Goal: Task Accomplishment & Management: Use online tool/utility

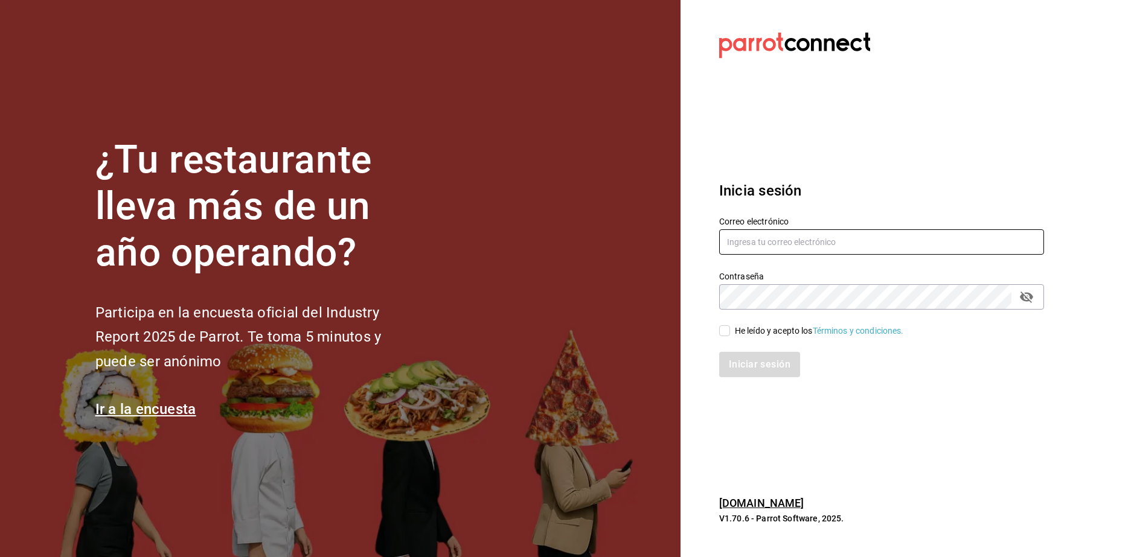
click at [745, 237] on input "text" at bounding box center [881, 241] width 325 height 25
type input "L"
type input "leslytrejo49@gmail.com"
click at [724, 336] on input "He leído y acepto los Términos y condiciones." at bounding box center [724, 330] width 11 height 11
checkbox input "true"
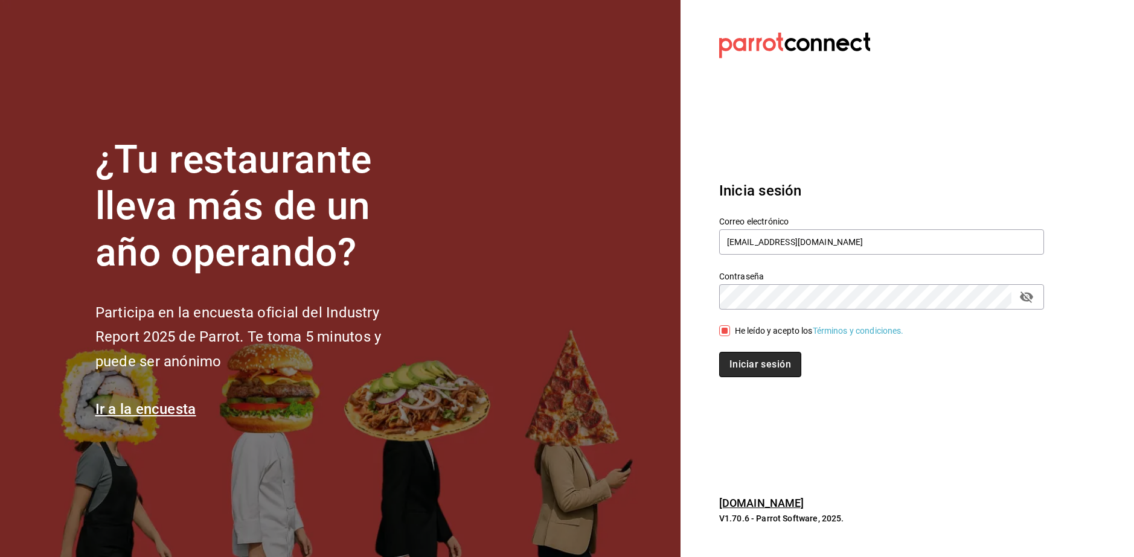
click at [743, 363] on button "Iniciar sesión" at bounding box center [760, 364] width 82 height 25
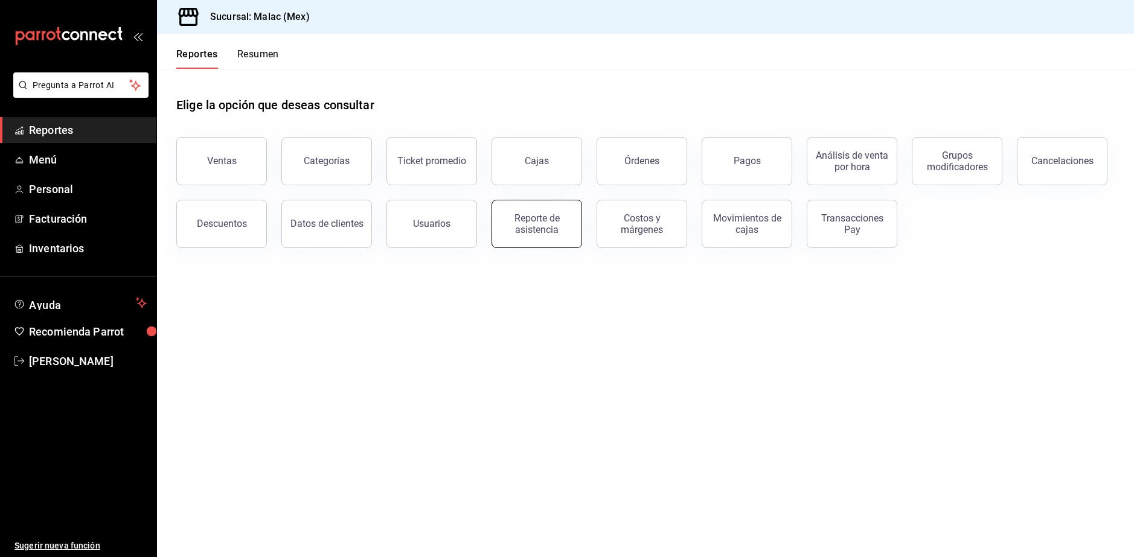
click at [553, 220] on div "Reporte de asistencia" at bounding box center [536, 224] width 75 height 23
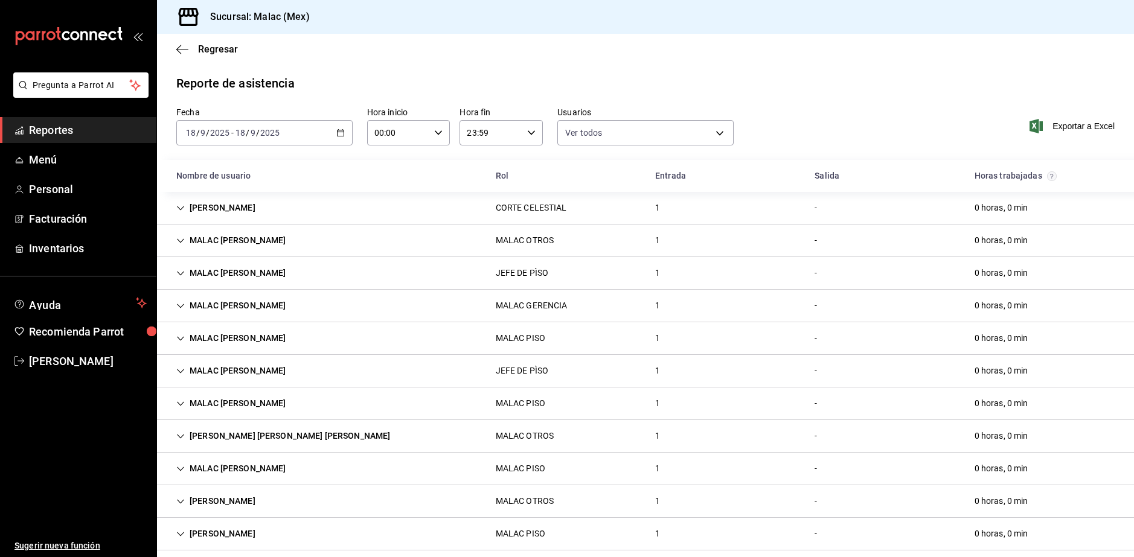
click at [287, 123] on div "[DATE] [DATE] - [DATE] [DATE]" at bounding box center [264, 132] width 176 height 25
click at [247, 306] on span "Rango de fechas" at bounding box center [234, 305] width 94 height 13
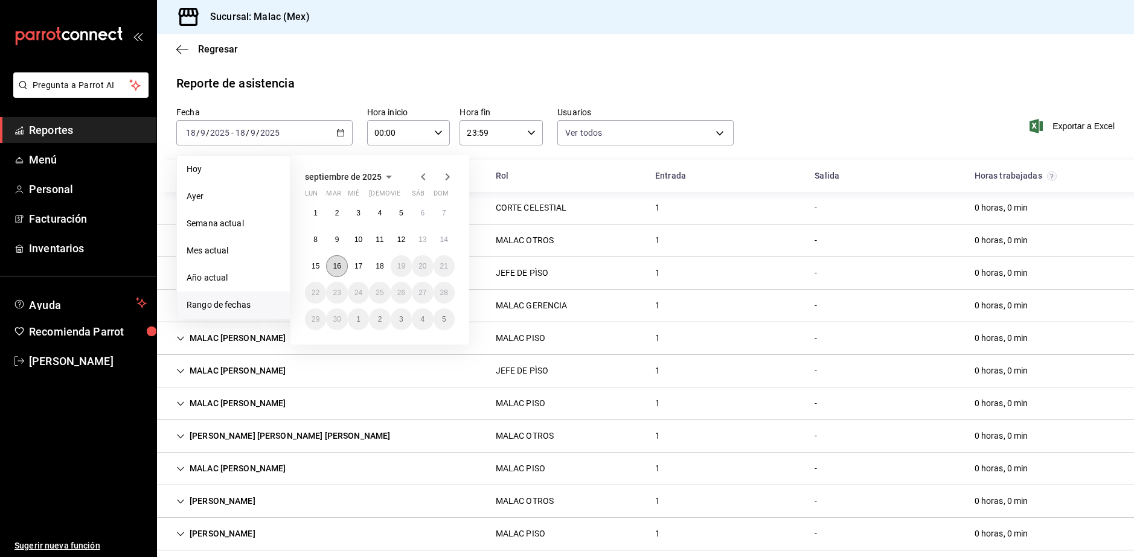
click at [335, 272] on button "16" at bounding box center [336, 266] width 21 height 22
click at [382, 269] on abbr "18" at bounding box center [380, 266] width 8 height 8
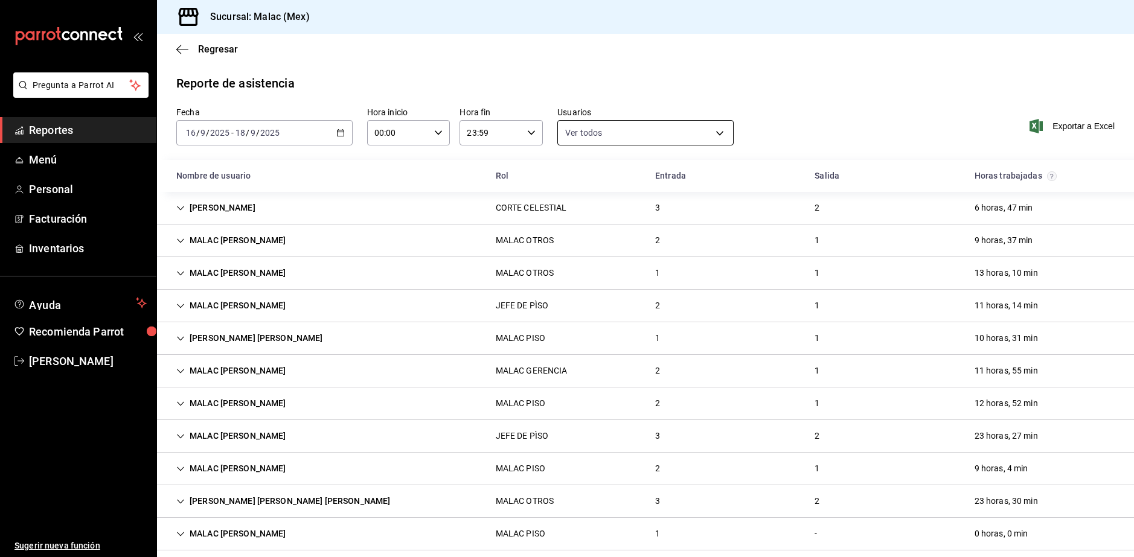
click at [687, 126] on body "Pregunta a Parrot AI Reportes Menú Personal Facturación Inventarios Ayuda Recom…" at bounding box center [567, 278] width 1134 height 557
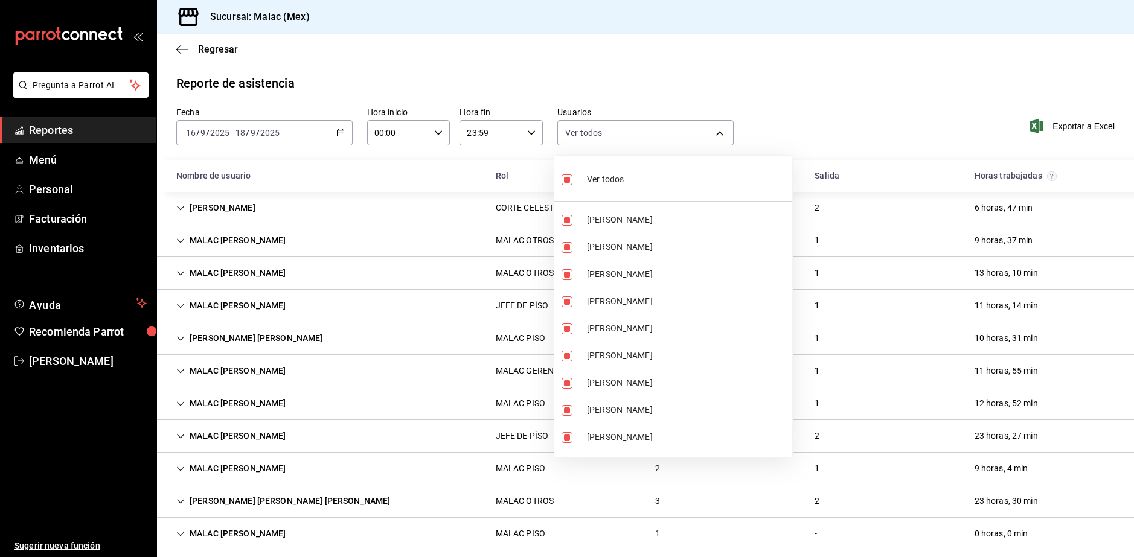
click at [641, 181] on li "Ver todos" at bounding box center [673, 179] width 238 height 36
checkbox input "false"
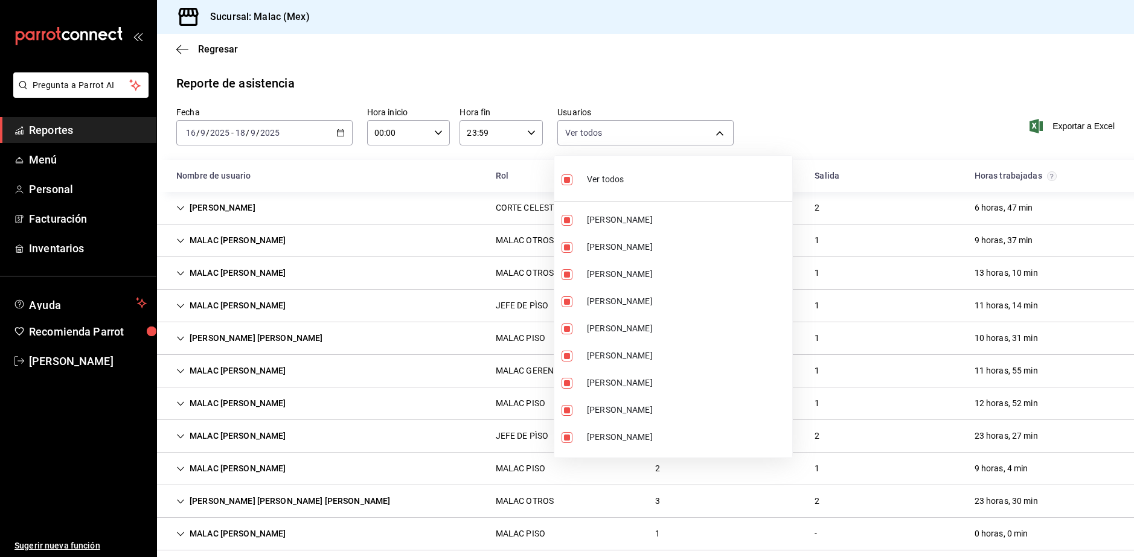
checkbox input "false"
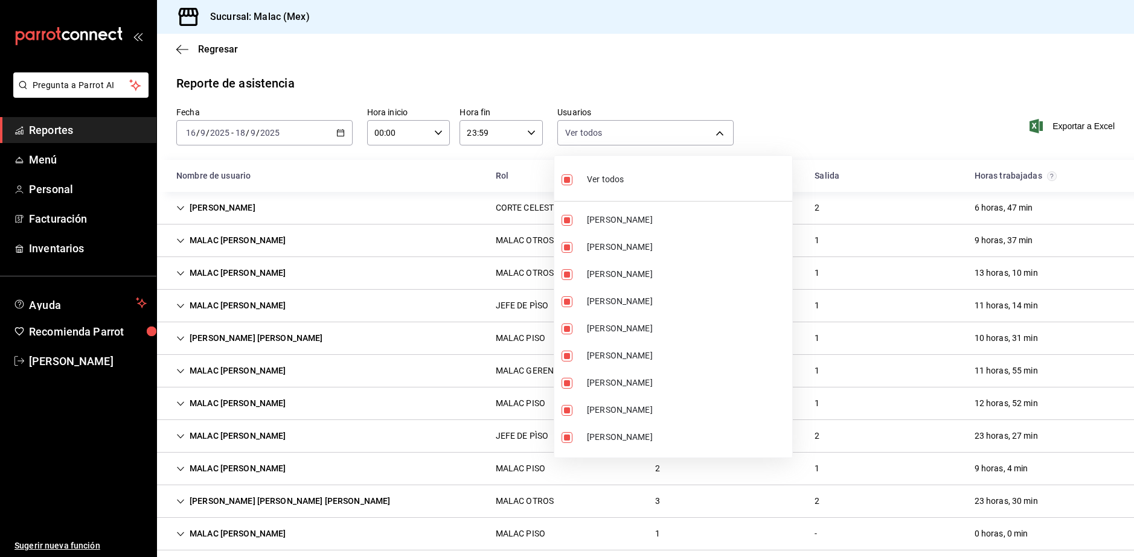
checkbox input "false"
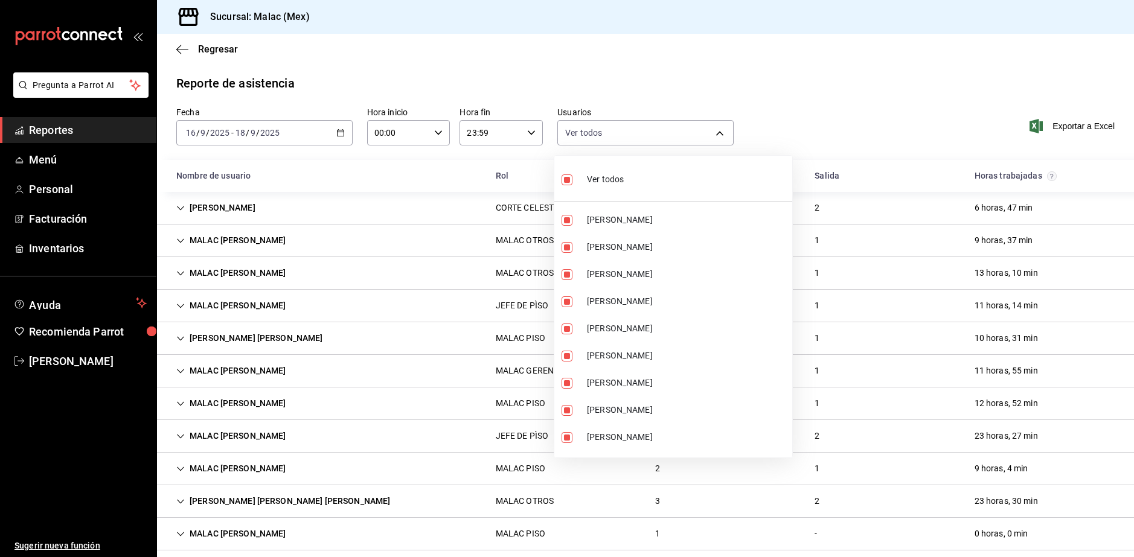
checkbox input "false"
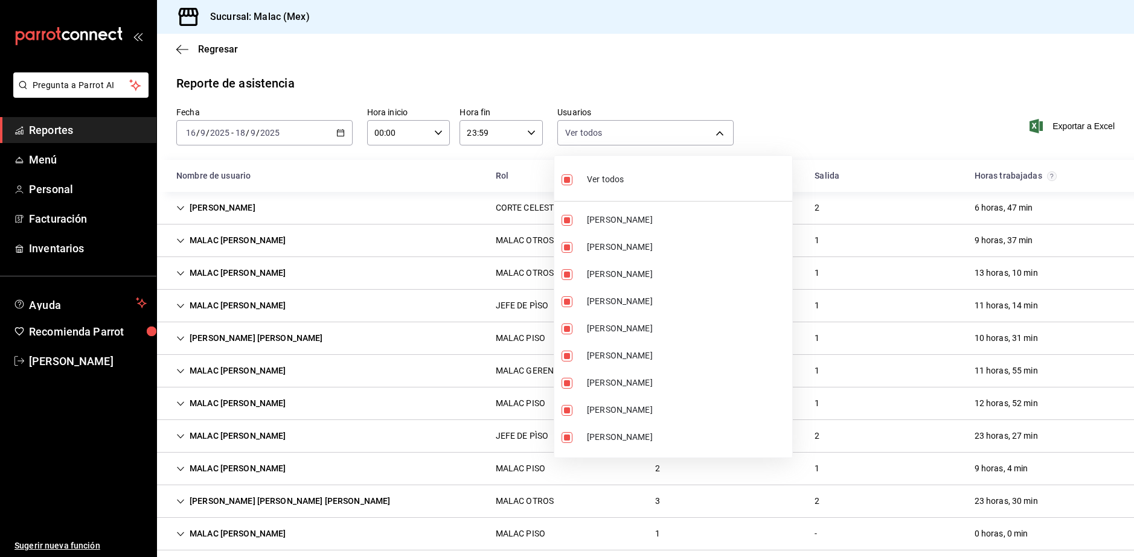
checkbox input "false"
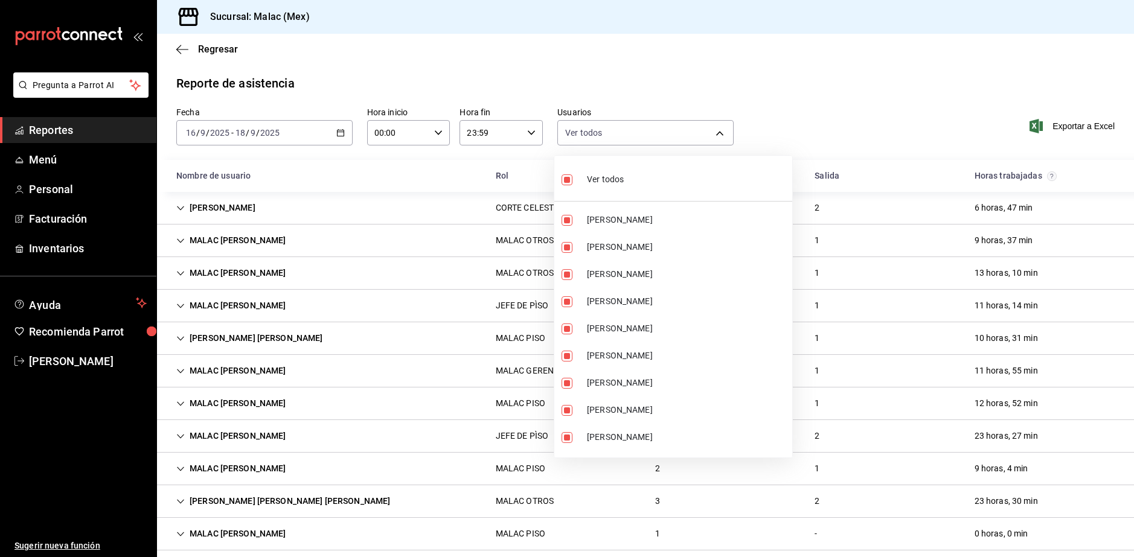
checkbox input "false"
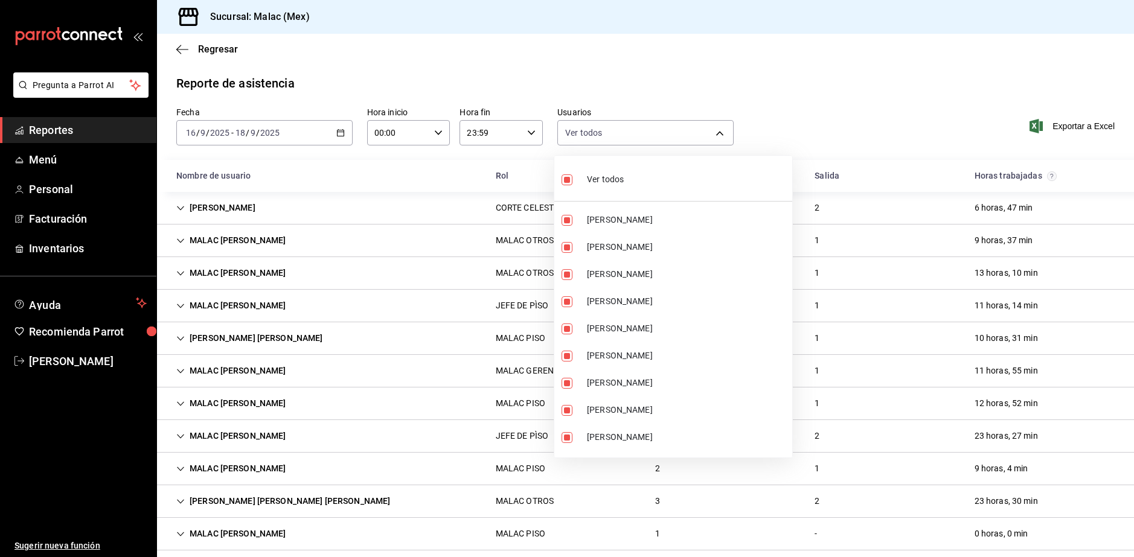
checkbox input "false"
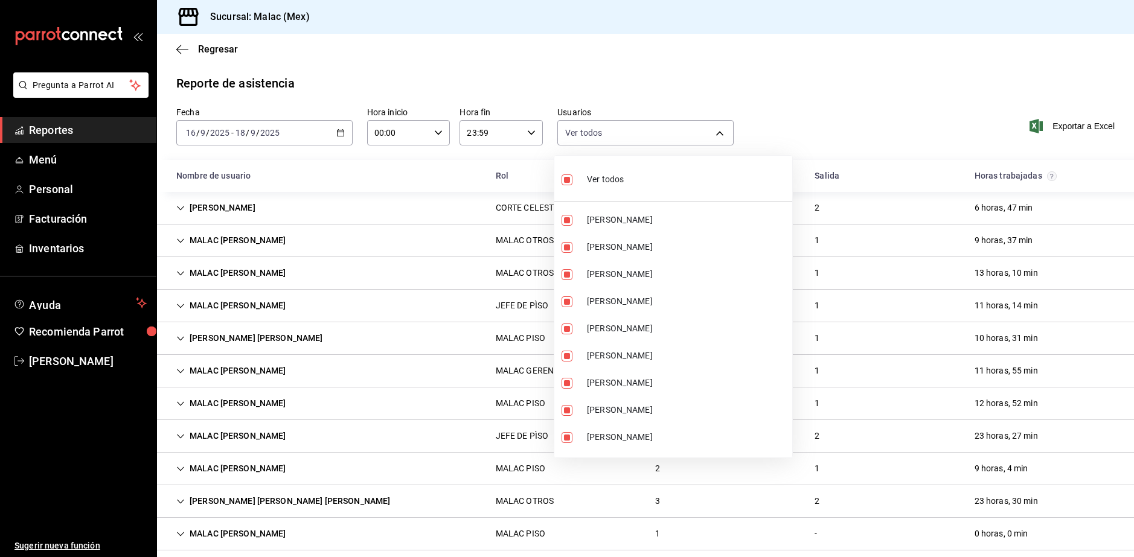
checkbox input "false"
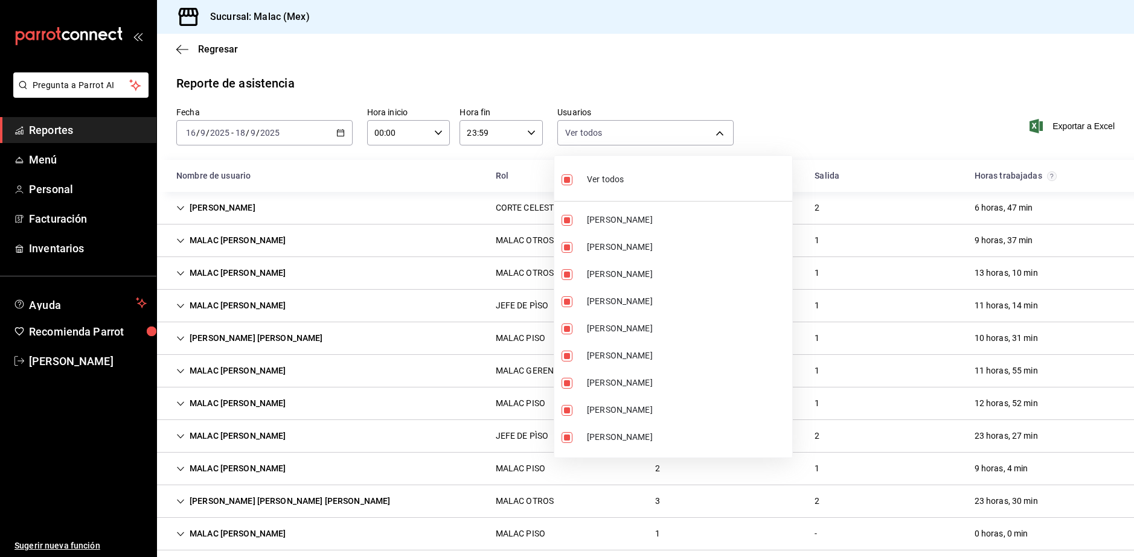
checkbox input "false"
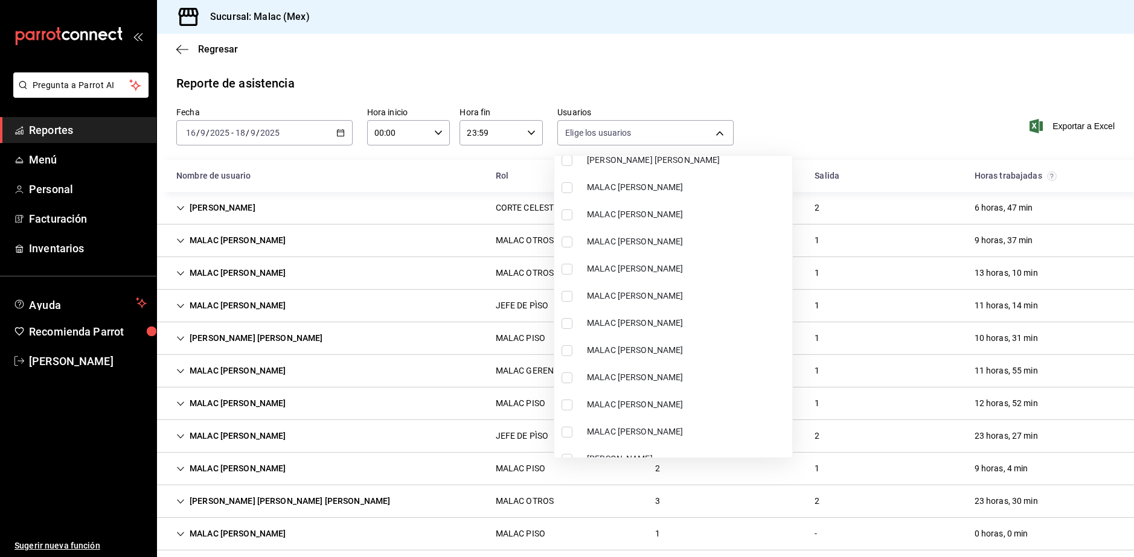
scroll to position [604, 0]
click at [697, 297] on span "MALAC [PERSON_NAME]" at bounding box center [687, 295] width 200 height 13
type input "3bd52c0b-e0f7-4404-816b-ef5020ec9bbb"
checkbox input "true"
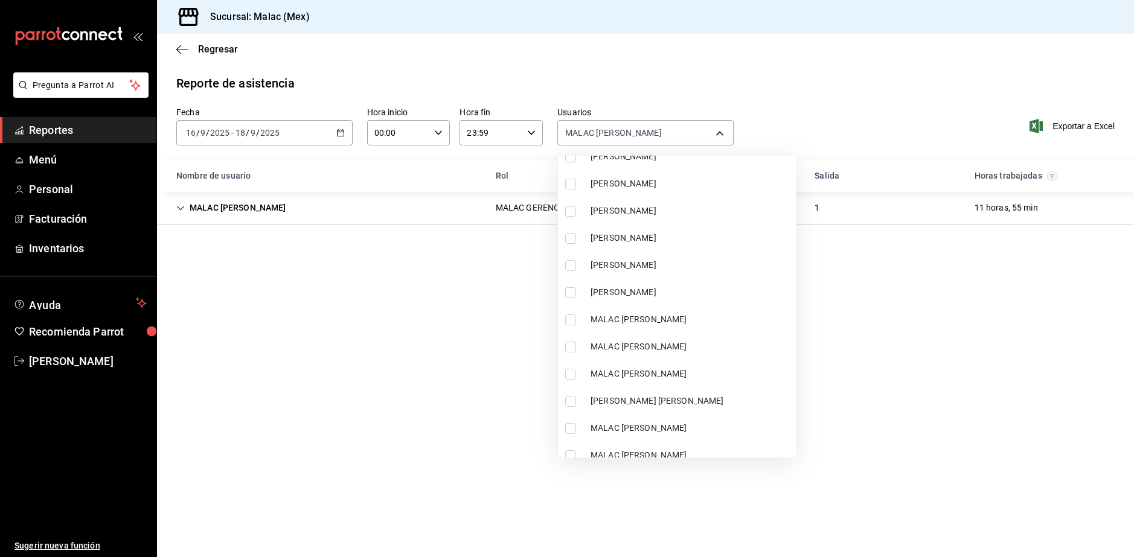
scroll to position [242, 0]
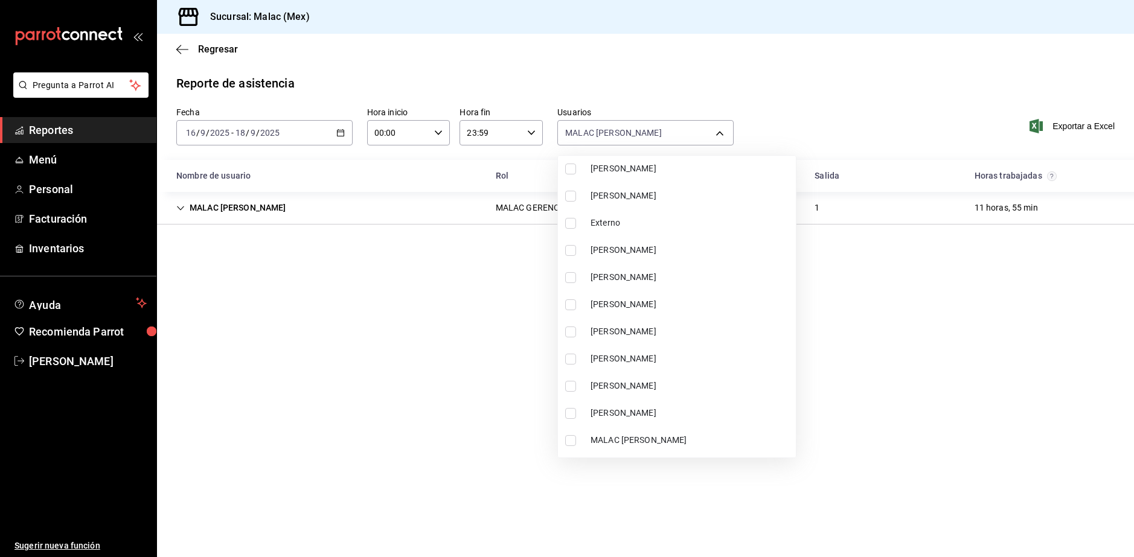
click at [670, 379] on li "[PERSON_NAME]" at bounding box center [677, 386] width 238 height 27
type input "3bd52c0b-e0f7-4404-816b-ef5020ec9bbb,68b814e9-203d-4433-a0e7-997591f031a8"
checkbox input "true"
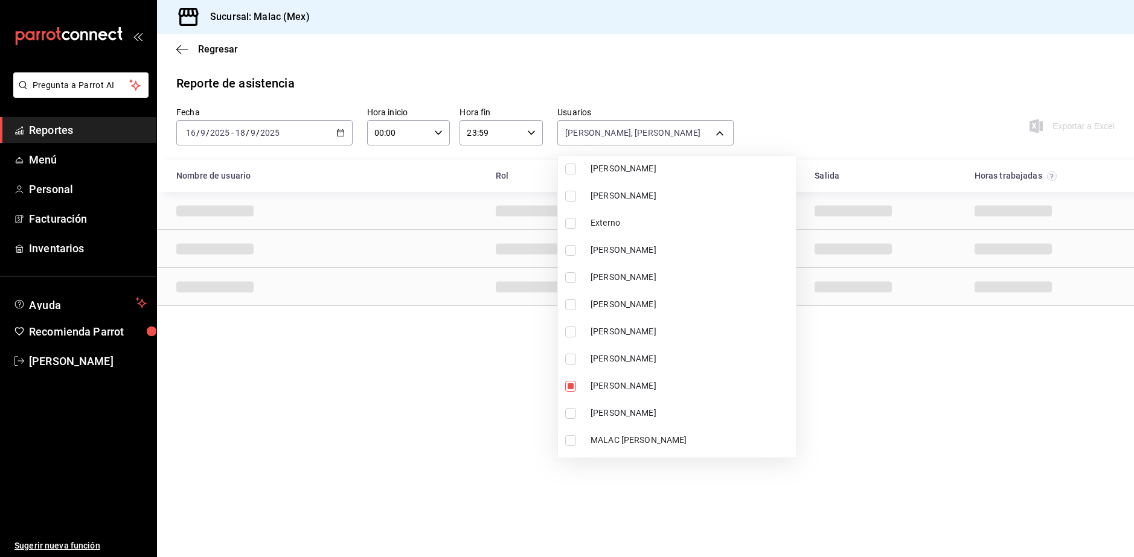
click at [1001, 356] on div at bounding box center [567, 278] width 1134 height 557
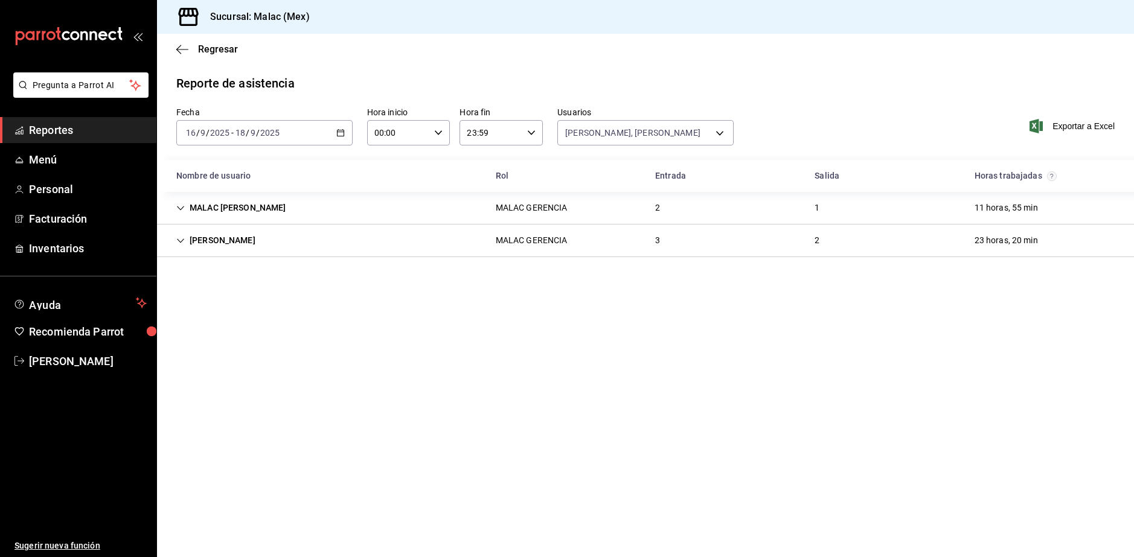
click at [702, 235] on div "[PERSON_NAME] MALAC GERENCIA 3 2 23 horas, 20 min" at bounding box center [645, 241] width 977 height 33
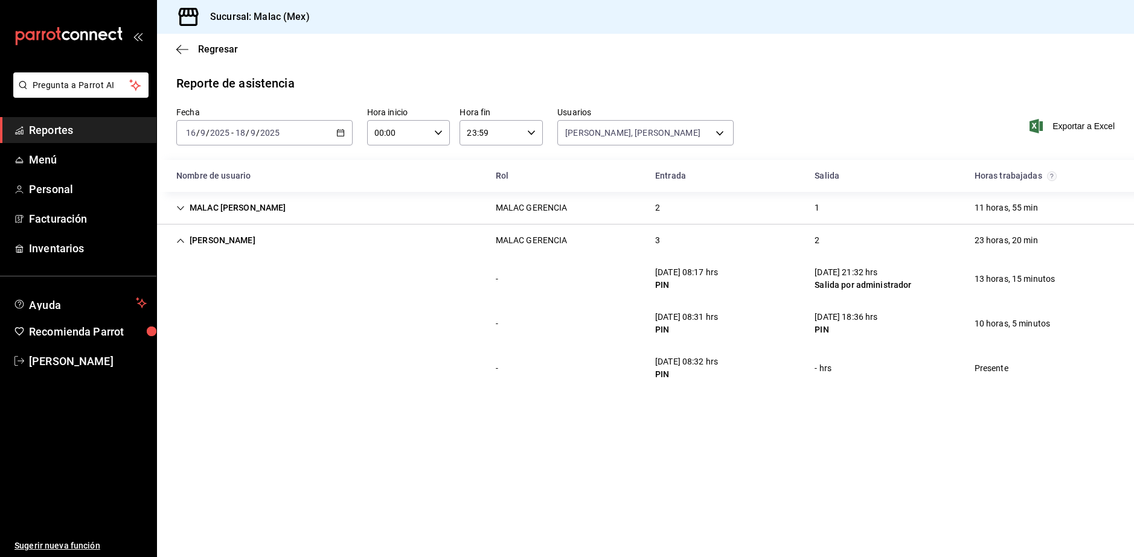
click at [666, 215] on div "2" at bounding box center [657, 208] width 24 height 22
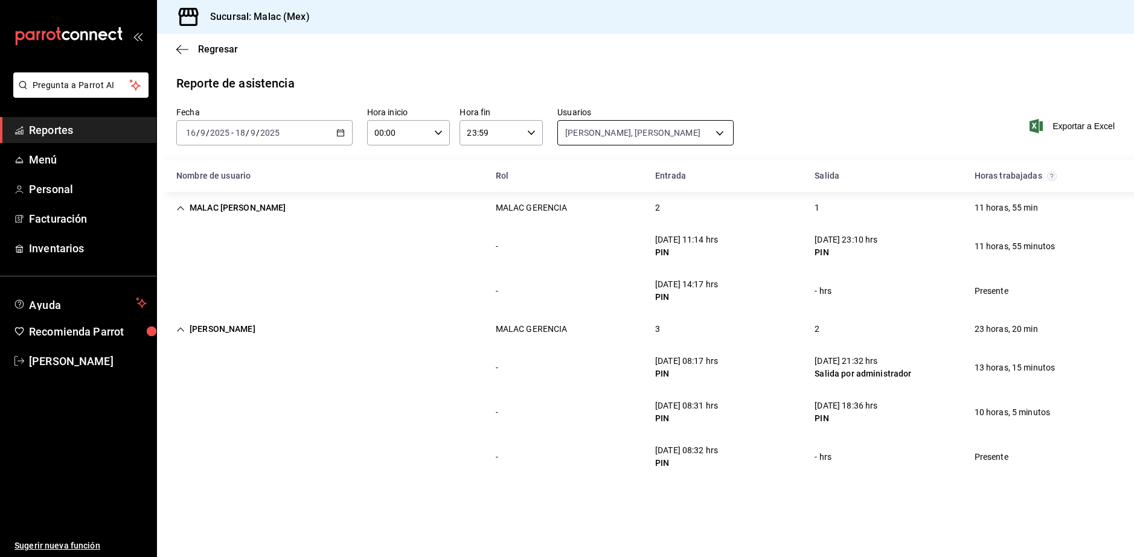
click at [592, 136] on body "Pregunta a Parrot AI Reportes Menú Personal Facturación Inventarios Ayuda Recom…" at bounding box center [567, 278] width 1134 height 557
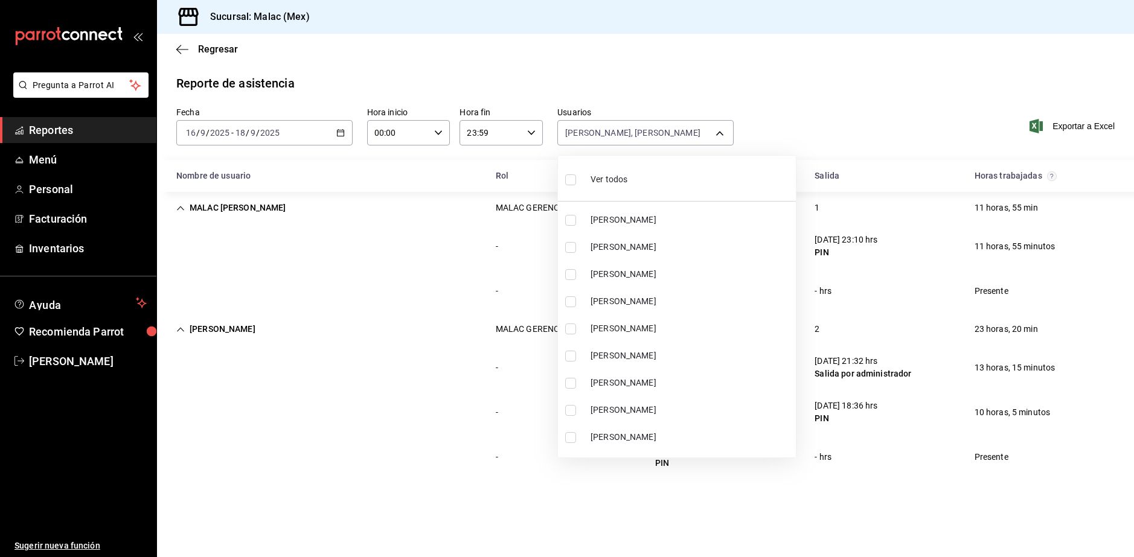
click at [577, 177] on label at bounding box center [573, 180] width 16 height 18
click at [576, 177] on input "checkbox" at bounding box center [570, 180] width 11 height 11
checkbox input "false"
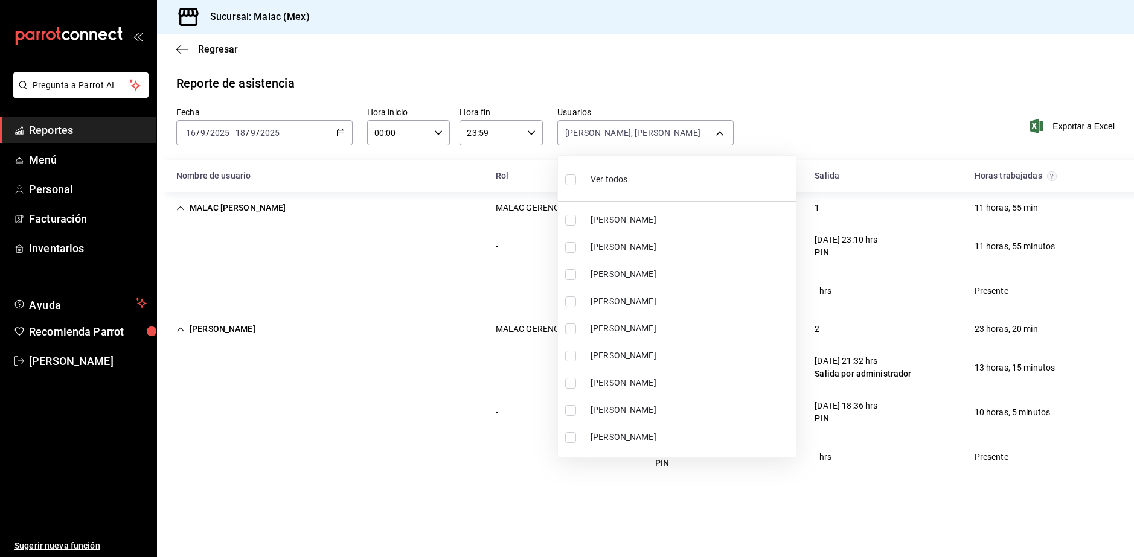
checkbox input "false"
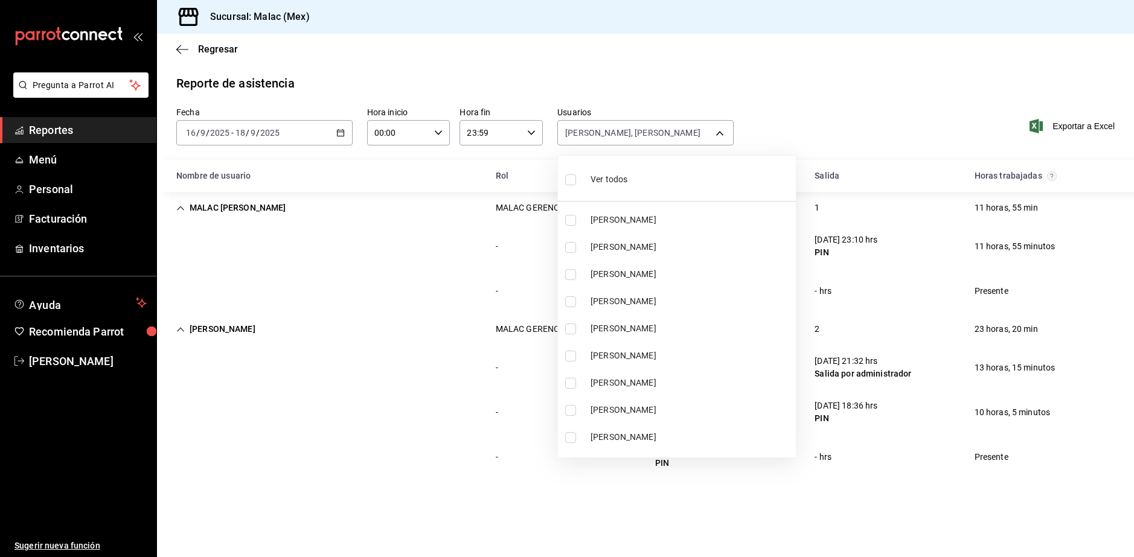
checkbox input "false"
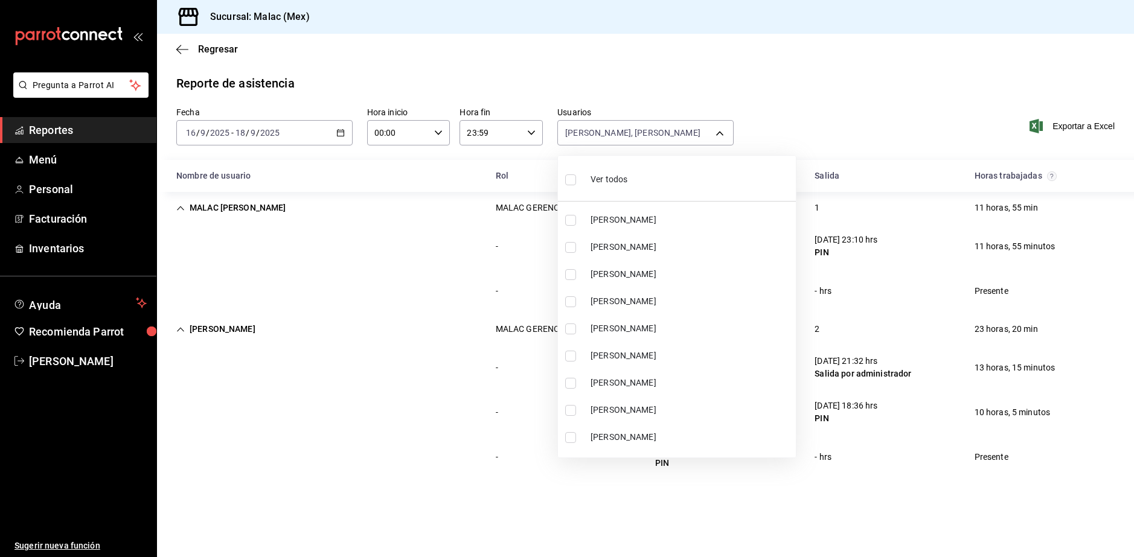
checkbox input "false"
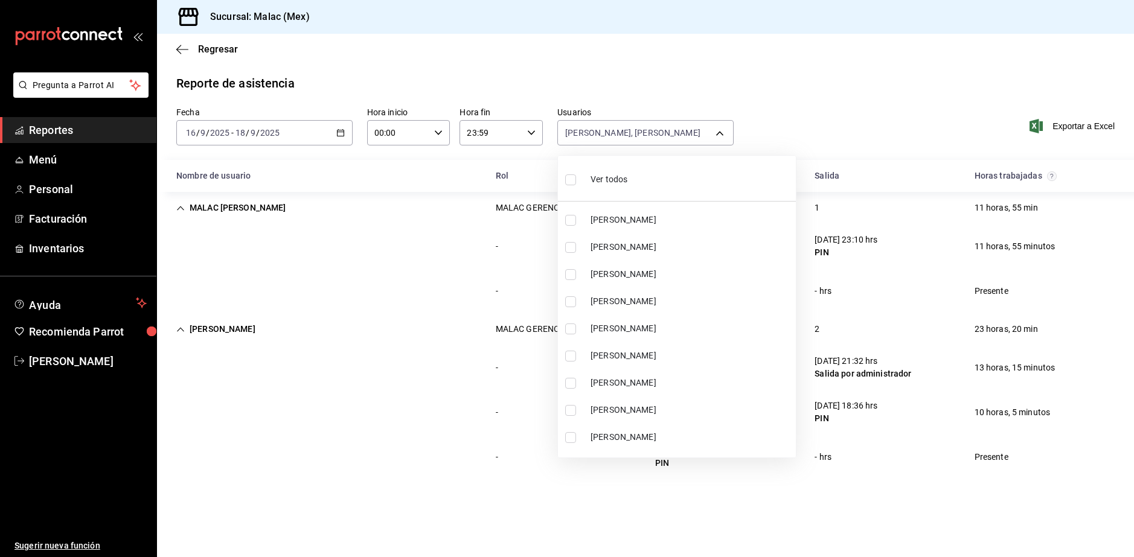
checkbox input "false"
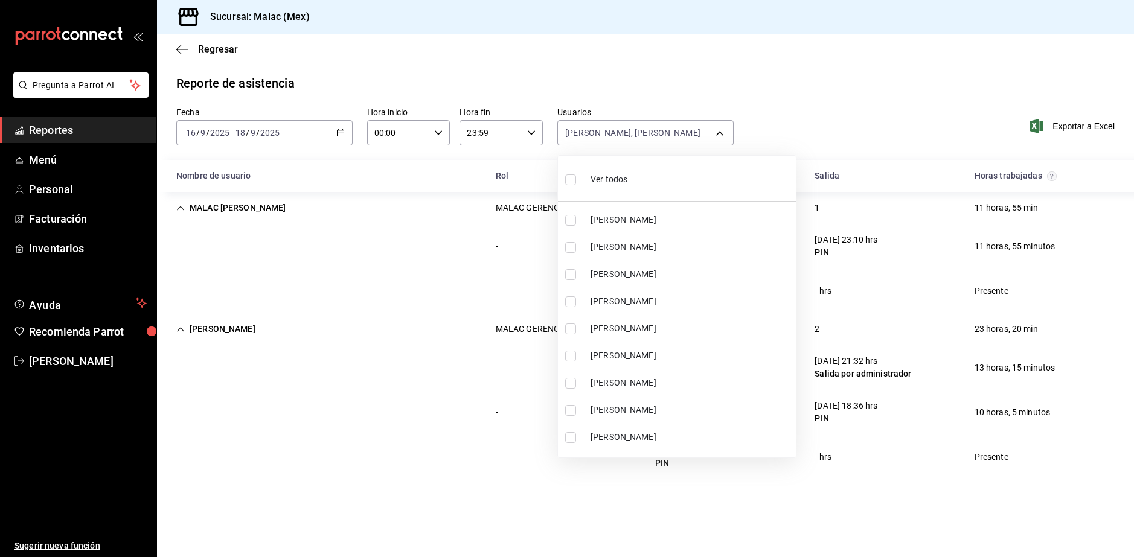
checkbox input "false"
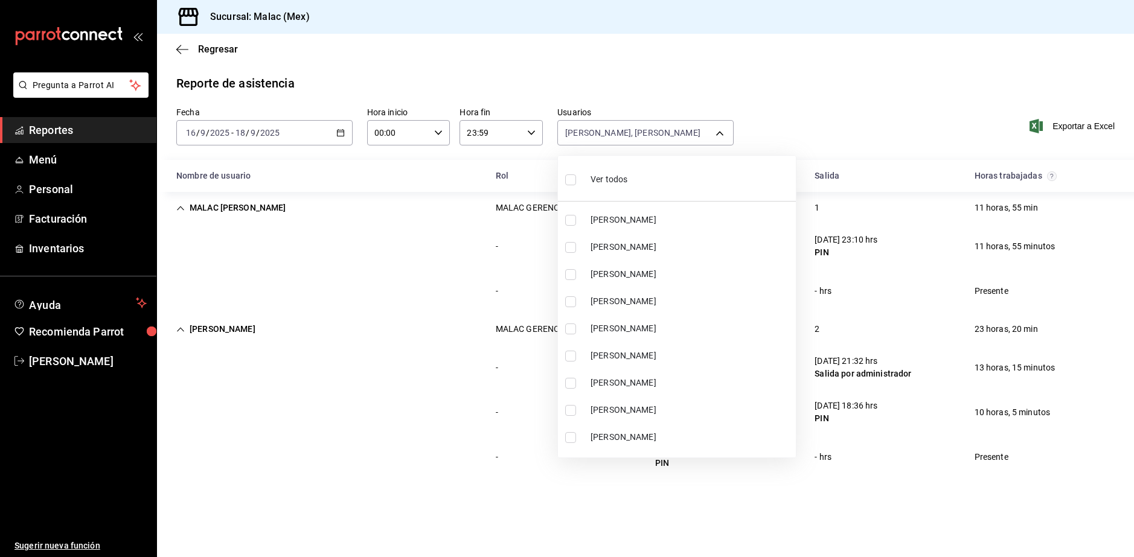
checkbox input "false"
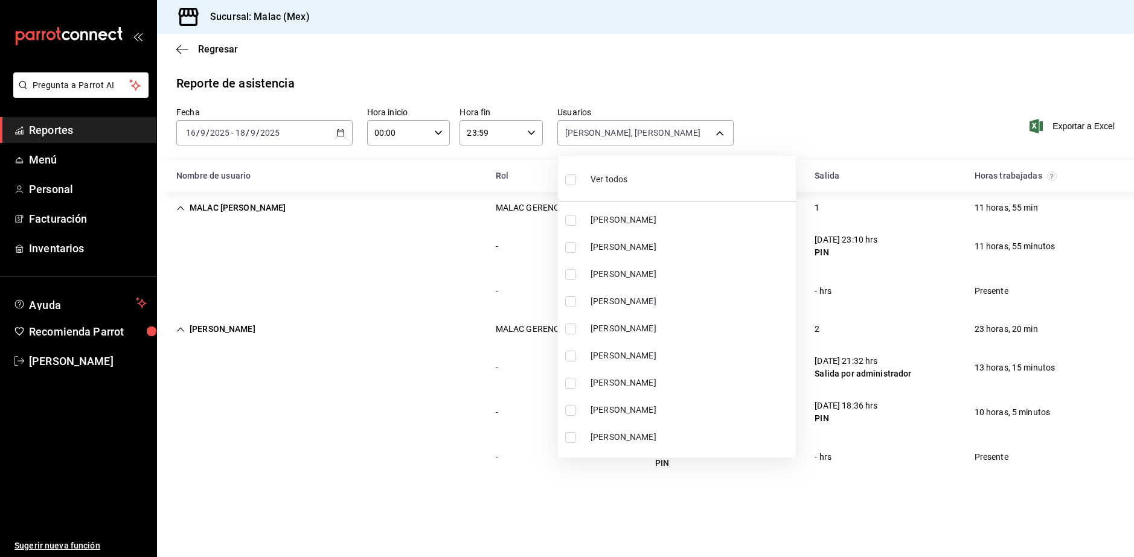
checkbox input "false"
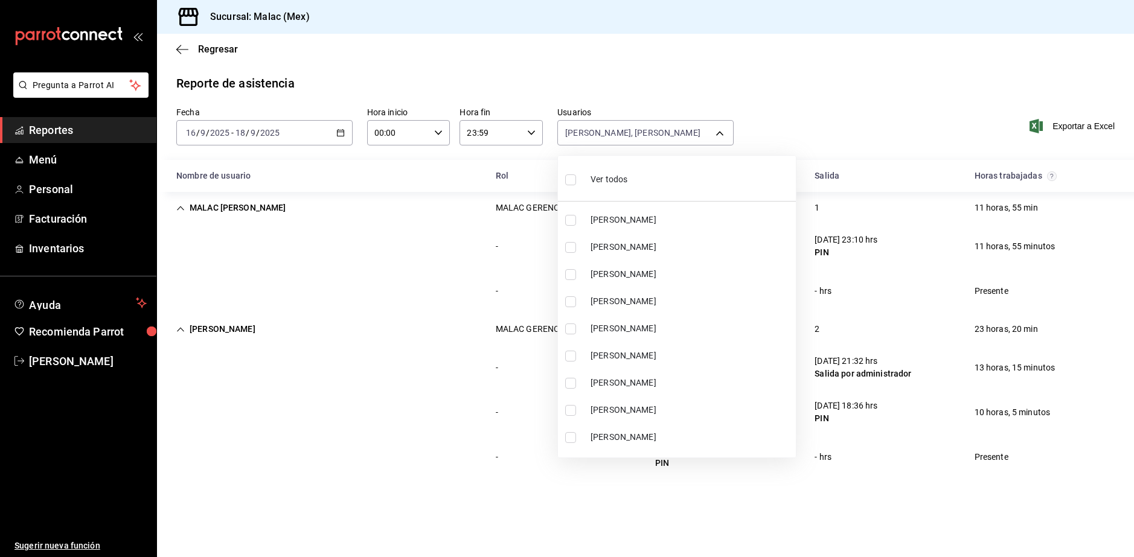
checkbox input "false"
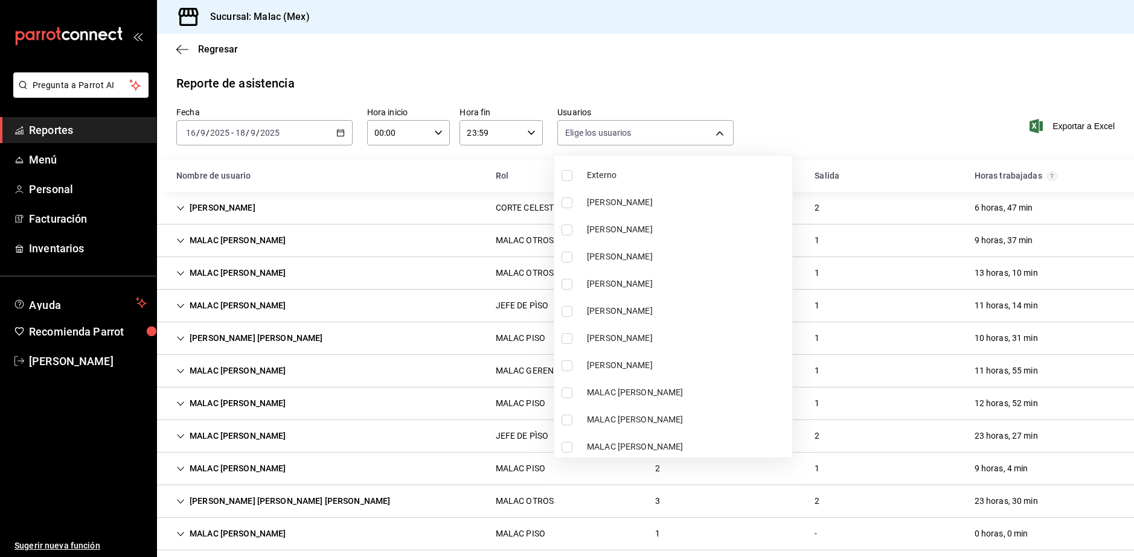
scroll to position [302, 0]
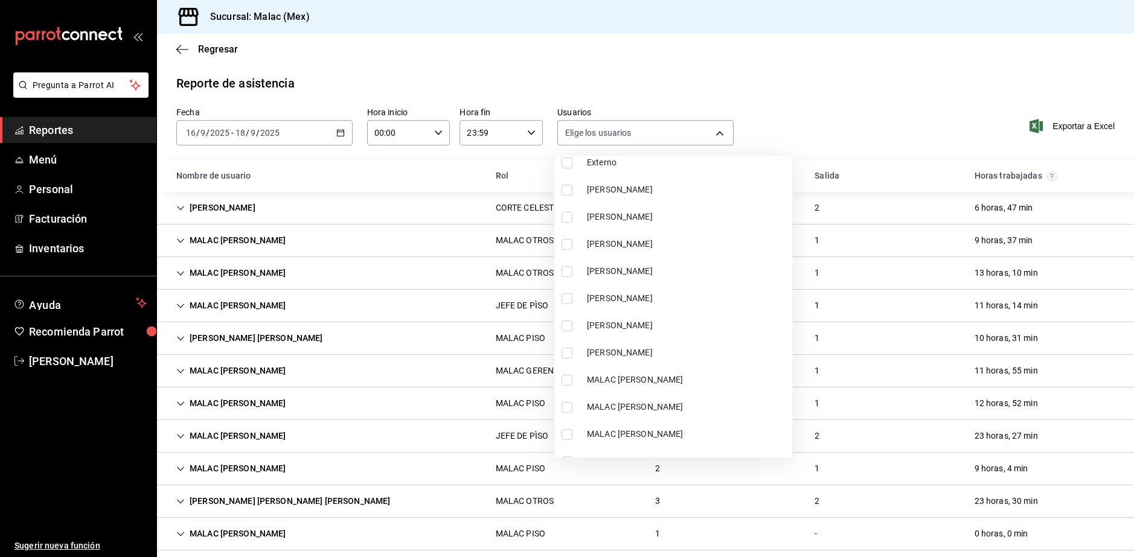
click at [629, 360] on li "[PERSON_NAME]" at bounding box center [673, 352] width 238 height 27
type input "7d6fdf17-cf35-4be9-b169-2e665cdd2a6b"
checkbox input "true"
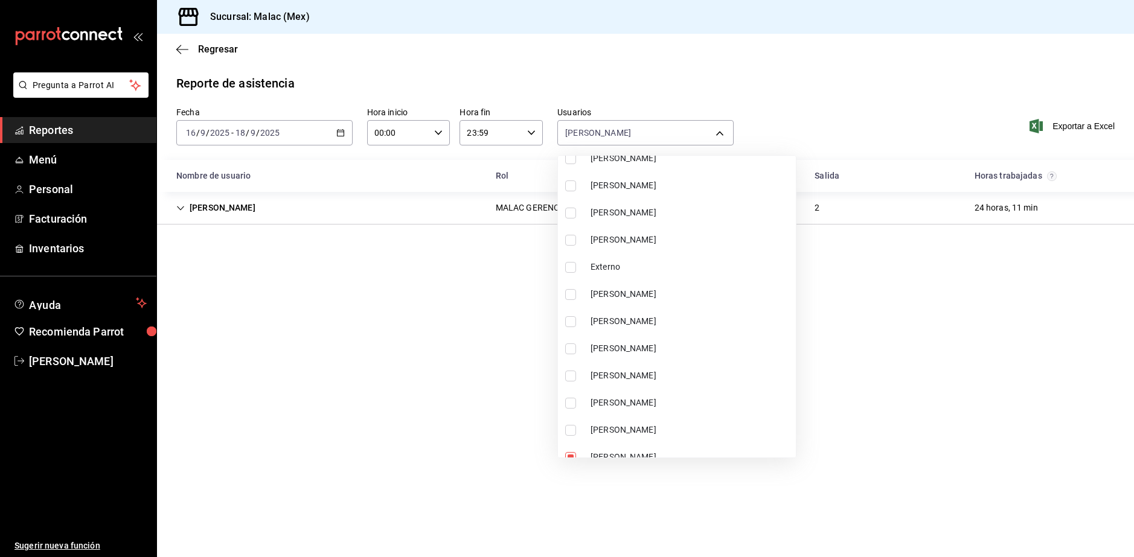
scroll to position [181, 0]
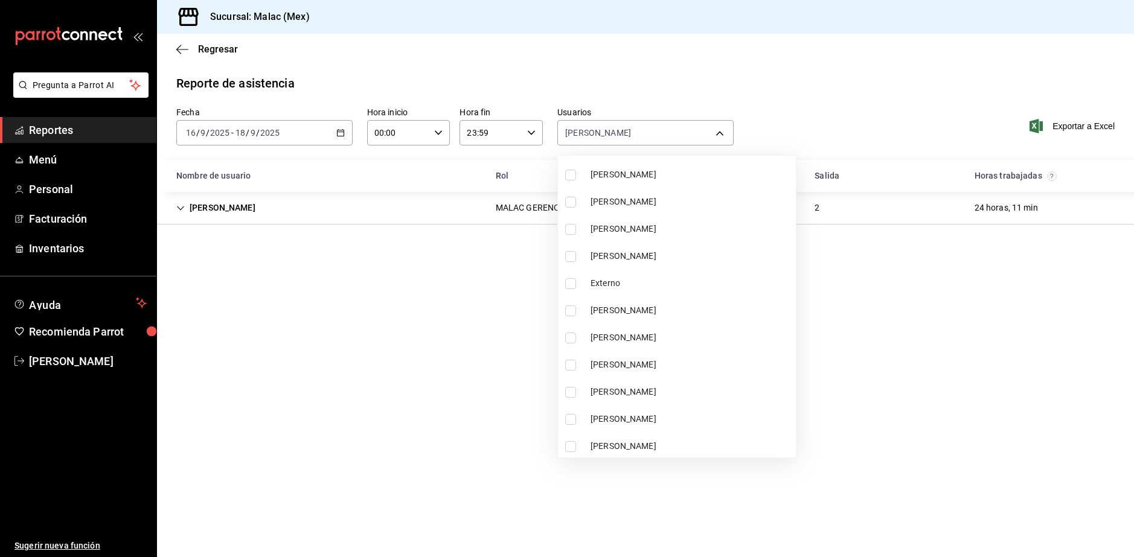
click at [638, 361] on span "[PERSON_NAME]" at bounding box center [691, 365] width 200 height 13
type input "7d6fdf17-cf35-4be9-b169-2e665cdd2a6b,9d62ed34-d28c-479c-9828-c7390f781ff9"
checkbox input "true"
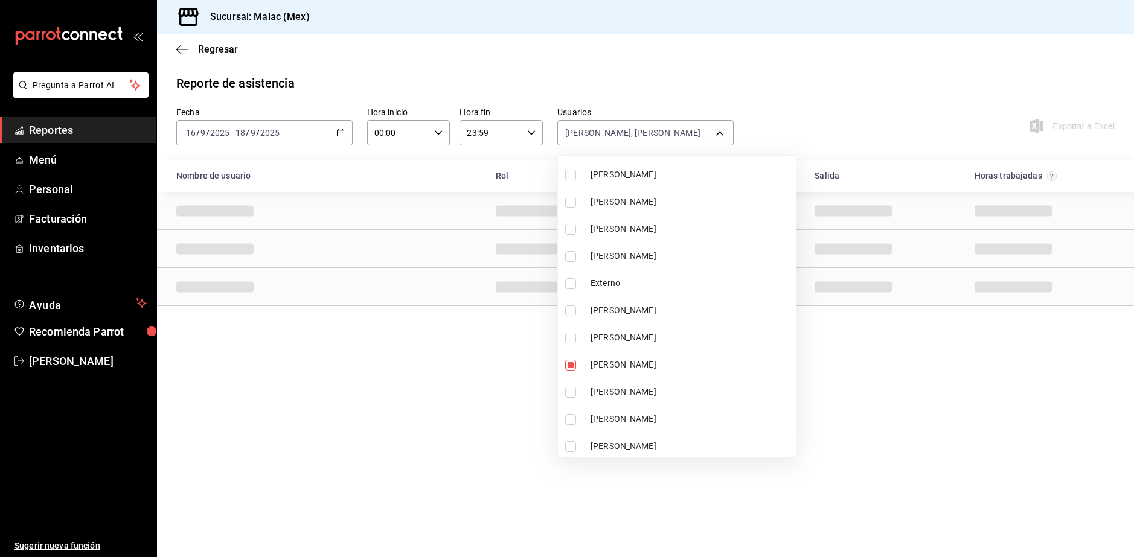
click at [839, 359] on div at bounding box center [567, 278] width 1134 height 557
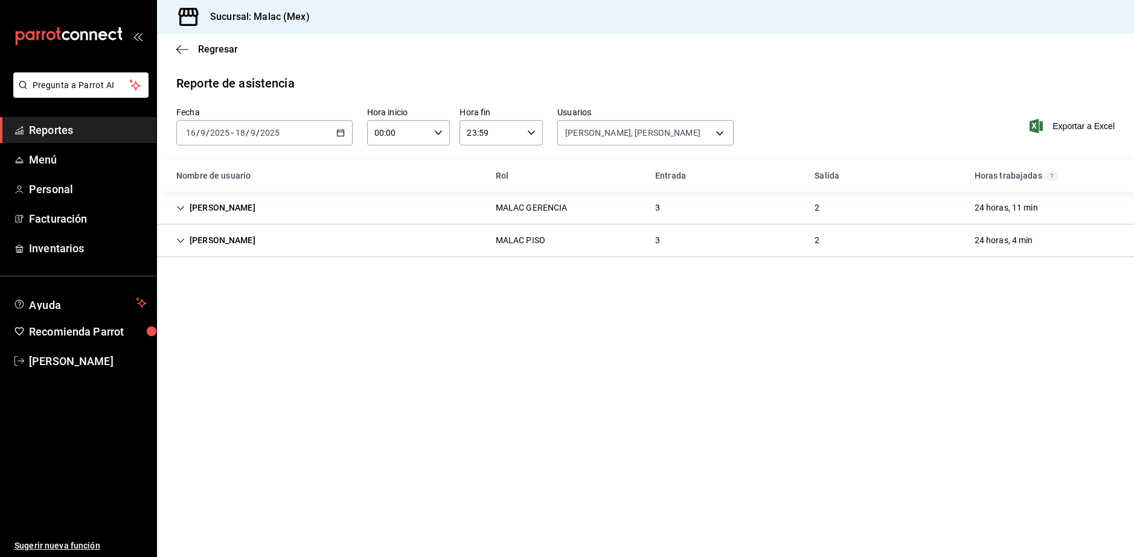
click at [512, 239] on div "MALAC PISO" at bounding box center [521, 240] width 50 height 13
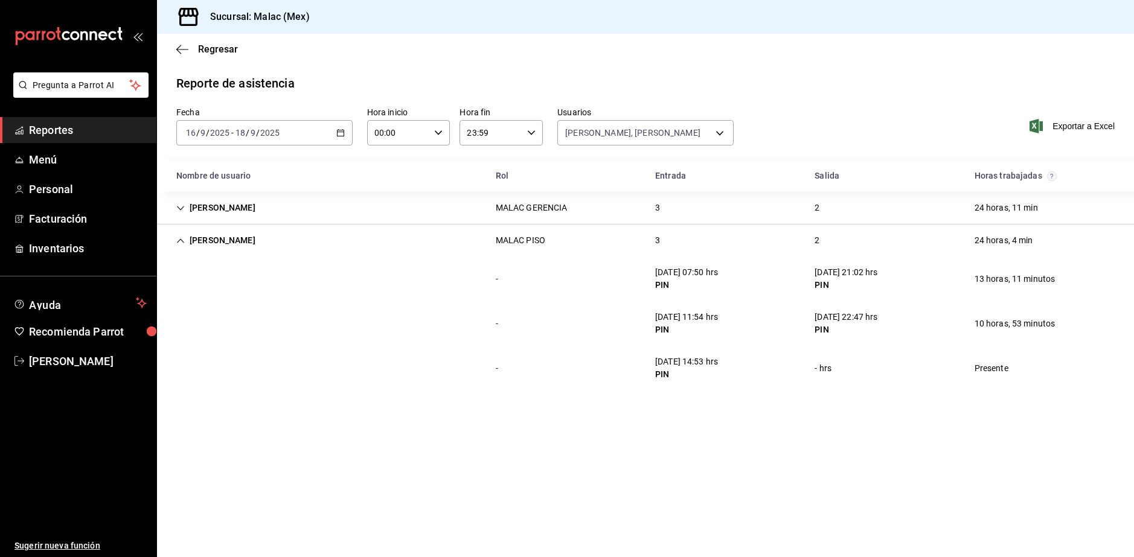
click at [568, 149] on div "Fecha [DATE] [DATE] - [DATE] [DATE] Hora inicio 00:00 Hora inicio Hora fin 23:5…" at bounding box center [645, 133] width 977 height 53
click at [577, 136] on body "Pregunta a Parrot AI Reportes Menú Personal Facturación Inventarios Ayuda Recom…" at bounding box center [567, 278] width 1134 height 557
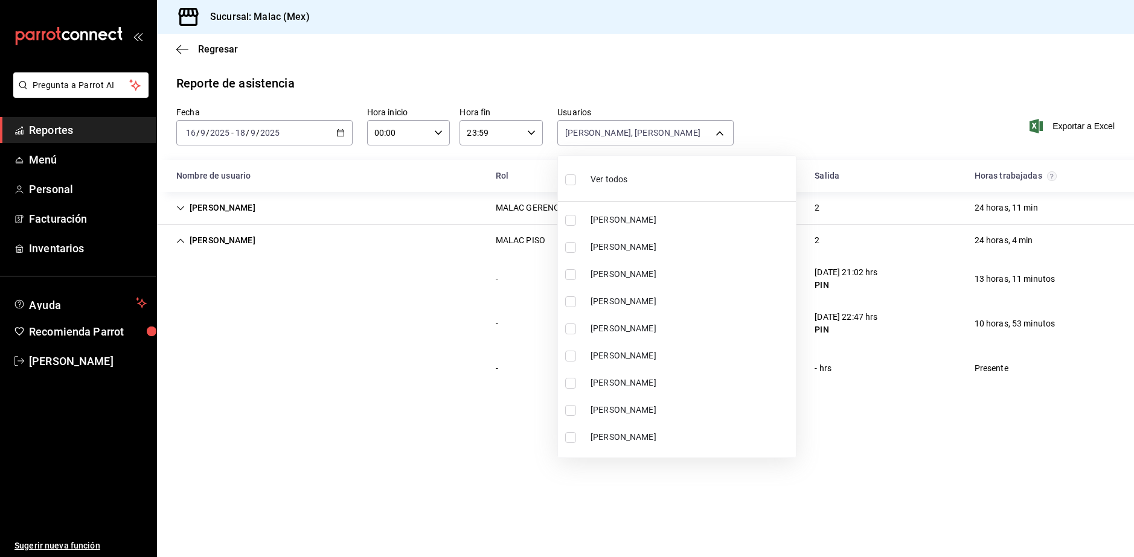
click at [581, 180] on div "Ver todos" at bounding box center [596, 178] width 62 height 26
type input "08cb63ce-e8dd-4401-8028-129c560eec26,6ada37a1-56d6-4bf6-92f0-9a56272b93d6,7bf52…"
checkbox input "true"
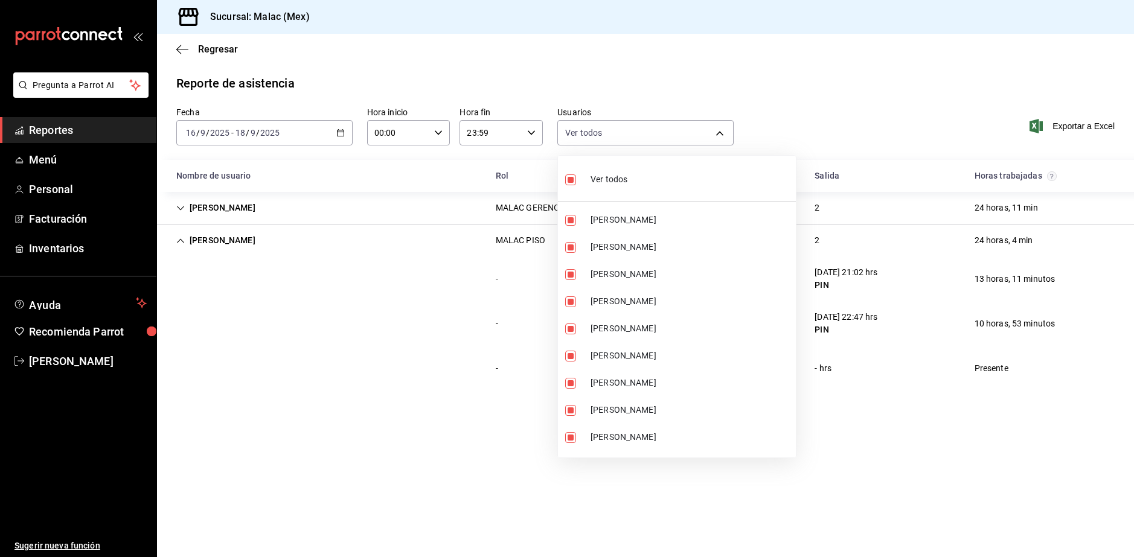
checkbox input "true"
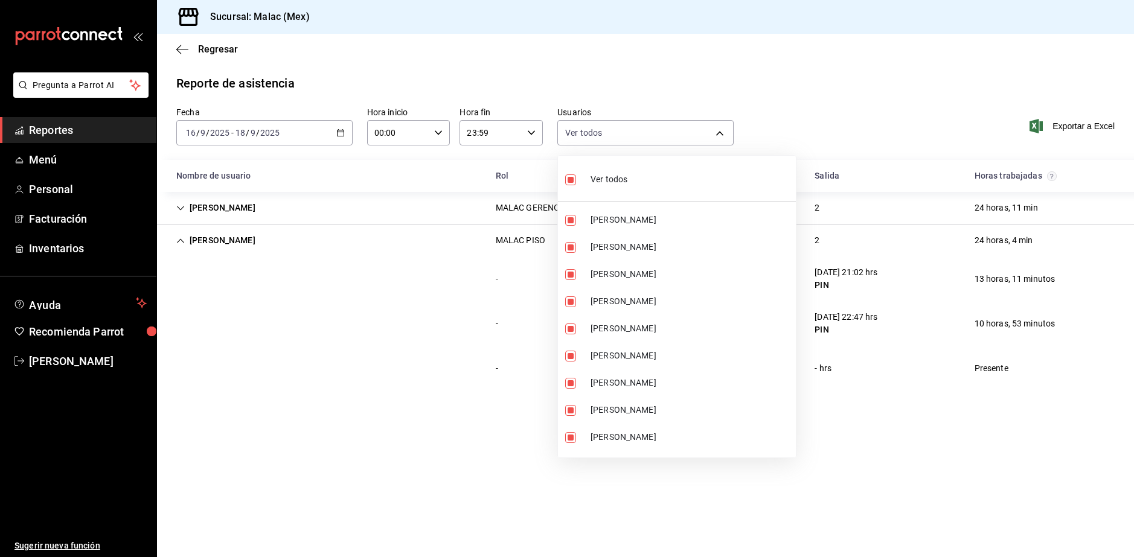
checkbox input "true"
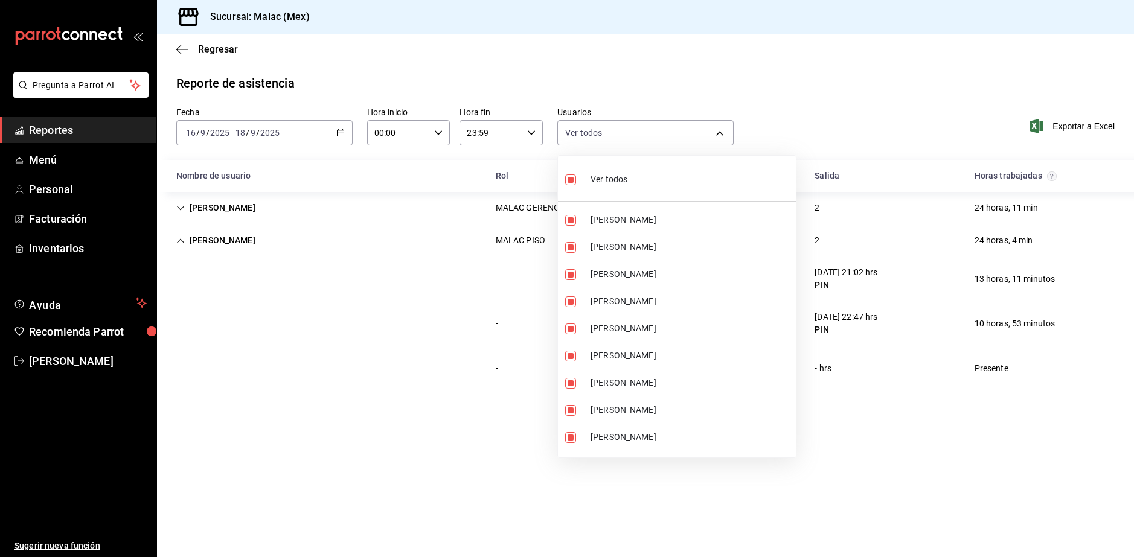
checkbox input "true"
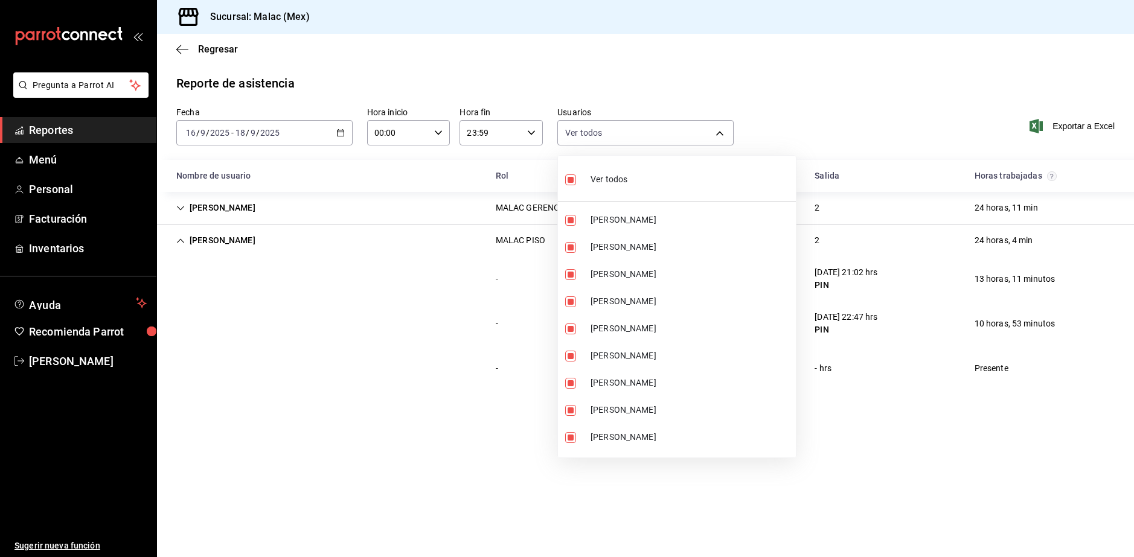
checkbox input "true"
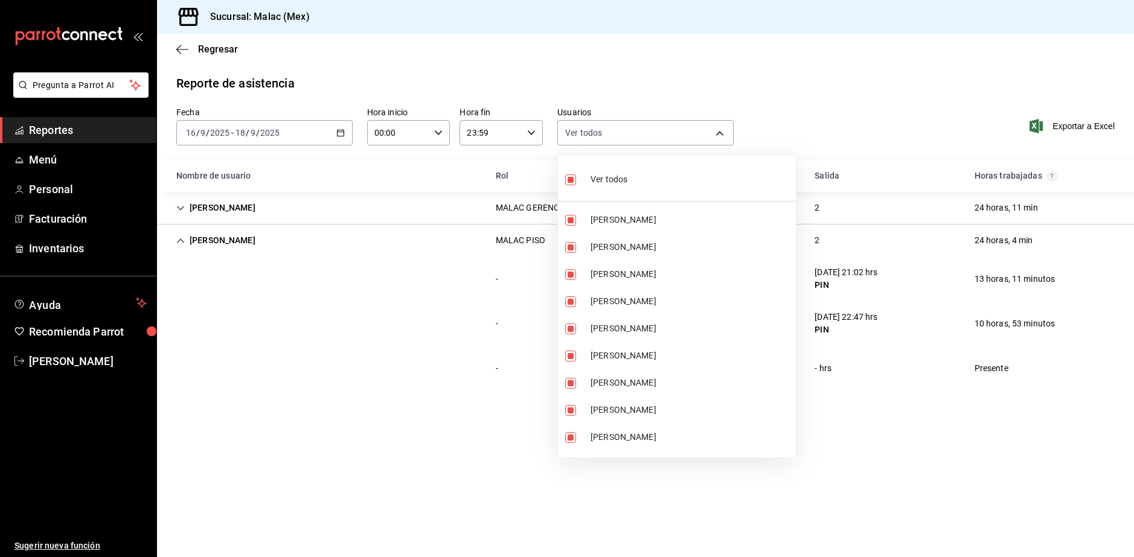
checkbox input "true"
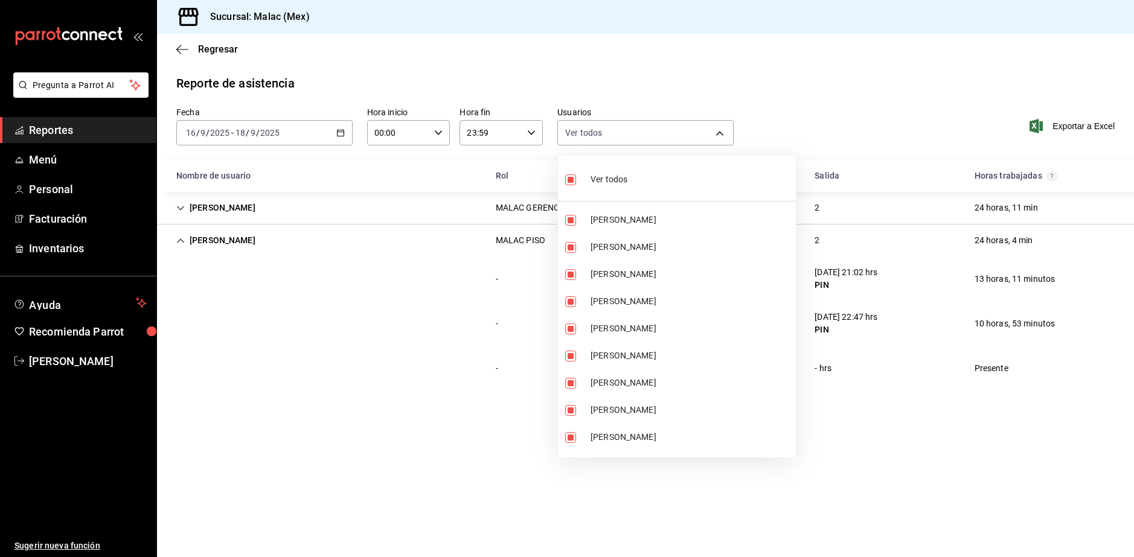
checkbox input "true"
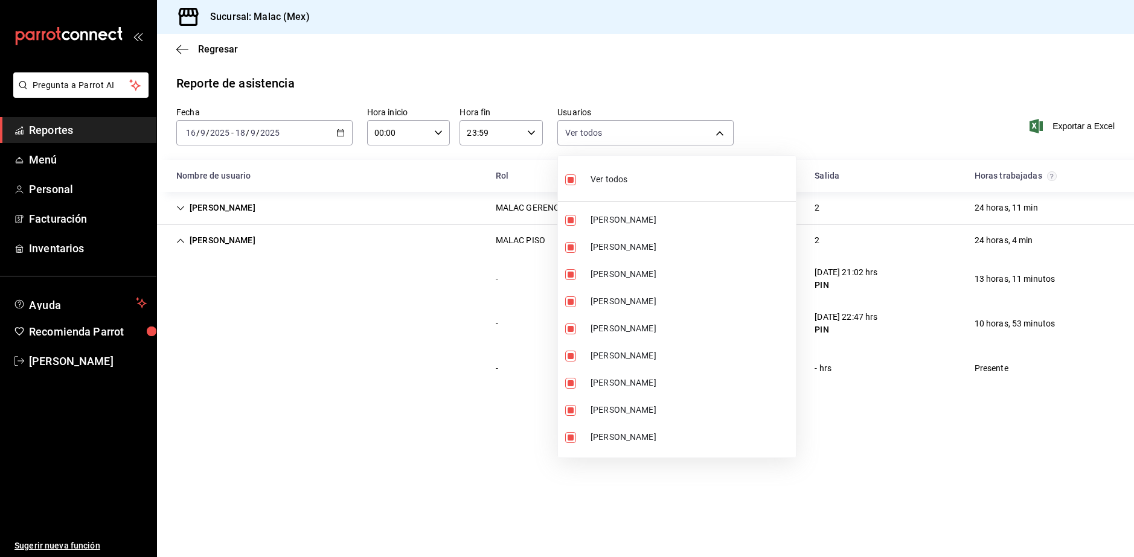
checkbox input "true"
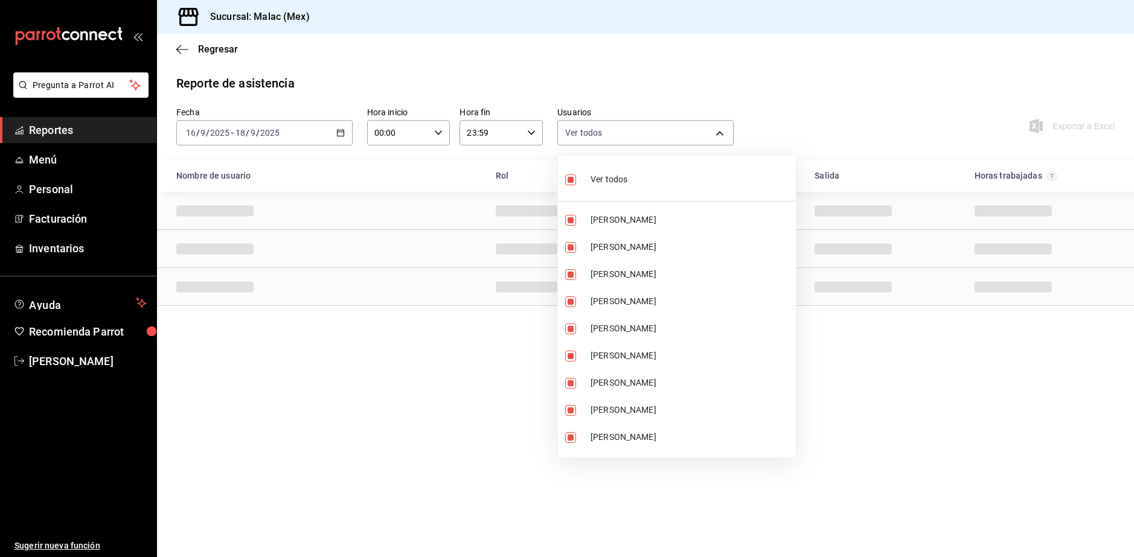
click at [581, 180] on div "Ver todos" at bounding box center [596, 178] width 62 height 26
checkbox input "false"
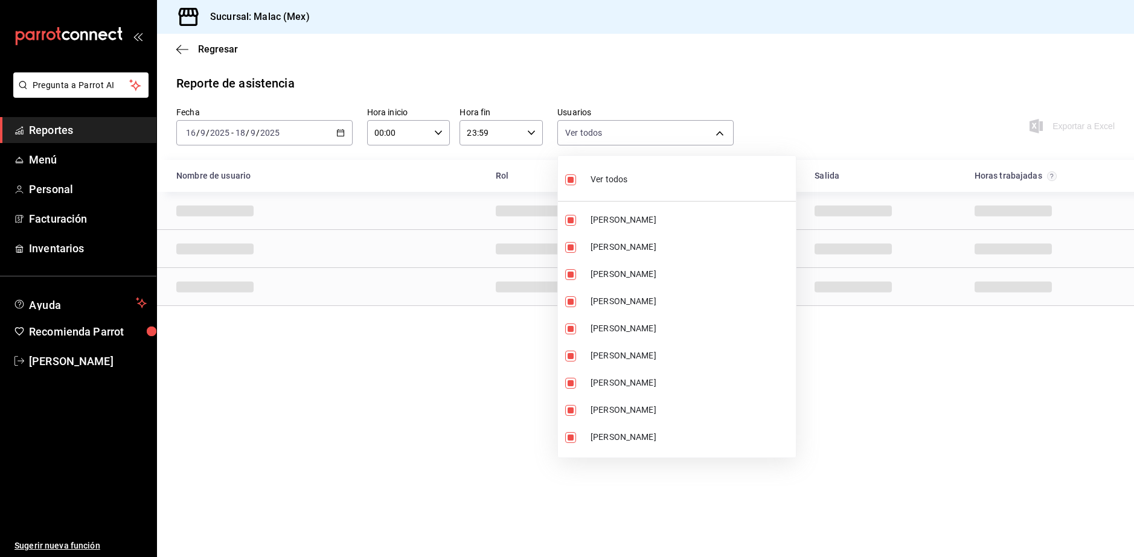
checkbox input "false"
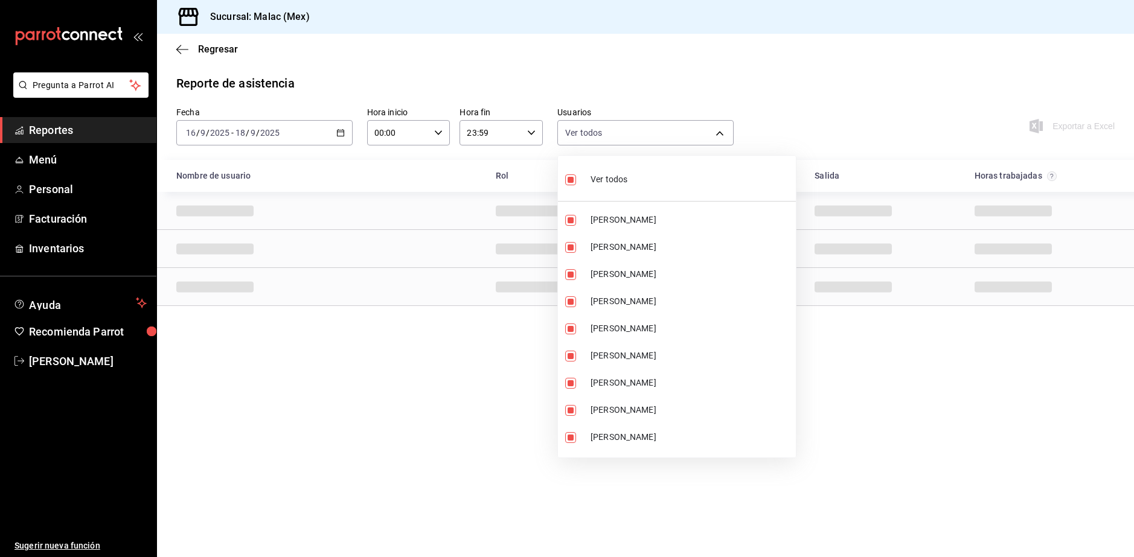
checkbox input "false"
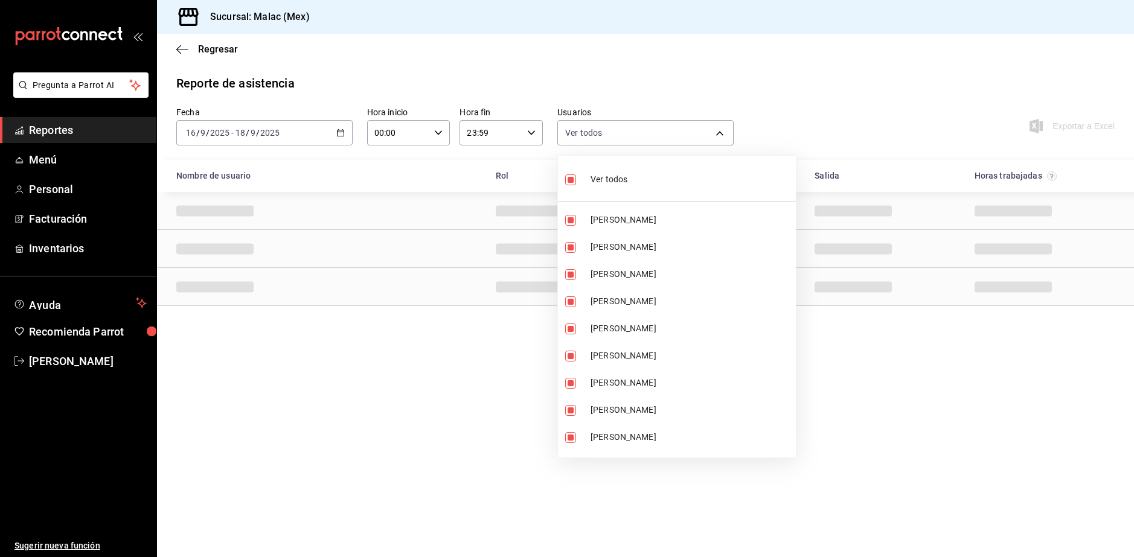
checkbox input "false"
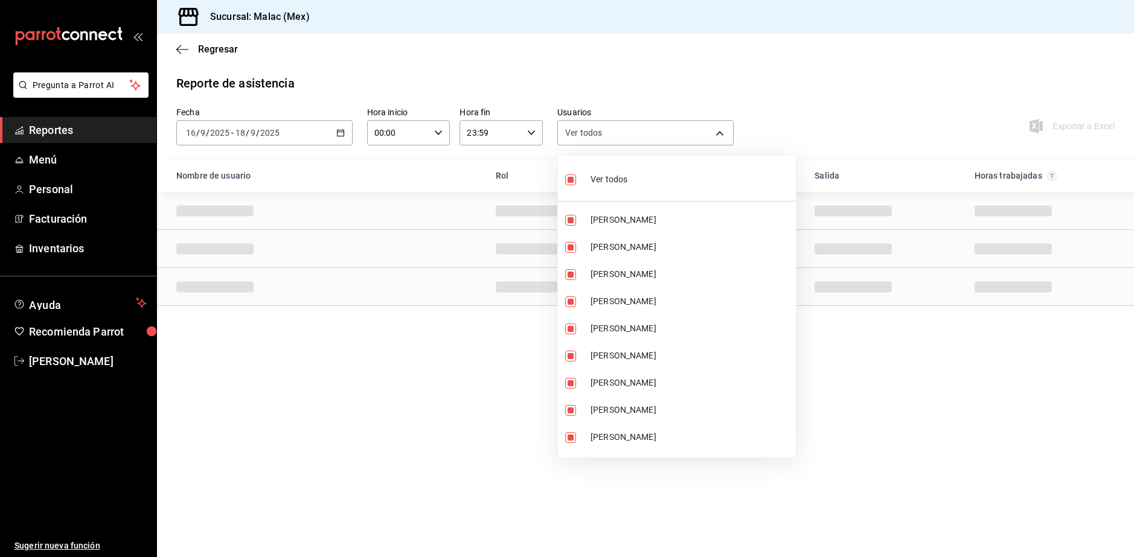
checkbox input "false"
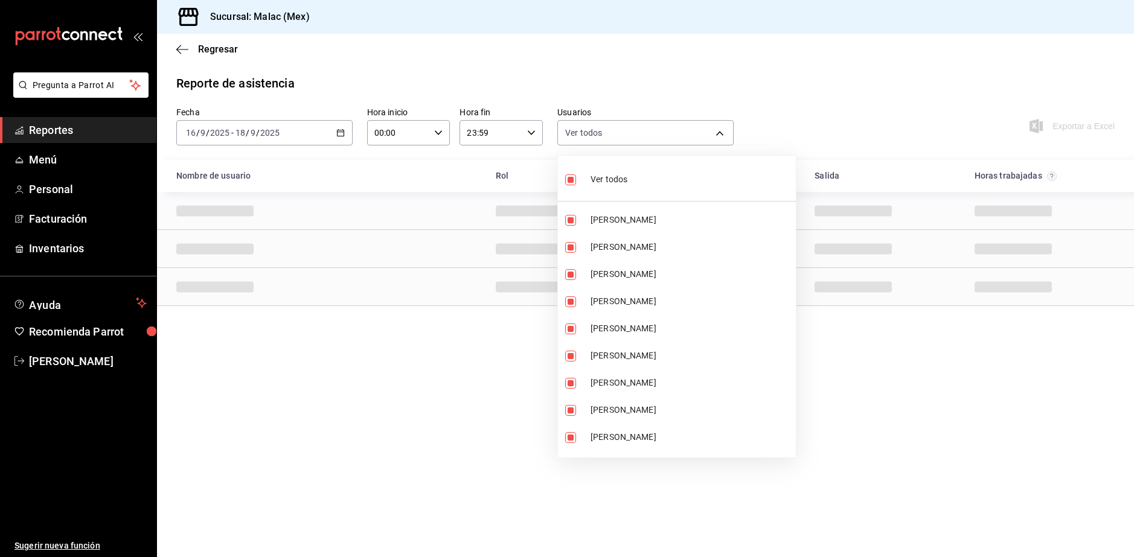
checkbox input "false"
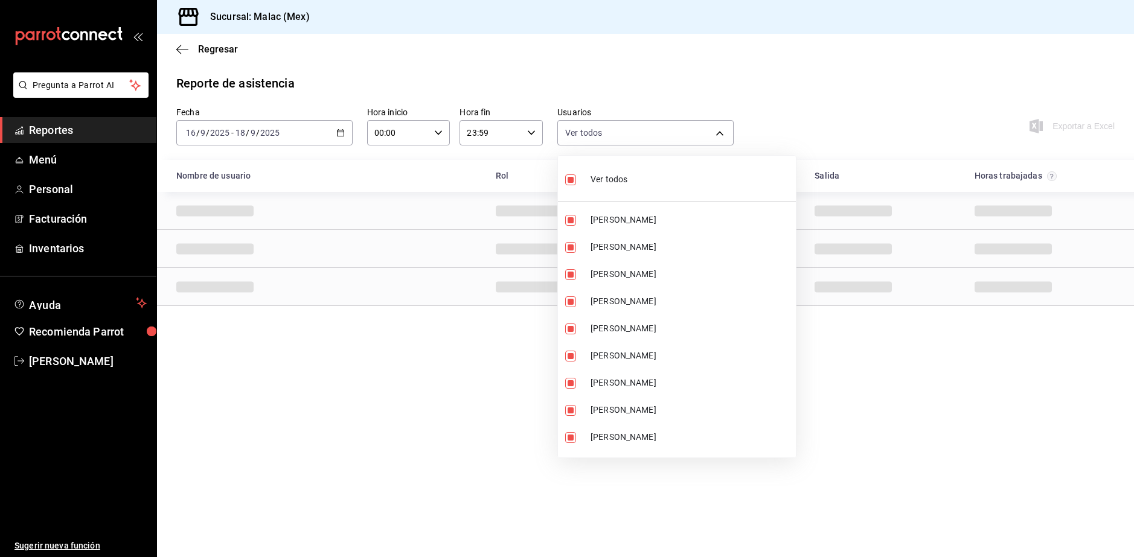
checkbox input "false"
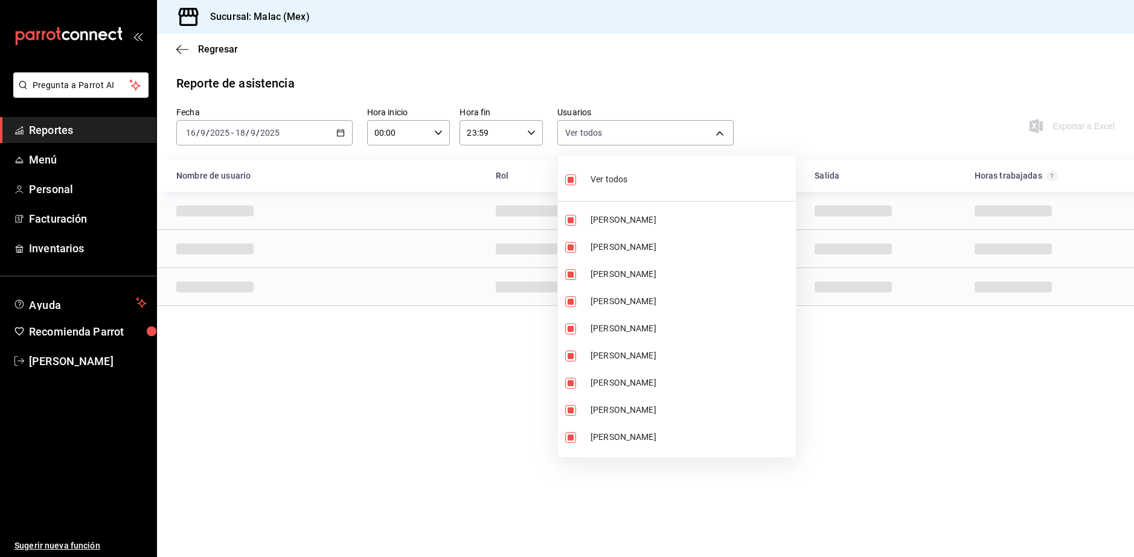
checkbox input "false"
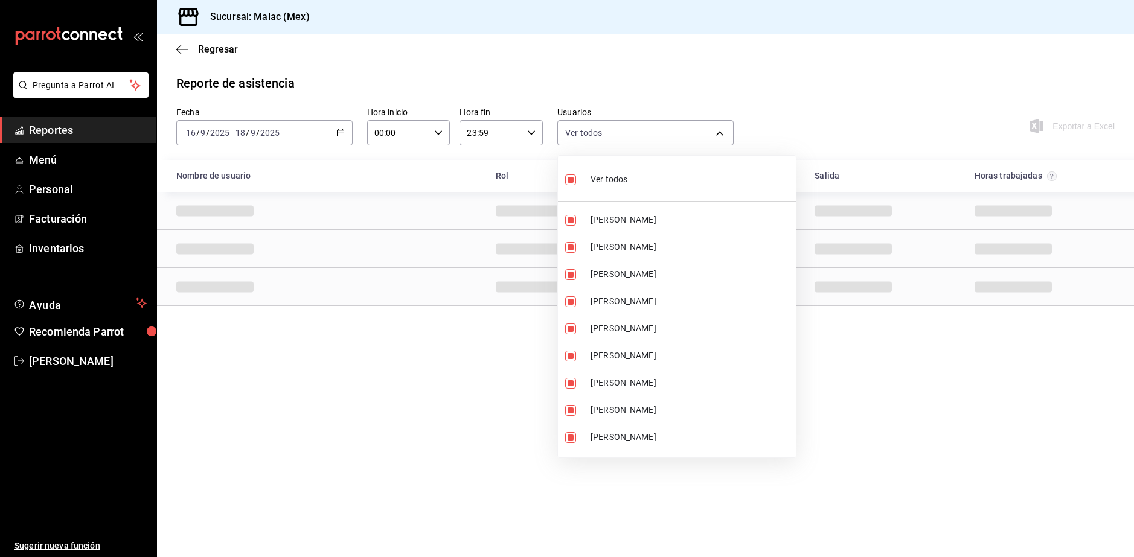
checkbox input "false"
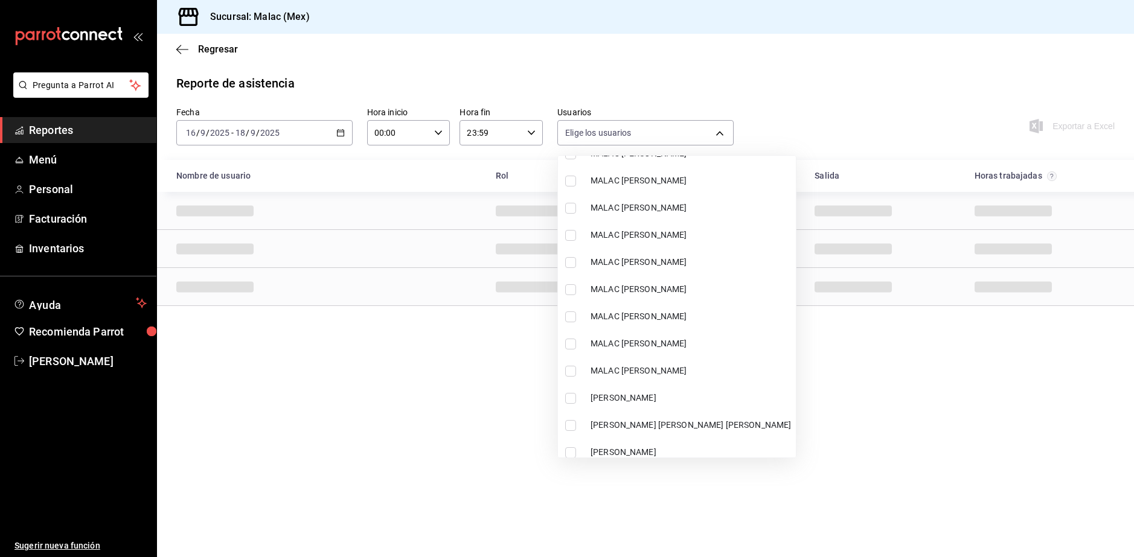
scroll to position [809, 0]
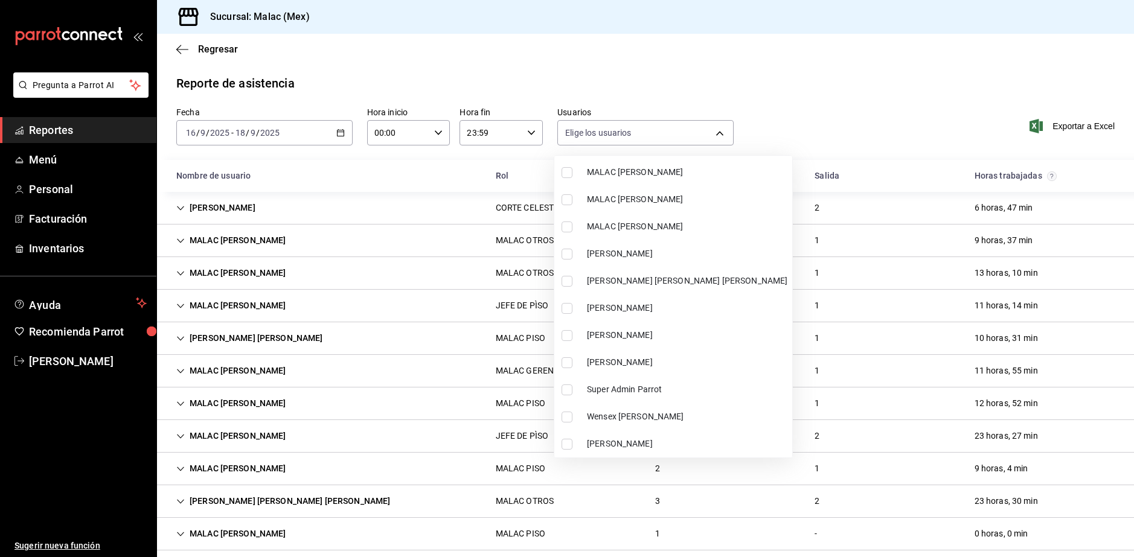
click at [658, 232] on span "MALAC [PERSON_NAME]" at bounding box center [687, 226] width 200 height 13
type input "8f129311-239e-45e3-a4ea-217158fa355a"
checkbox input "true"
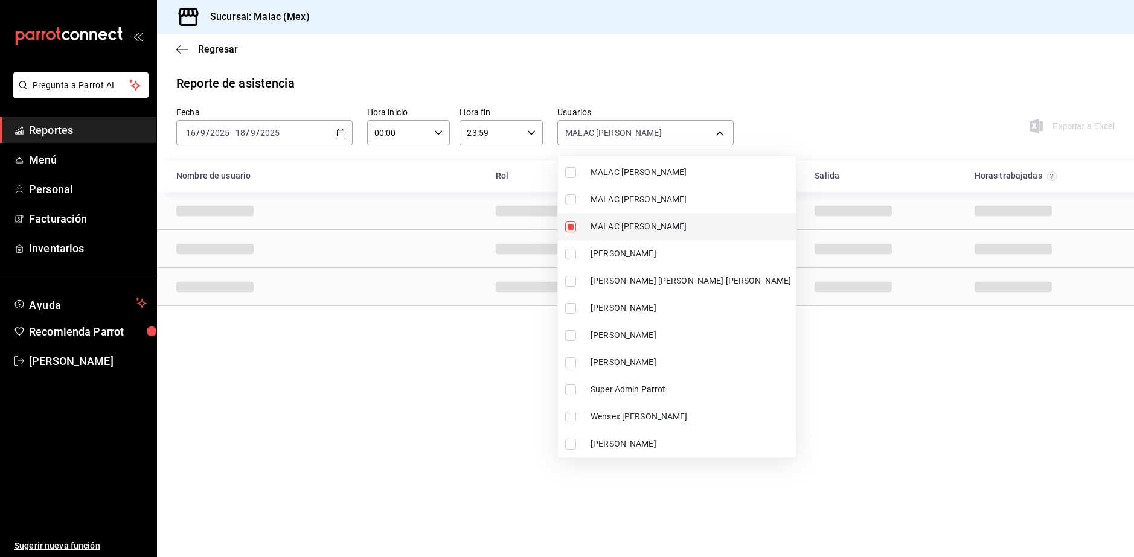
scroll to position [748, 0]
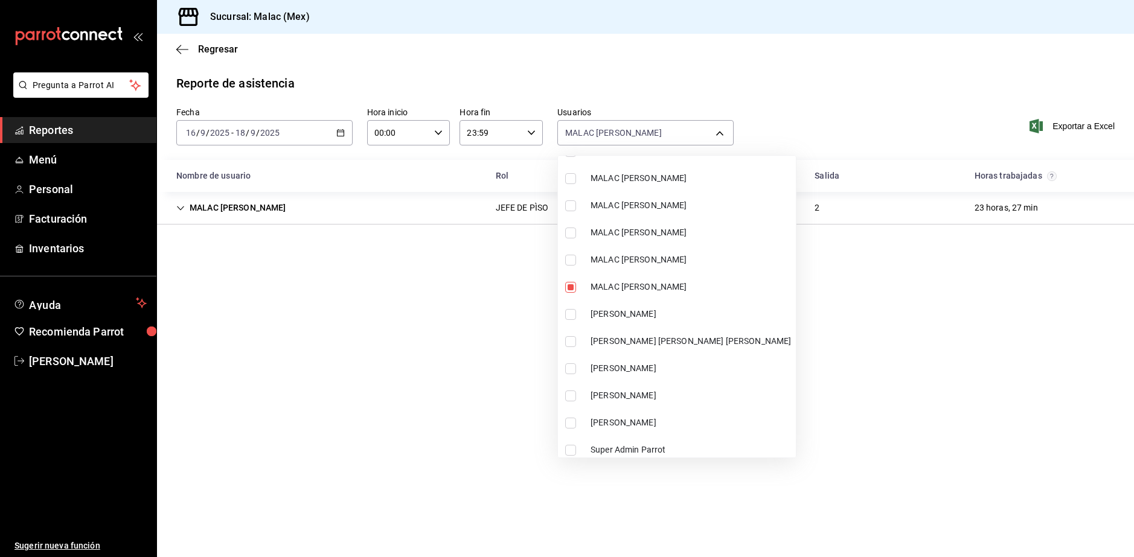
click at [665, 241] on li "MALAC [PERSON_NAME]" at bounding box center [677, 232] width 238 height 27
type input "8f129311-239e-45e3-a4ea-217158fa355a,2f3f95f2-2a11-4db2-8cee-40f57ff7f62a"
checkbox input "true"
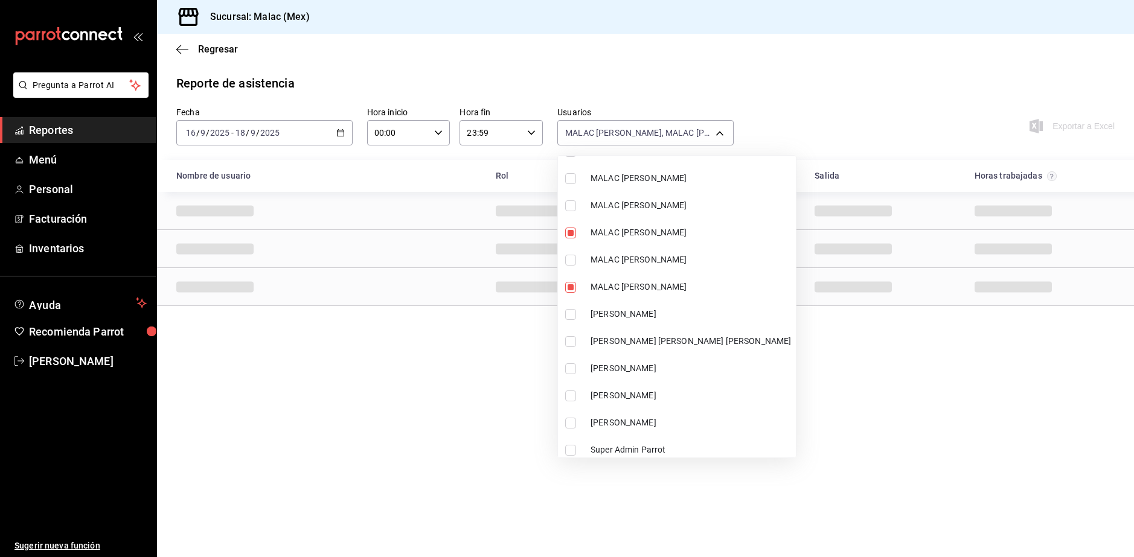
click at [899, 43] on div at bounding box center [567, 278] width 1134 height 557
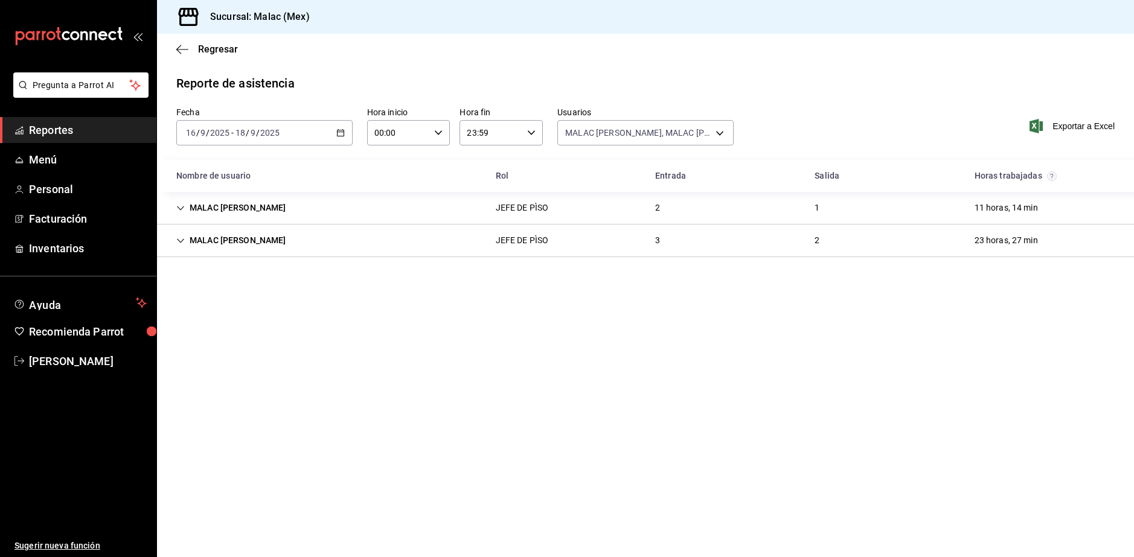
click at [641, 214] on div "MALAC [PERSON_NAME] JEFE DE PÌSO 2 1 11 horas, 14 min" at bounding box center [645, 208] width 977 height 33
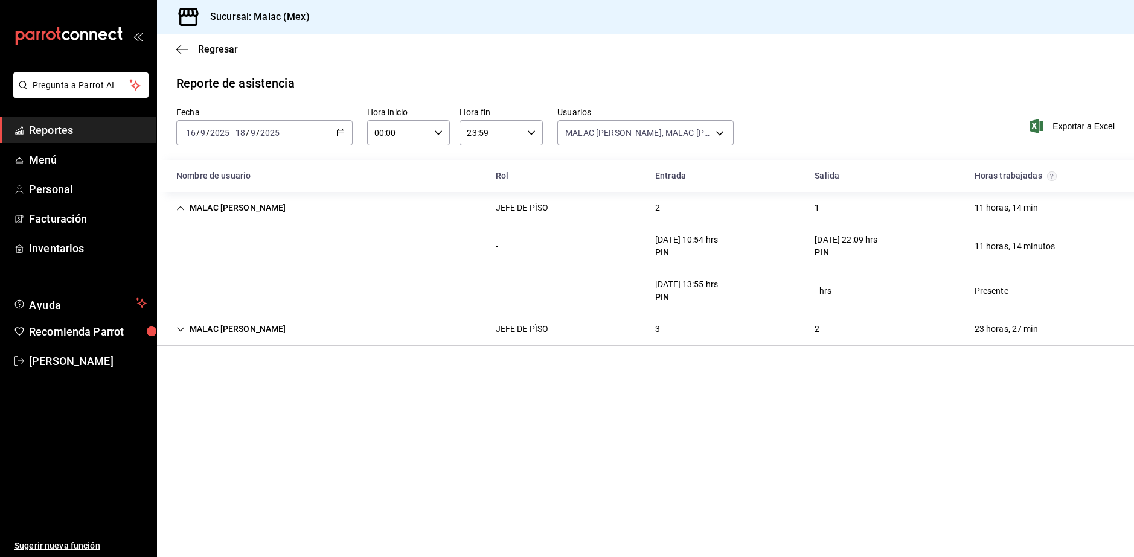
click at [537, 339] on div "JEFE DE PÌSO" at bounding box center [522, 329] width 72 height 22
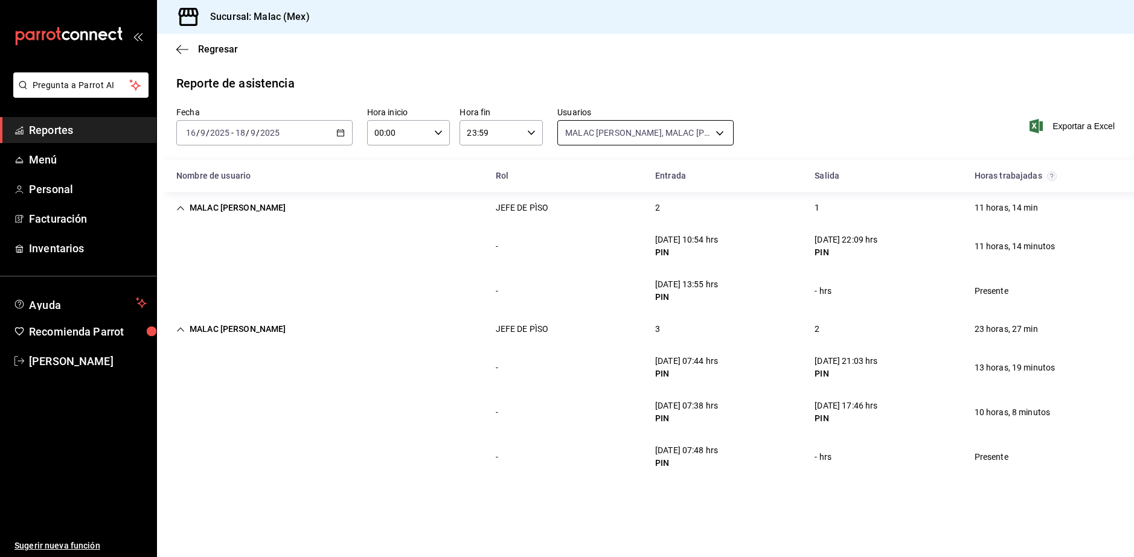
click at [611, 133] on body "Pregunta a Parrot AI Reportes Menú Personal Facturación Inventarios Ayuda Recom…" at bounding box center [567, 278] width 1134 height 557
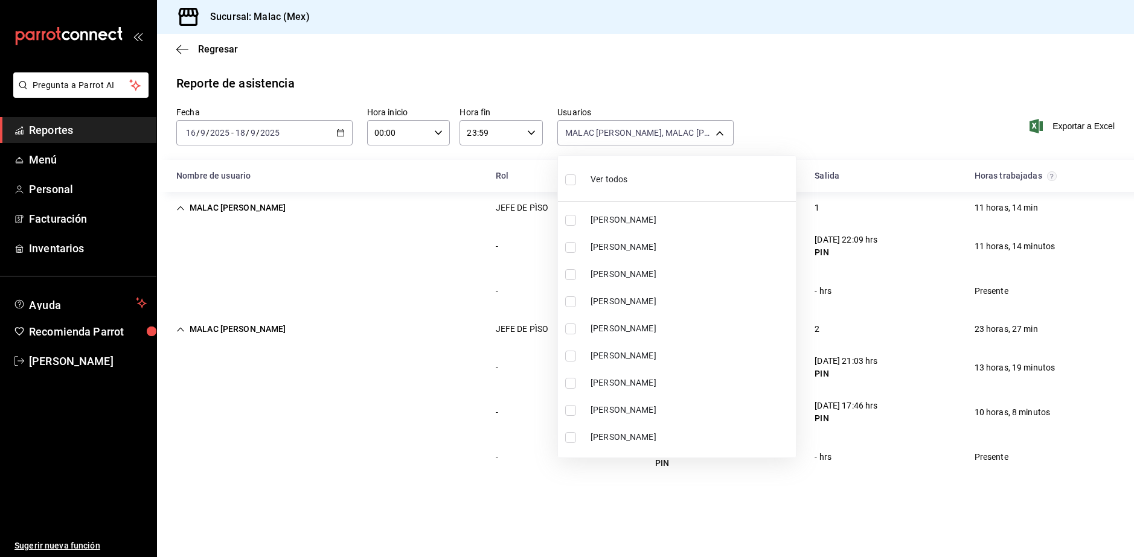
click at [583, 187] on div "Ver todos" at bounding box center [596, 178] width 62 height 26
type input "08cb63ce-e8dd-4401-8028-129c560eec26,6ada37a1-56d6-4bf6-92f0-9a56272b93d6,7bf52…"
checkbox input "true"
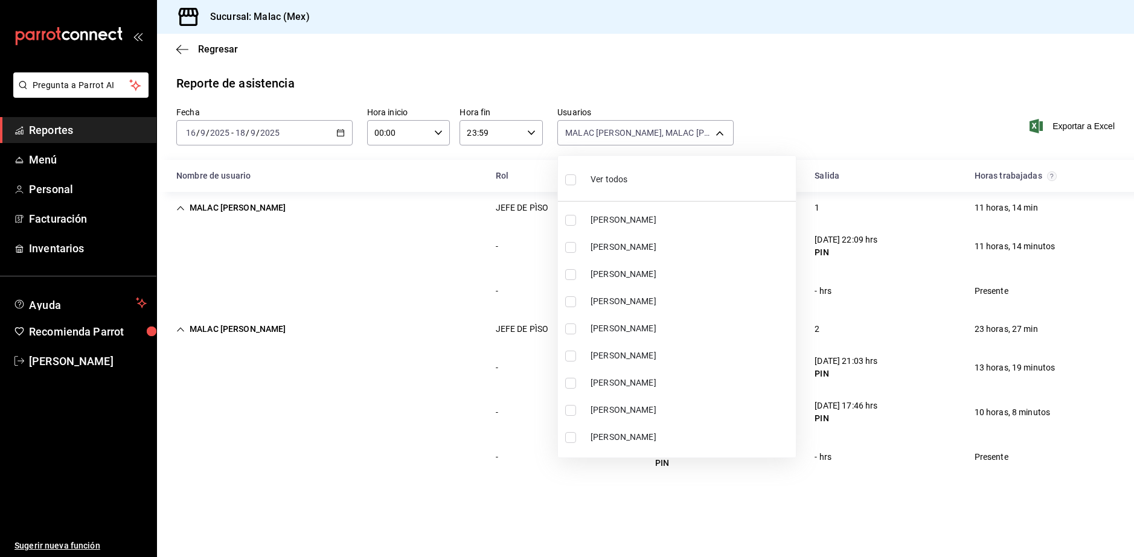
checkbox input "true"
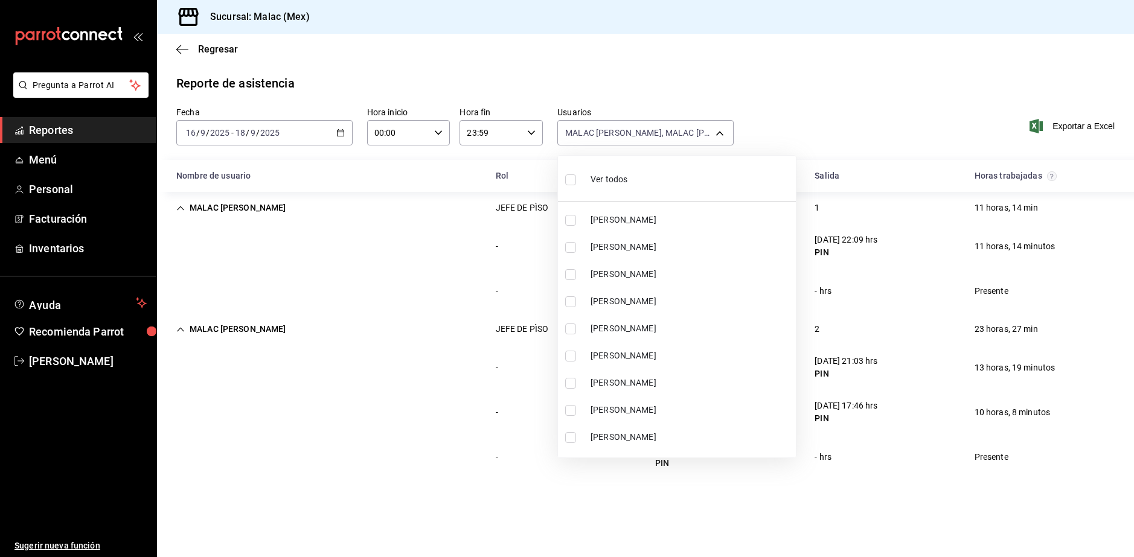
checkbox input "true"
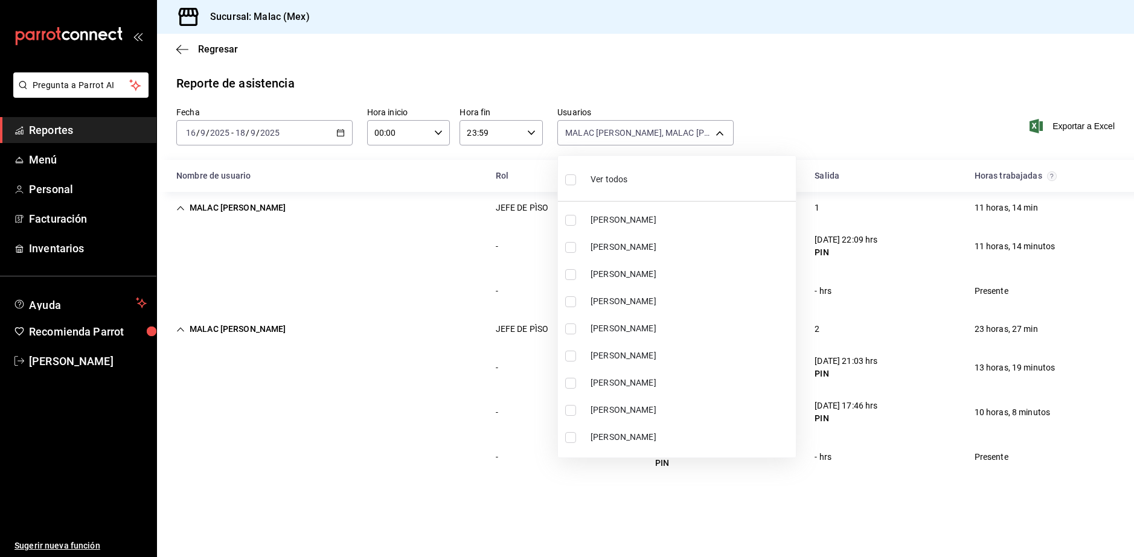
checkbox input "true"
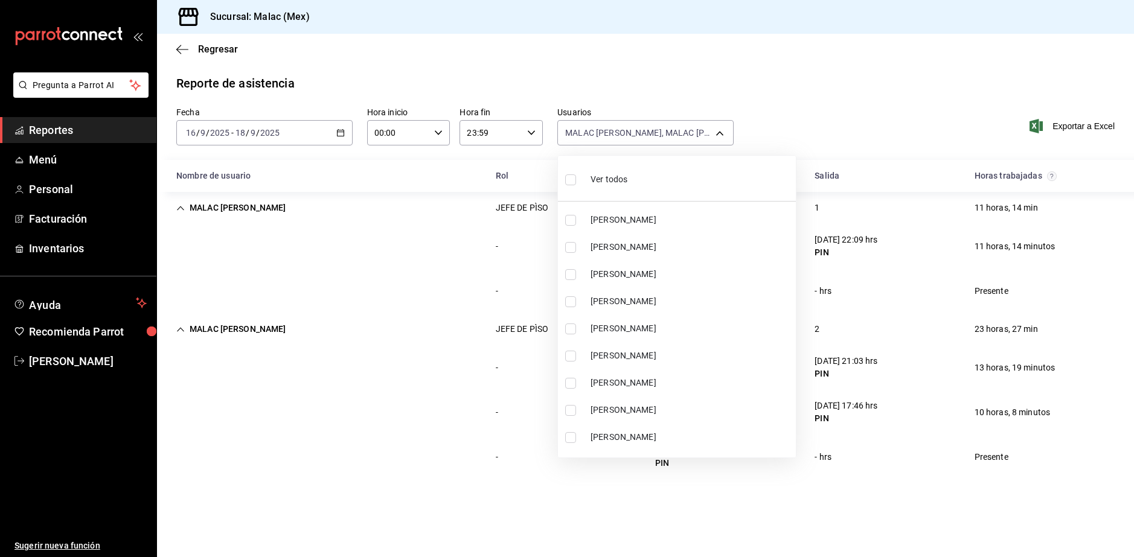
checkbox input "true"
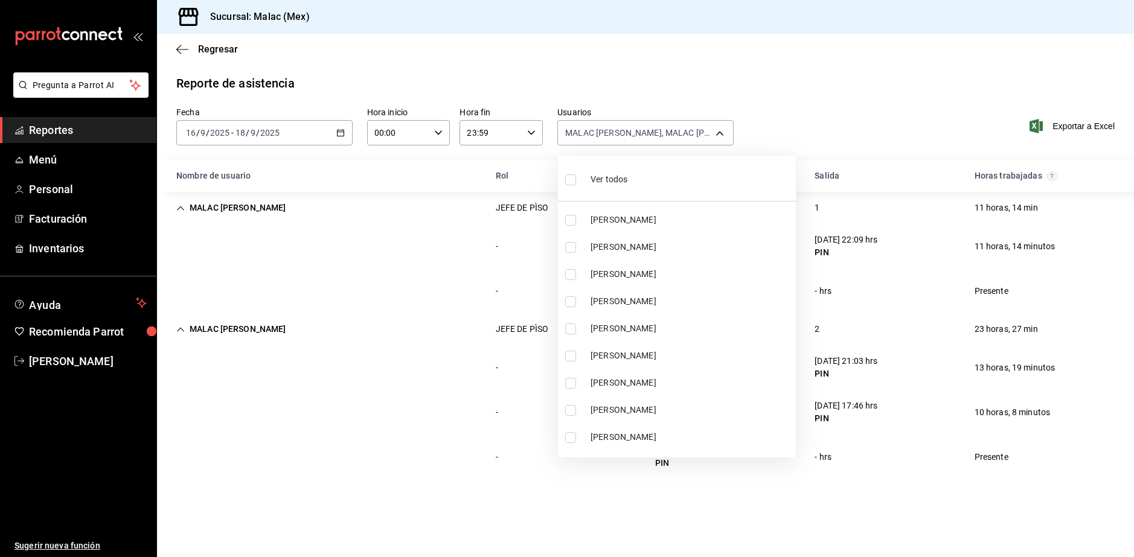
checkbox input "true"
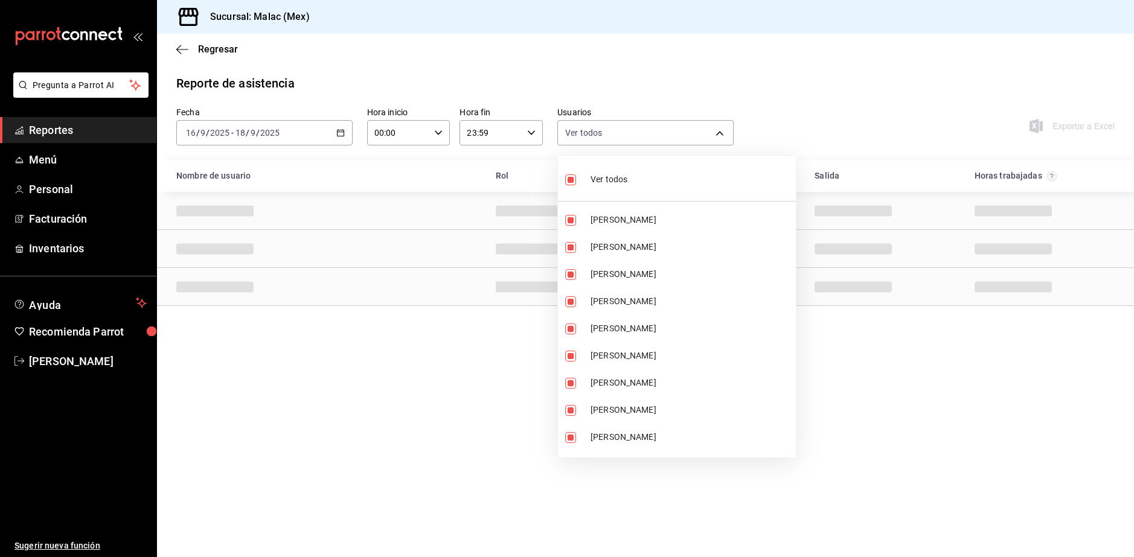
click at [583, 187] on div "Ver todos" at bounding box center [596, 178] width 62 height 26
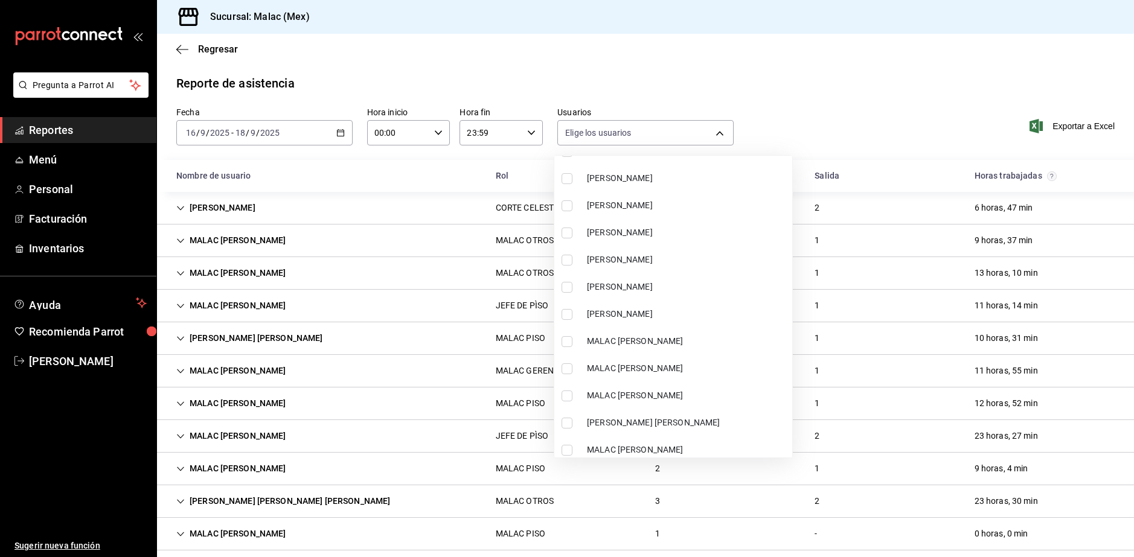
scroll to position [362, 0]
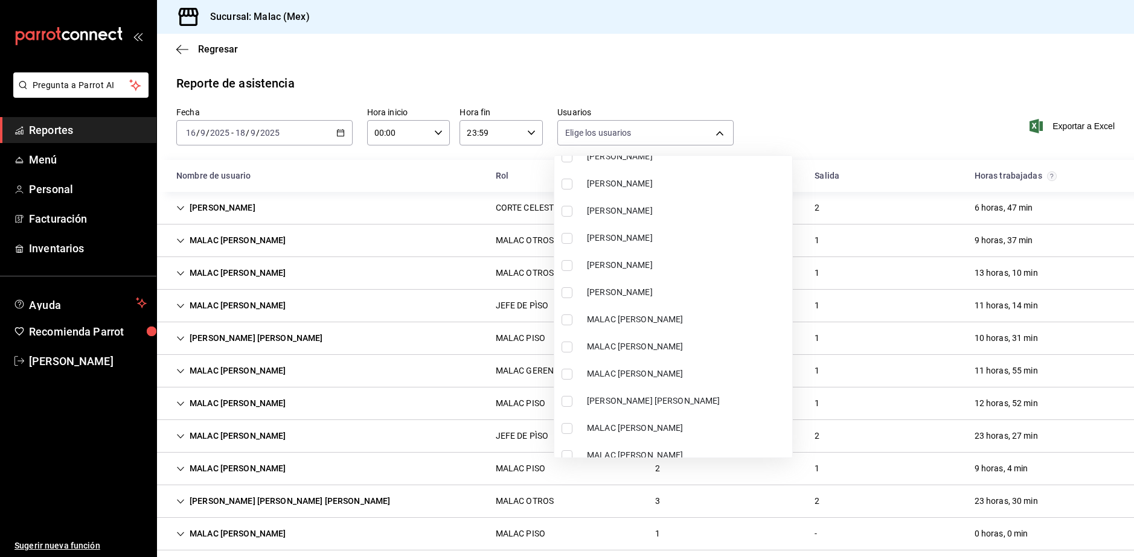
click at [637, 242] on span "[PERSON_NAME]" at bounding box center [687, 238] width 200 height 13
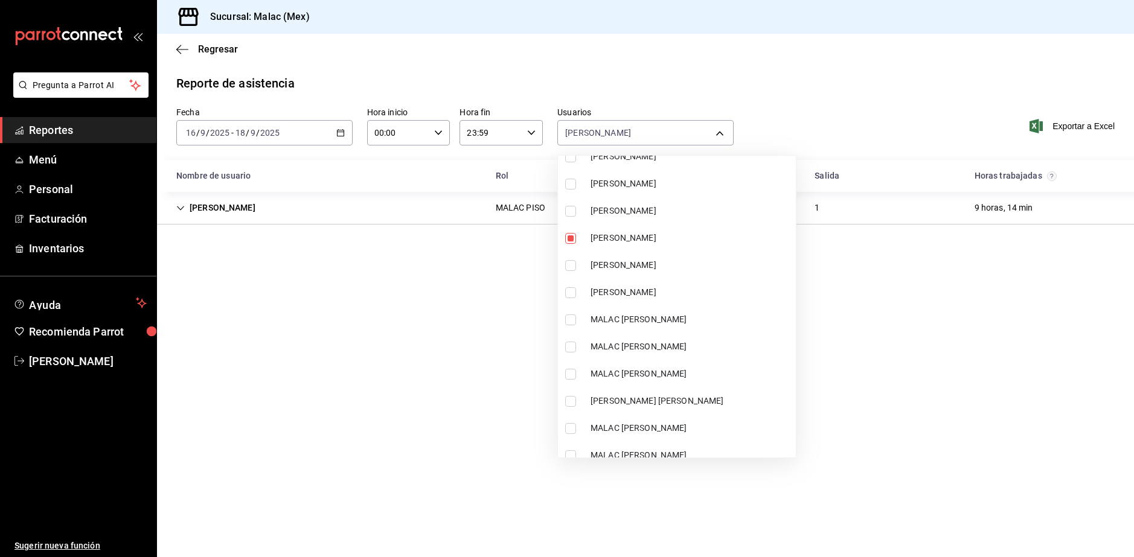
click at [673, 400] on span "[PERSON_NAME] [PERSON_NAME]" at bounding box center [691, 401] width 200 height 13
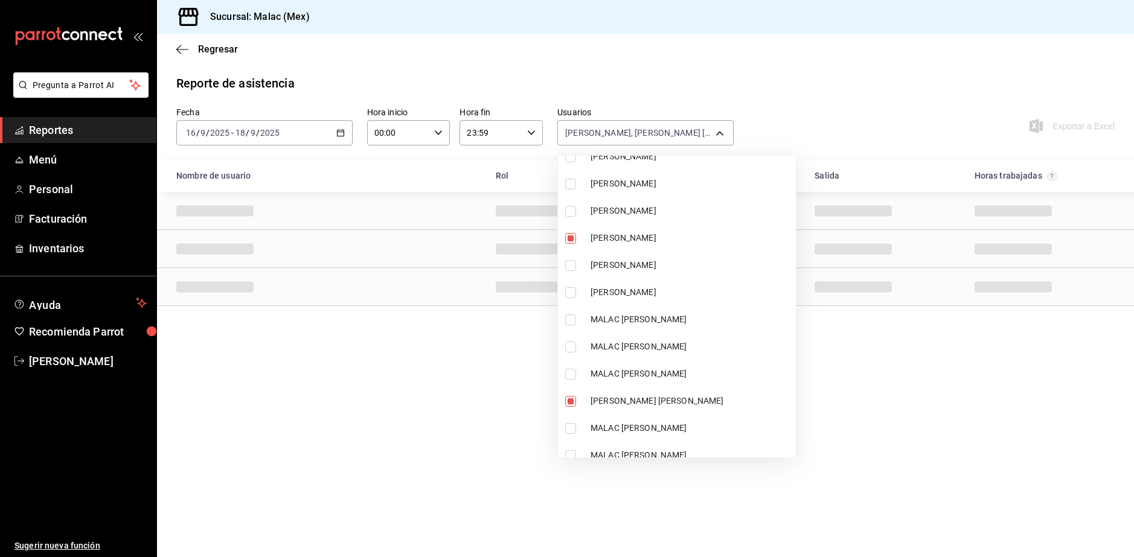
click at [806, 360] on div at bounding box center [567, 278] width 1134 height 557
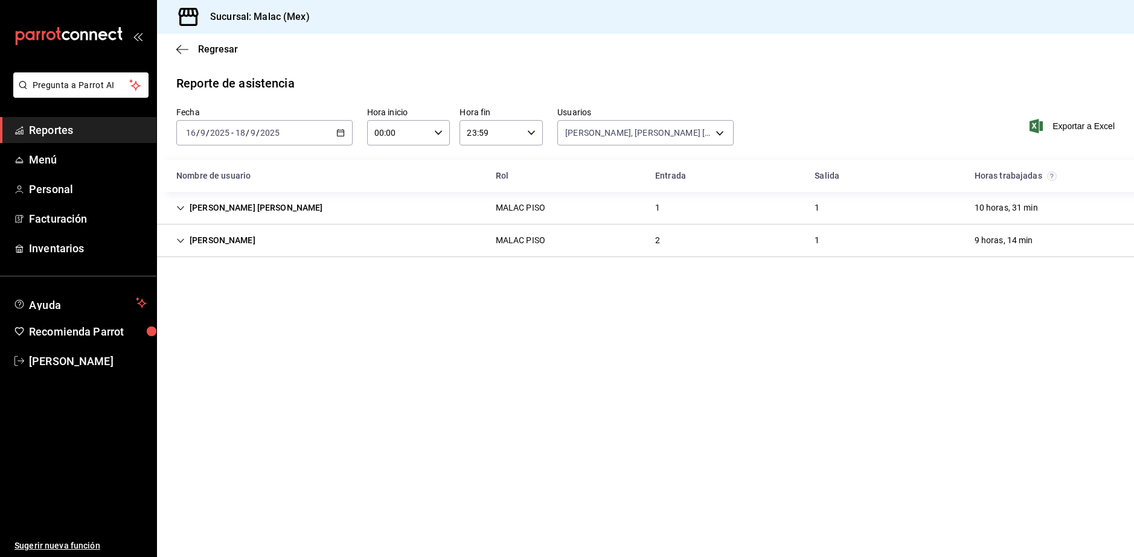
click at [443, 203] on div "[PERSON_NAME] [PERSON_NAME] MALAC PISO 1 1 10 horas, 31 min" at bounding box center [645, 208] width 977 height 33
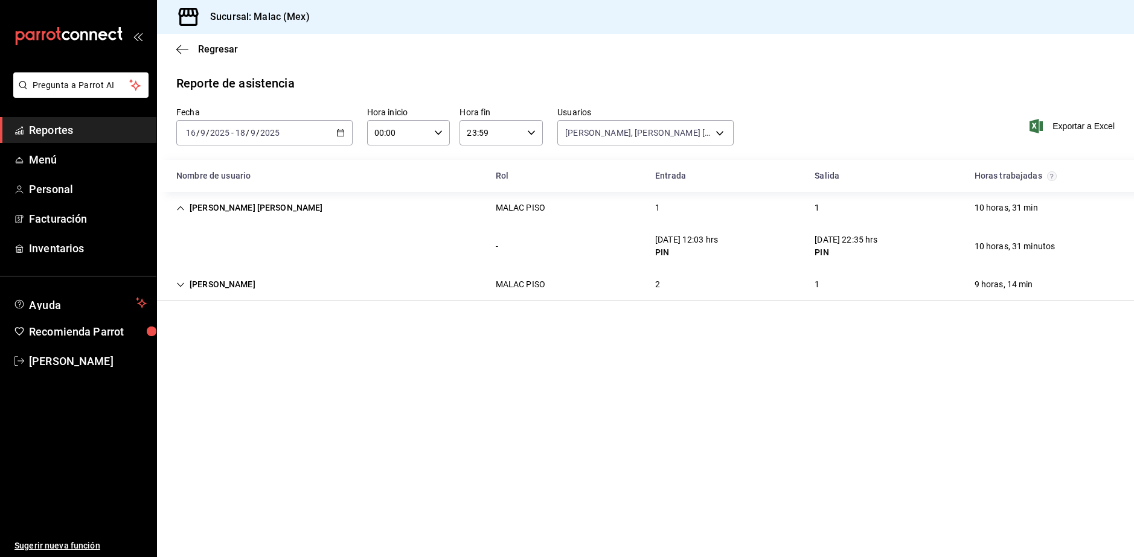
click at [624, 283] on div "[PERSON_NAME] PISO 2 1 9 horas, 14 min" at bounding box center [645, 285] width 977 height 33
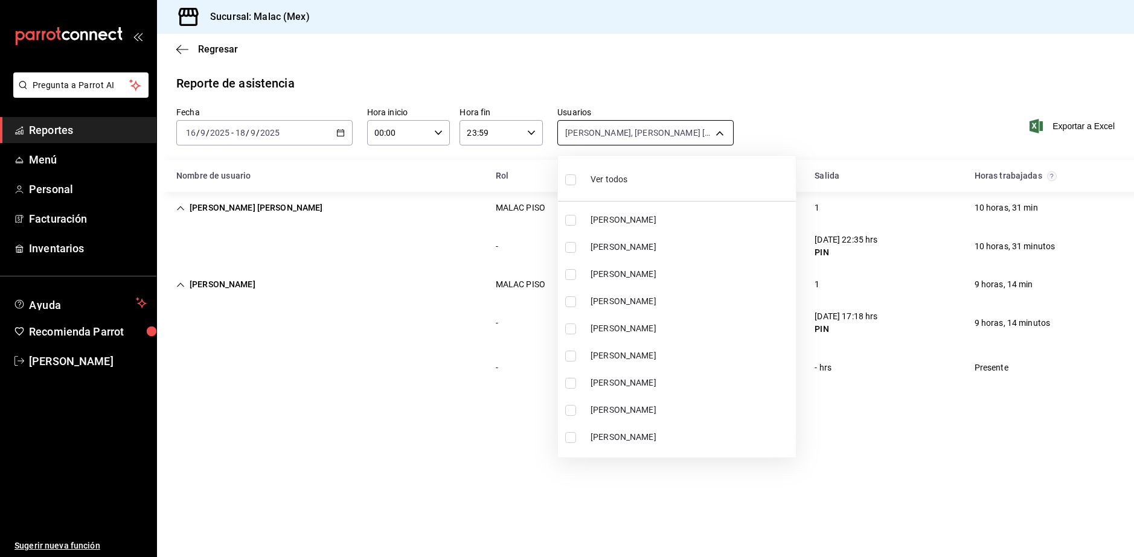
click at [623, 140] on body "Pregunta a Parrot AI Reportes Menú Personal Facturación Inventarios Ayuda Recom…" at bounding box center [567, 278] width 1134 height 557
click at [612, 182] on span "Ver todos" at bounding box center [609, 179] width 37 height 13
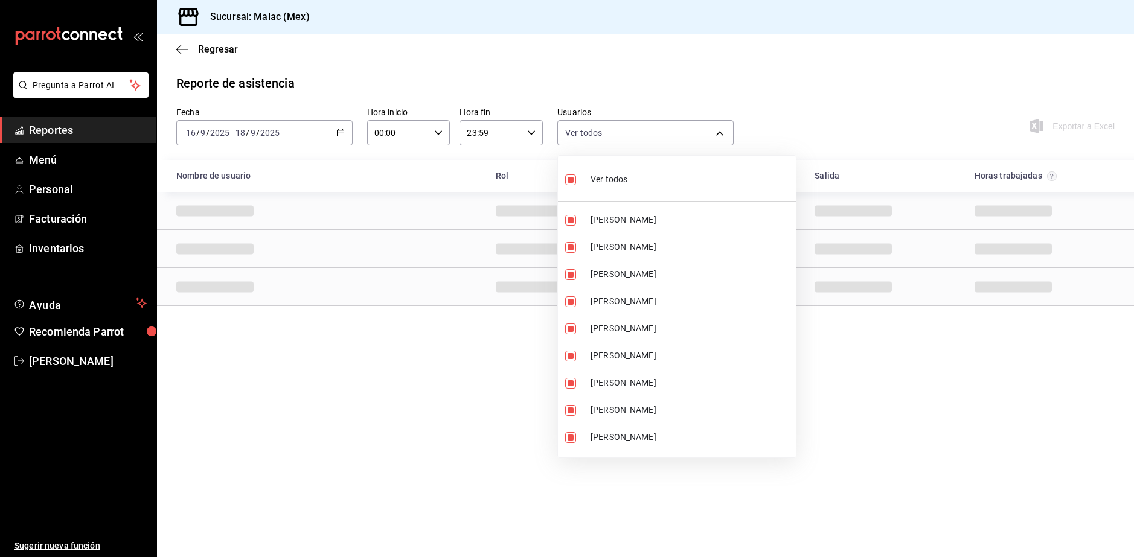
click at [612, 182] on span "Ver todos" at bounding box center [609, 179] width 37 height 13
click at [615, 350] on span "[PERSON_NAME]" at bounding box center [691, 356] width 200 height 13
click at [607, 383] on span "[PERSON_NAME]" at bounding box center [691, 383] width 200 height 13
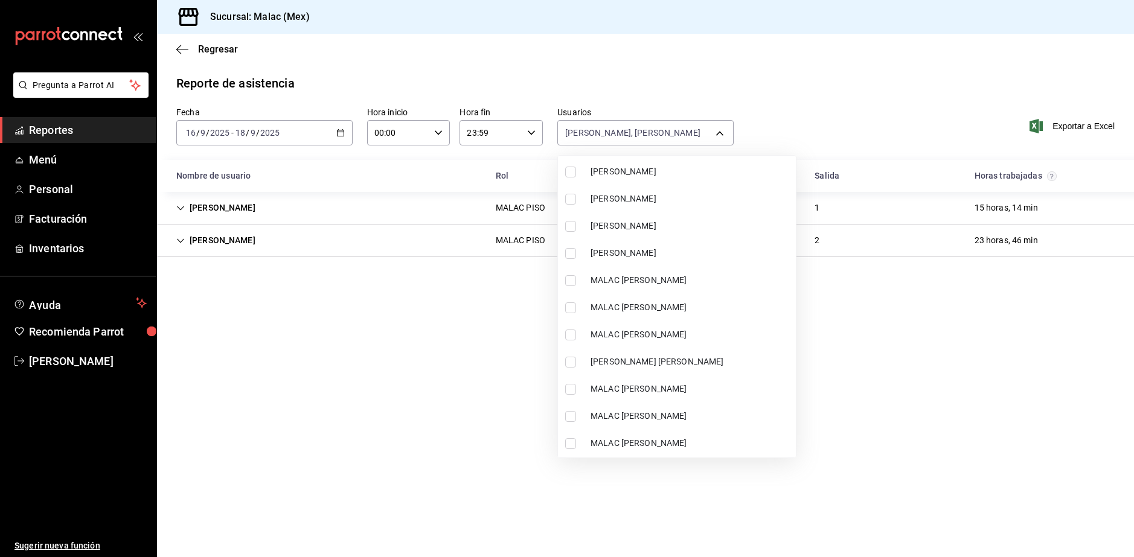
scroll to position [423, 0]
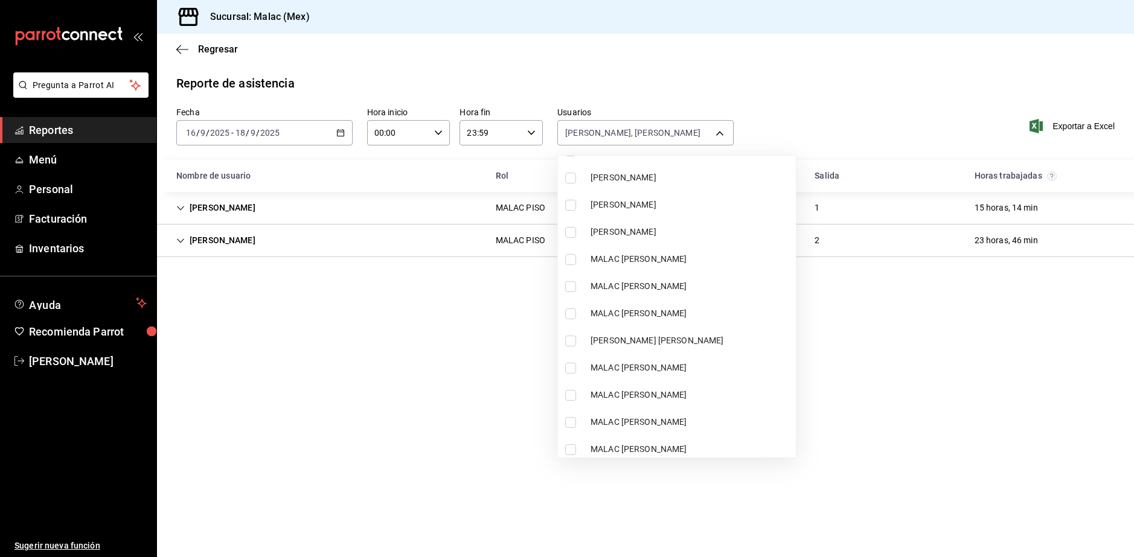
click at [681, 371] on span "MALAC [PERSON_NAME]" at bounding box center [691, 368] width 200 height 13
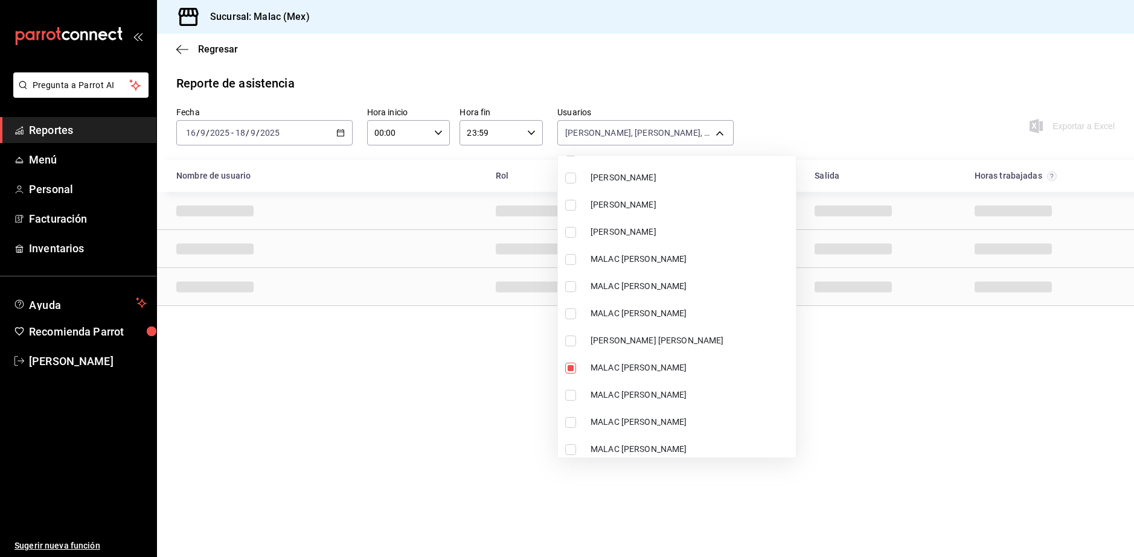
click at [886, 395] on div at bounding box center [567, 278] width 1134 height 557
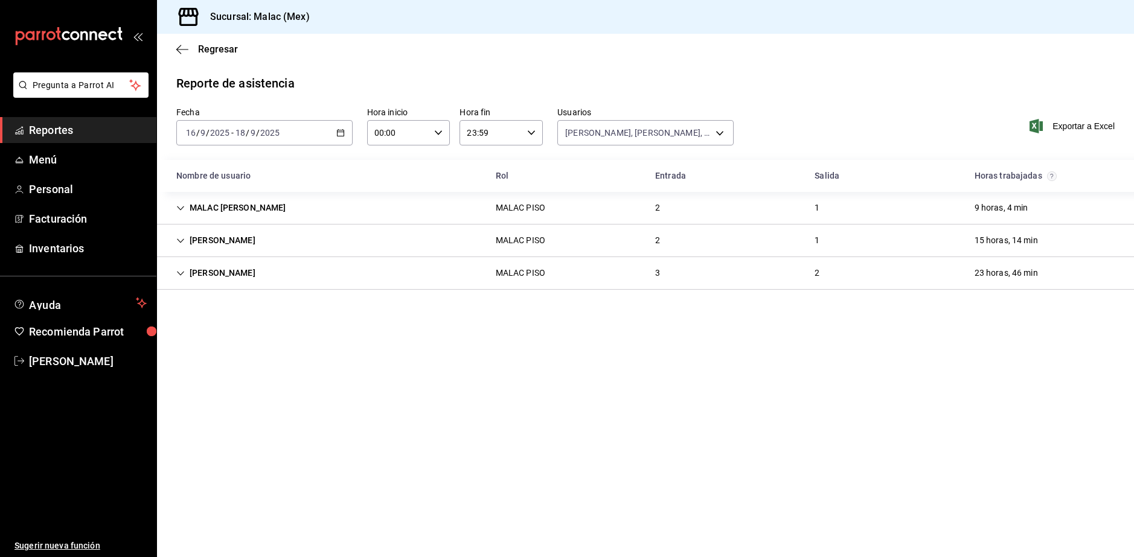
click at [454, 203] on div "MALAC [PERSON_NAME] MALAC PISO 2 1 9 horas, 4 min" at bounding box center [645, 208] width 977 height 33
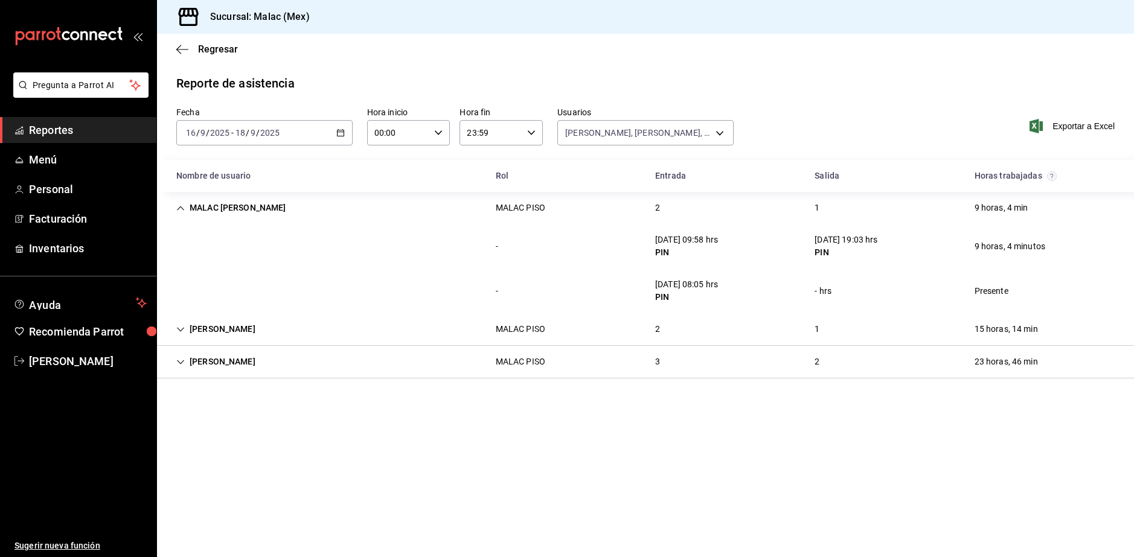
click at [438, 208] on div "MALAC [PERSON_NAME] MALAC PISO 2 1 9 horas, 4 min" at bounding box center [645, 208] width 977 height 32
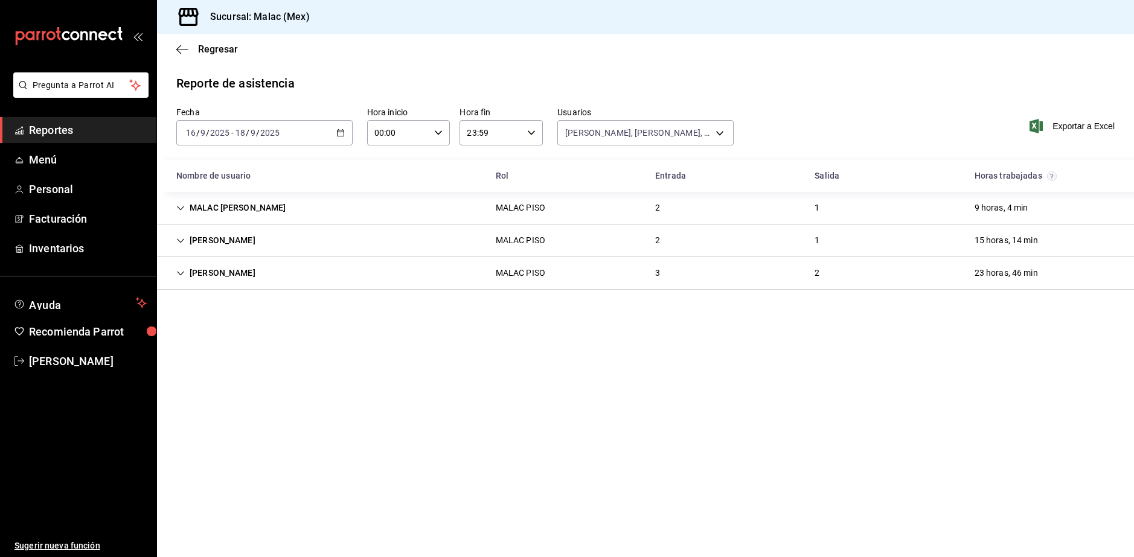
click at [568, 255] on div "[PERSON_NAME] MALAC PISO 2 1 15 horas, 14 min" at bounding box center [645, 241] width 977 height 33
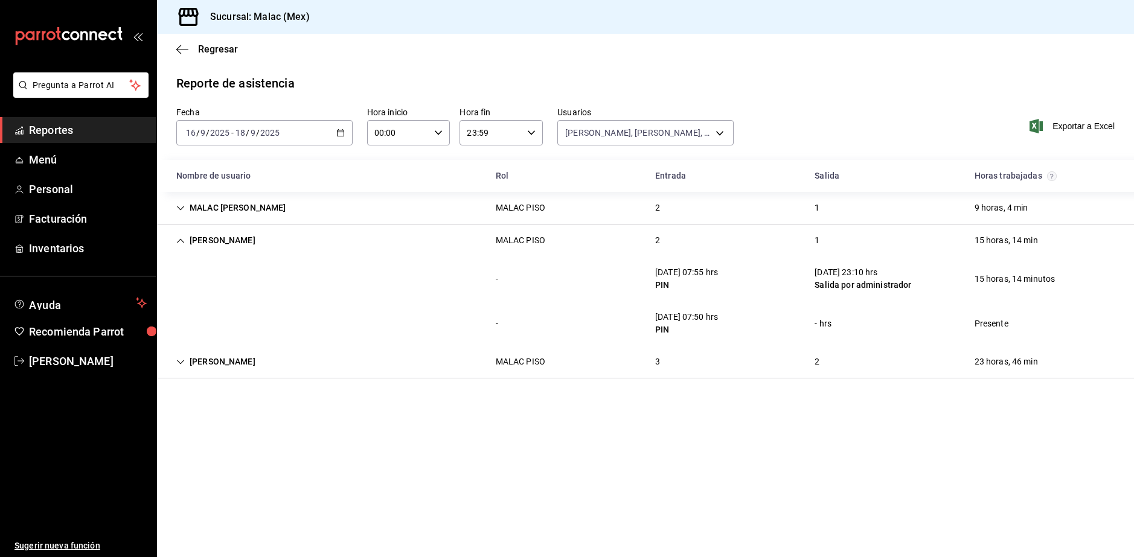
click at [585, 243] on div "[PERSON_NAME] MALAC PISO 2 1 15 horas, 14 min" at bounding box center [645, 241] width 977 height 32
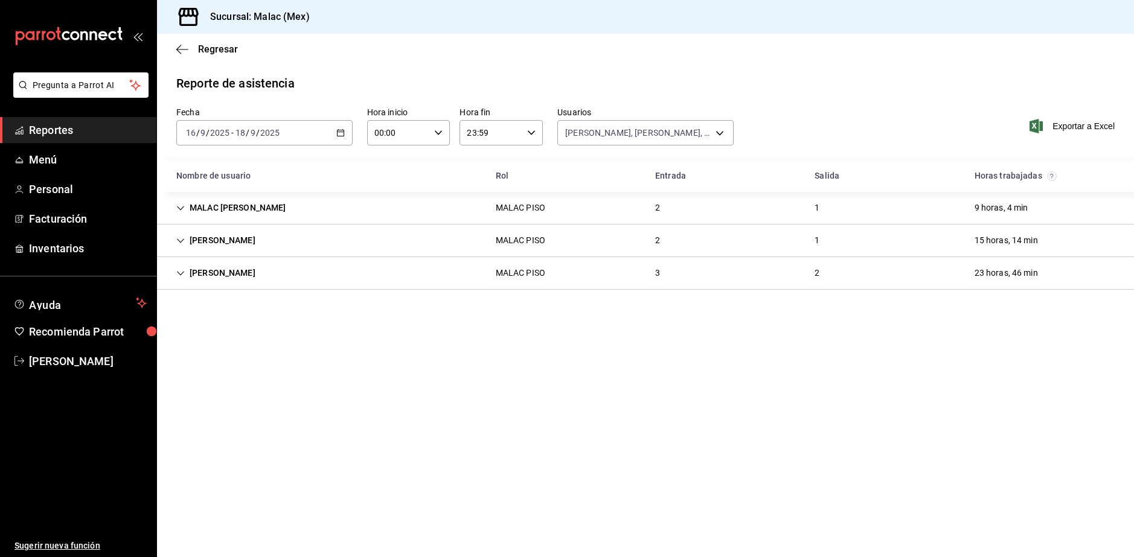
click at [526, 269] on div "MALAC PISO" at bounding box center [521, 273] width 50 height 13
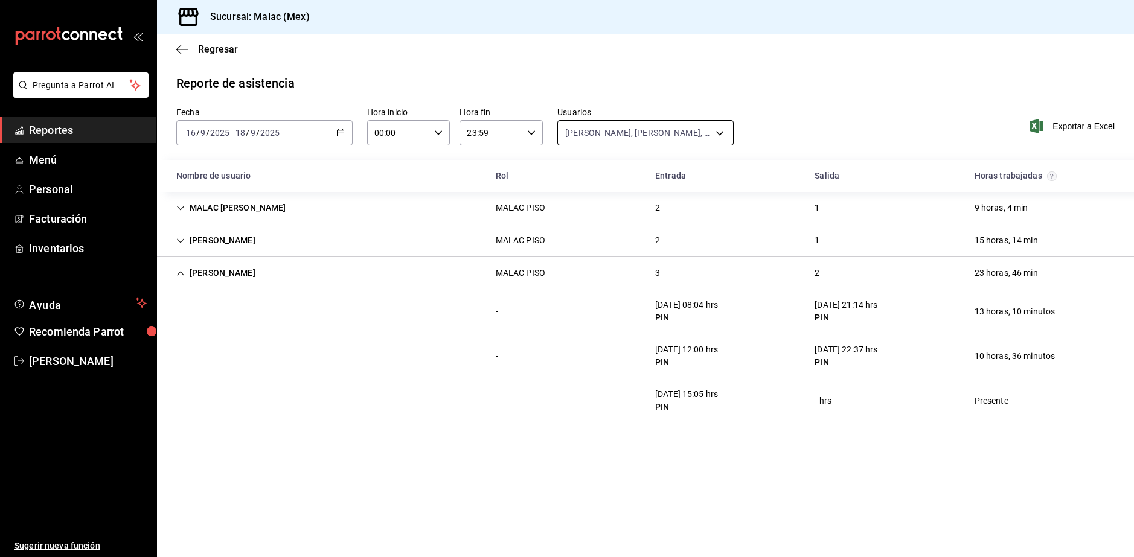
click at [651, 138] on body "Pregunta a Parrot AI Reportes Menú Personal Facturación Inventarios Ayuda Recom…" at bounding box center [567, 278] width 1134 height 557
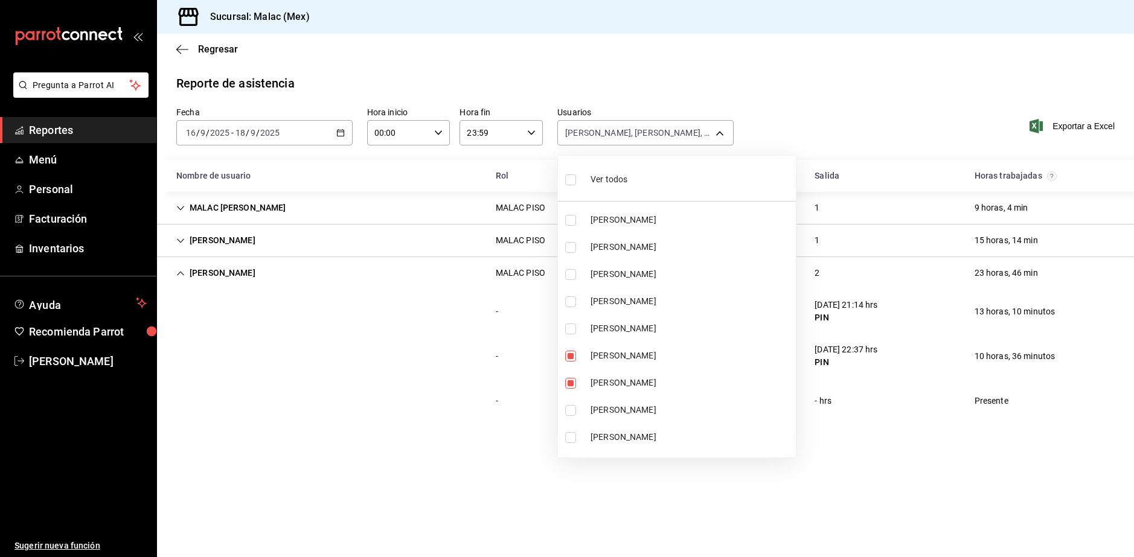
click at [595, 184] on span "Ver todos" at bounding box center [609, 179] width 37 height 13
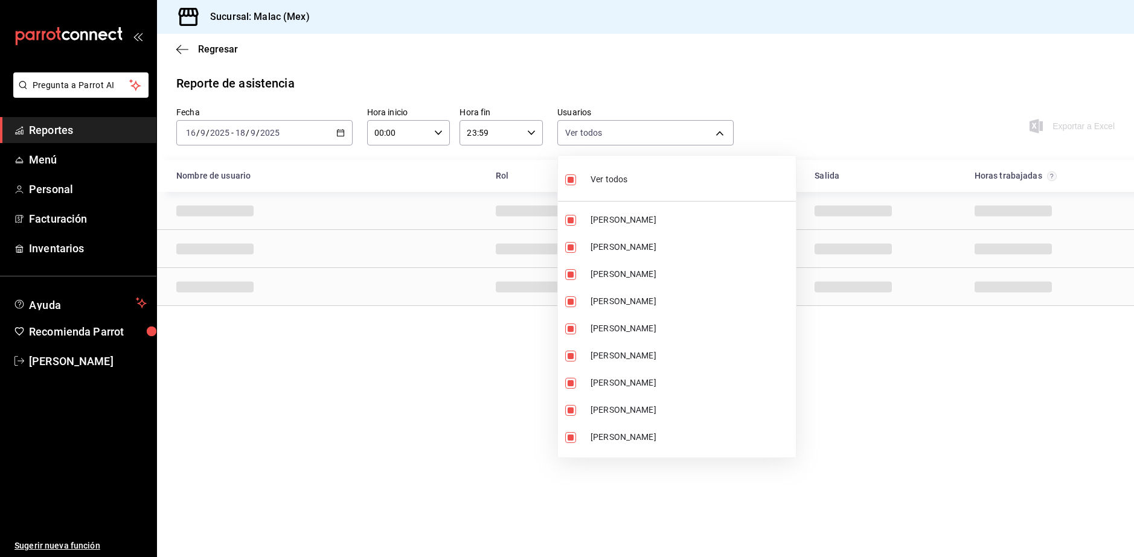
click at [595, 184] on span "Ver todos" at bounding box center [609, 179] width 37 height 13
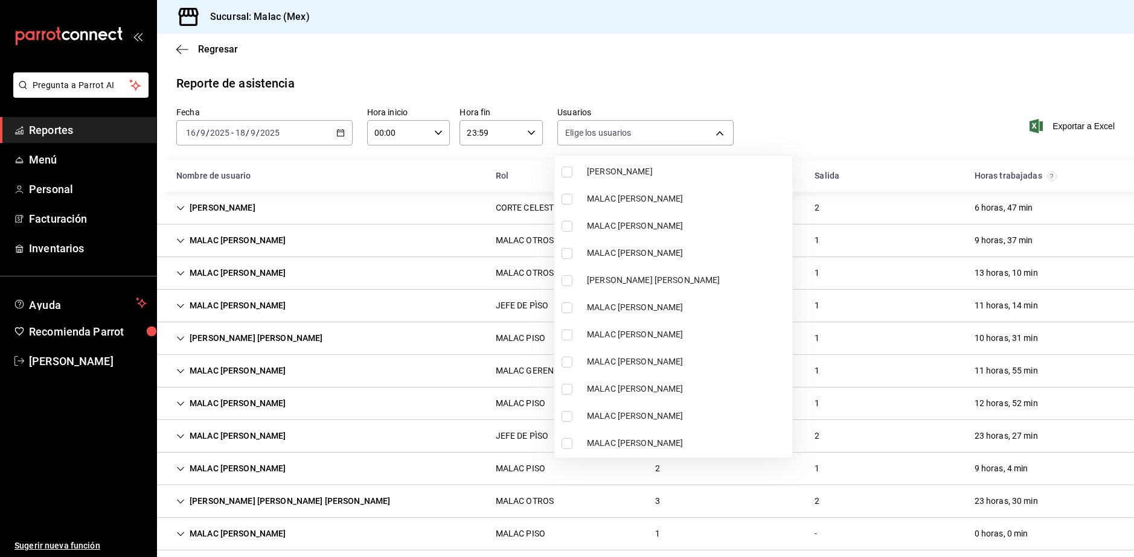
scroll to position [543, 0]
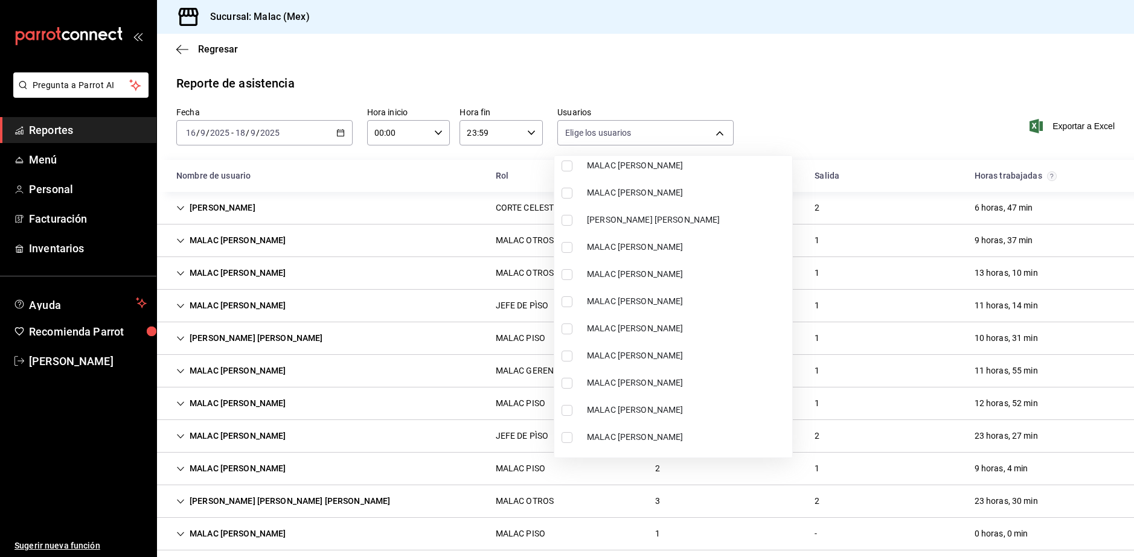
click at [705, 389] on span "MALAC [PERSON_NAME]" at bounding box center [687, 383] width 200 height 13
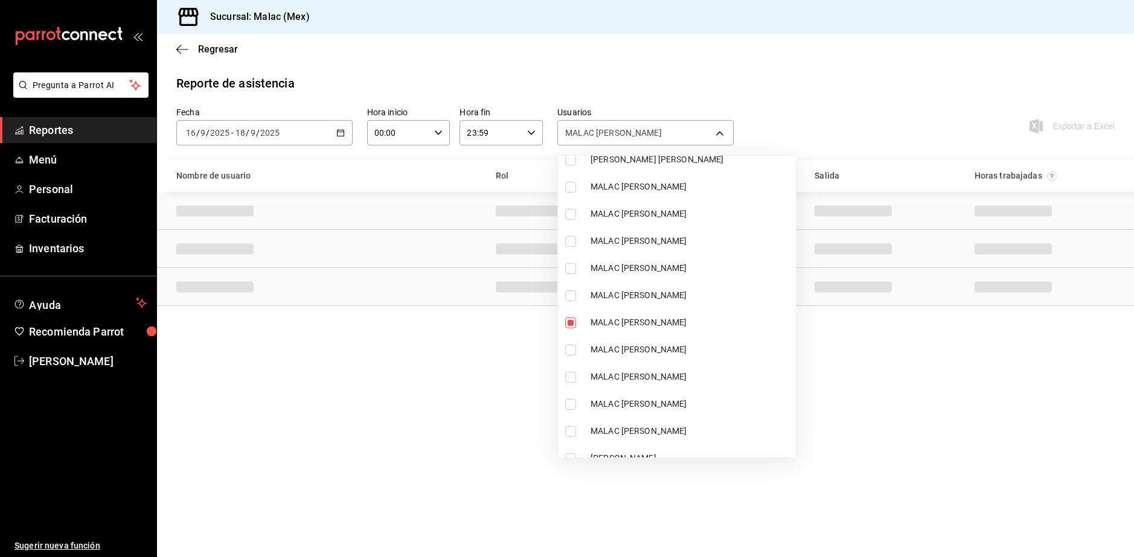
click at [687, 359] on li "MALAC [PERSON_NAME]" at bounding box center [677, 349] width 238 height 27
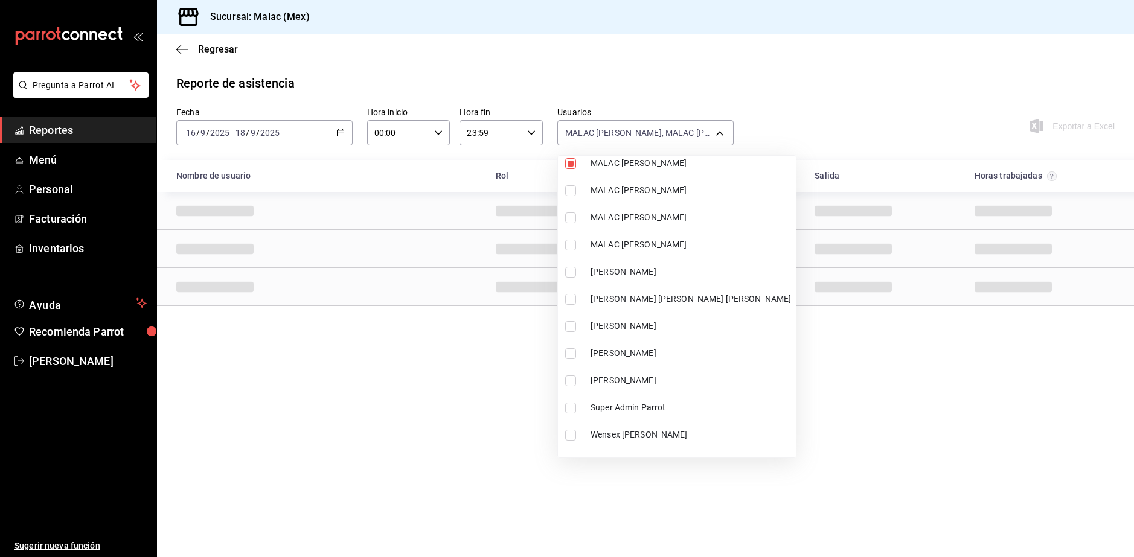
scroll to position [809, 0]
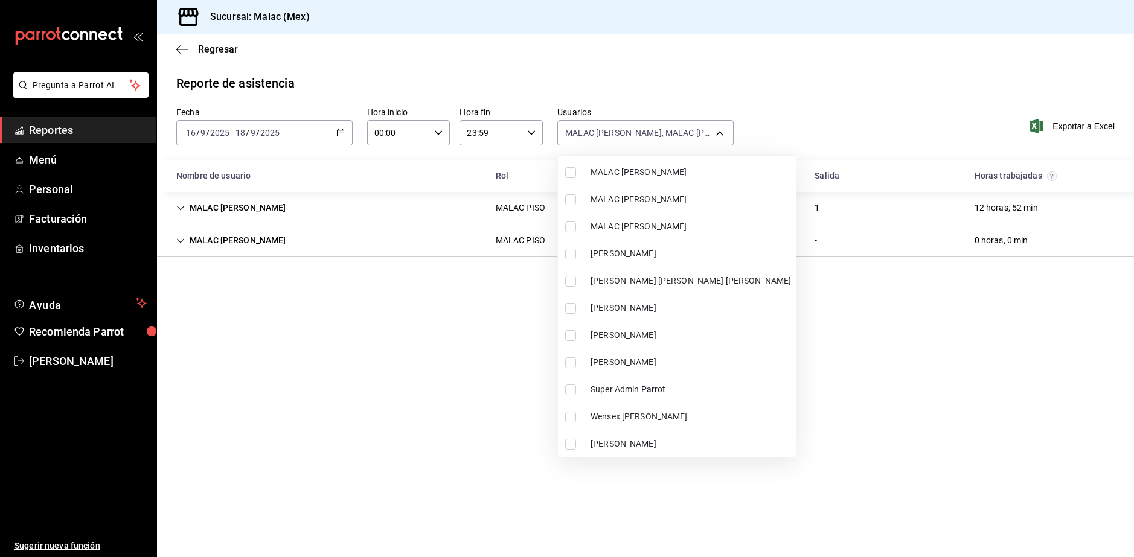
click at [678, 287] on span "[PERSON_NAME] [PERSON_NAME] [PERSON_NAME]" at bounding box center [691, 281] width 200 height 13
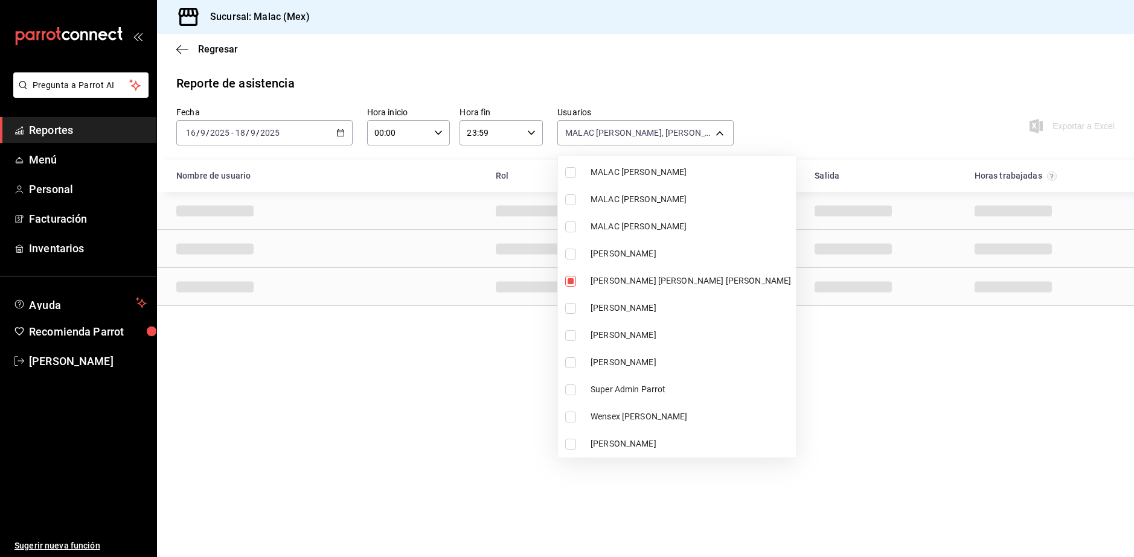
click at [858, 435] on div at bounding box center [567, 278] width 1134 height 557
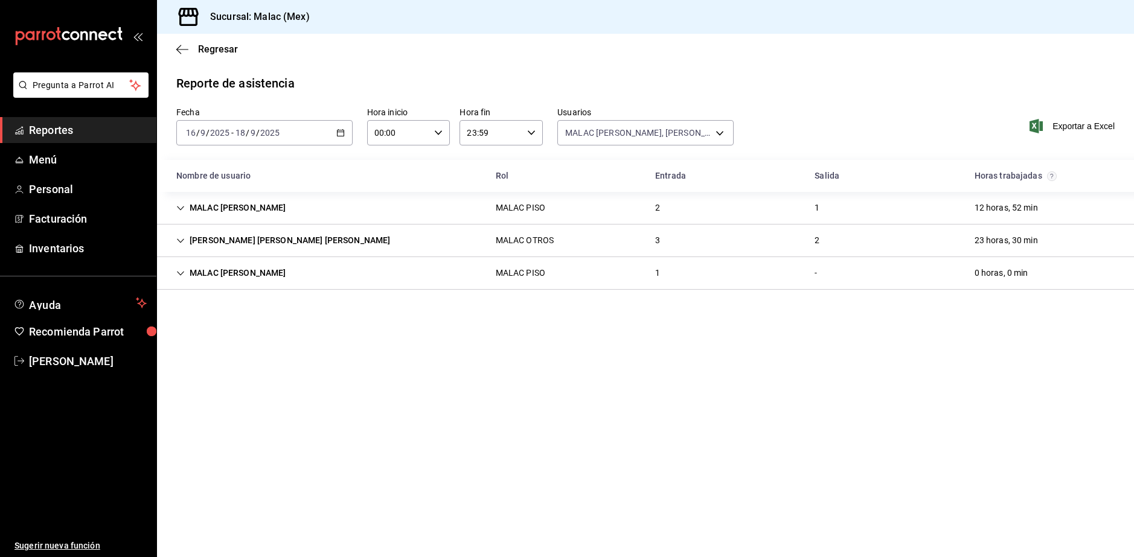
click at [523, 277] on div "MALAC PISO" at bounding box center [521, 273] width 50 height 13
click at [528, 277] on div "MALAC PISO" at bounding box center [521, 273] width 50 height 13
click at [501, 246] on div "MALAC OTROS" at bounding box center [525, 240] width 58 height 13
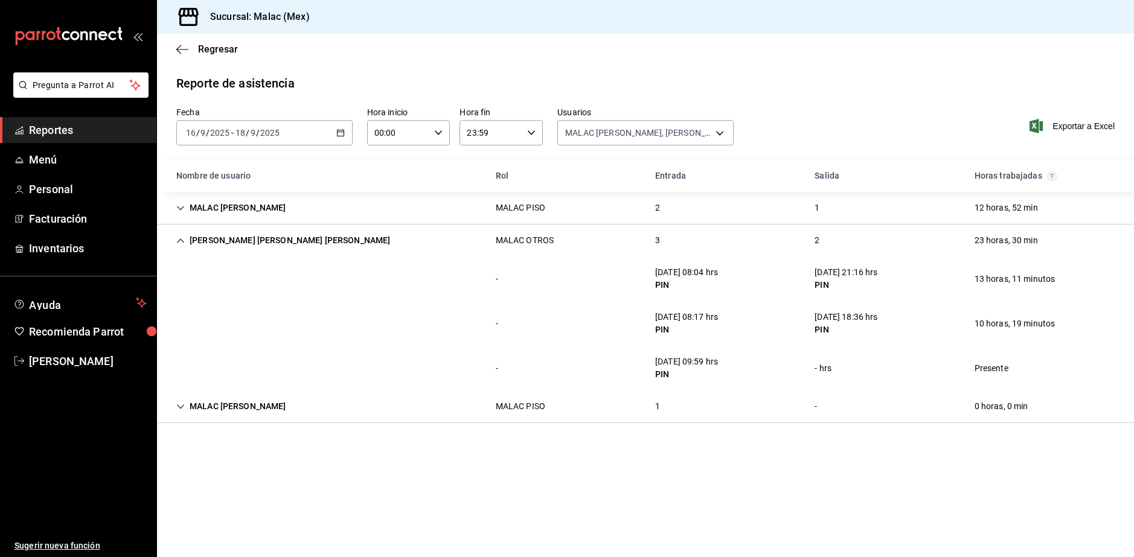
click at [660, 208] on div "2" at bounding box center [657, 208] width 24 height 22
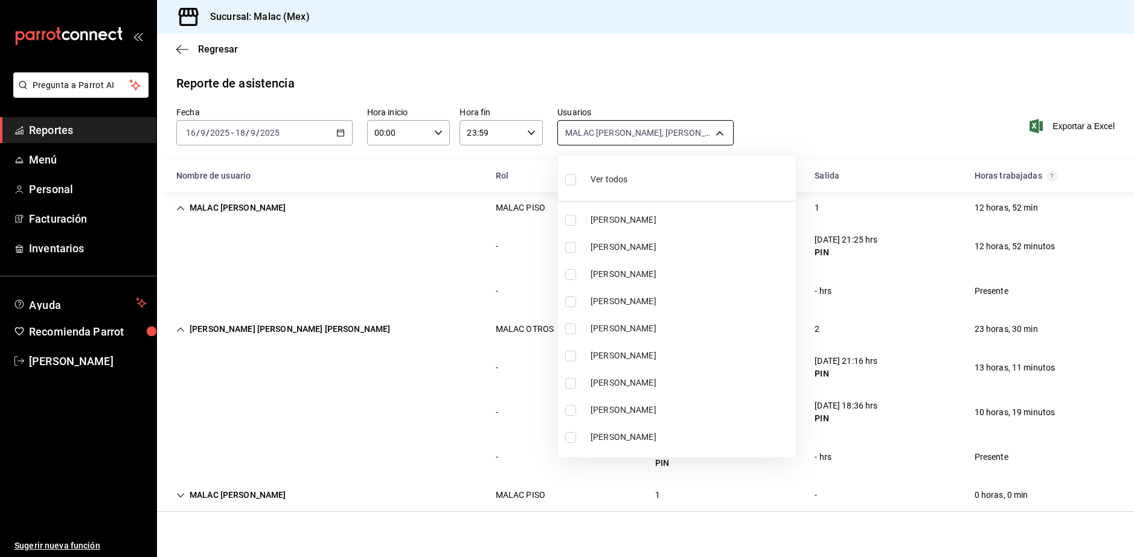
click at [603, 144] on body "Pregunta a Parrot AI Reportes Menú Personal Facturación Inventarios Ayuda Recom…" at bounding box center [567, 278] width 1134 height 557
click at [603, 186] on div "Ver todos" at bounding box center [596, 178] width 62 height 26
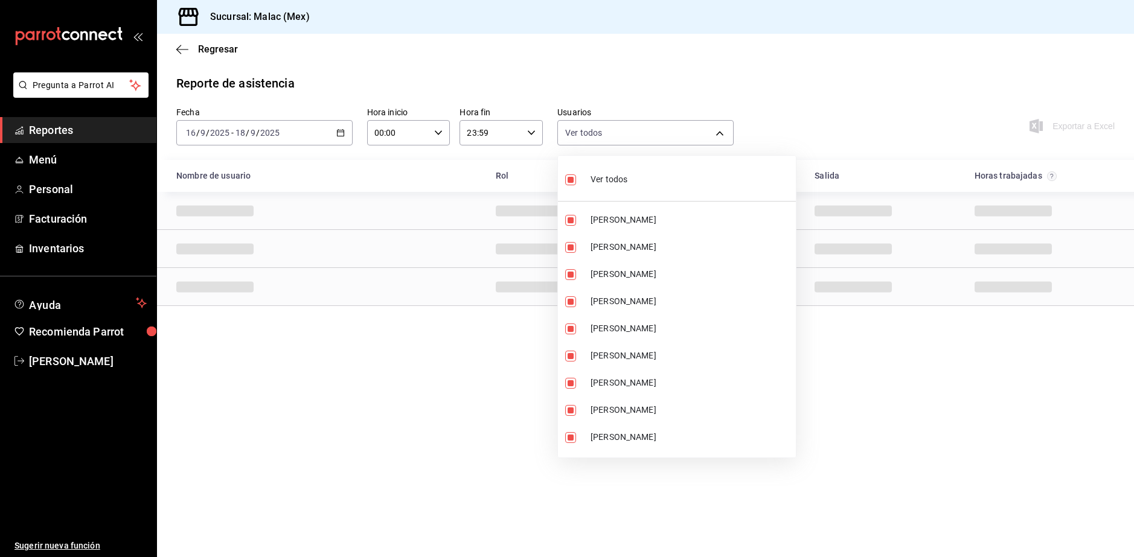
click at [603, 186] on div "Ver todos" at bounding box center [596, 178] width 62 height 26
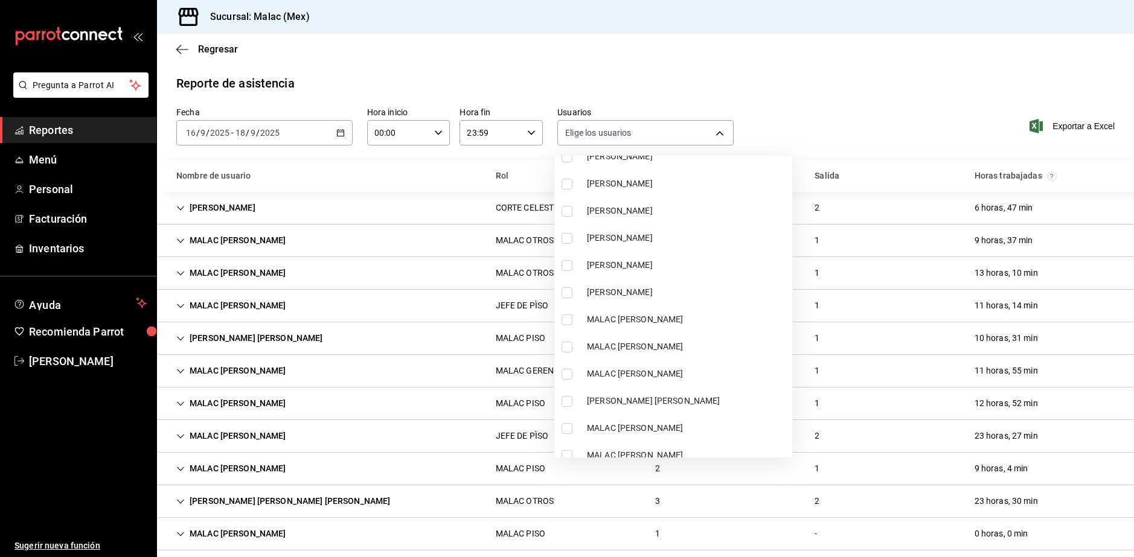
scroll to position [423, 0]
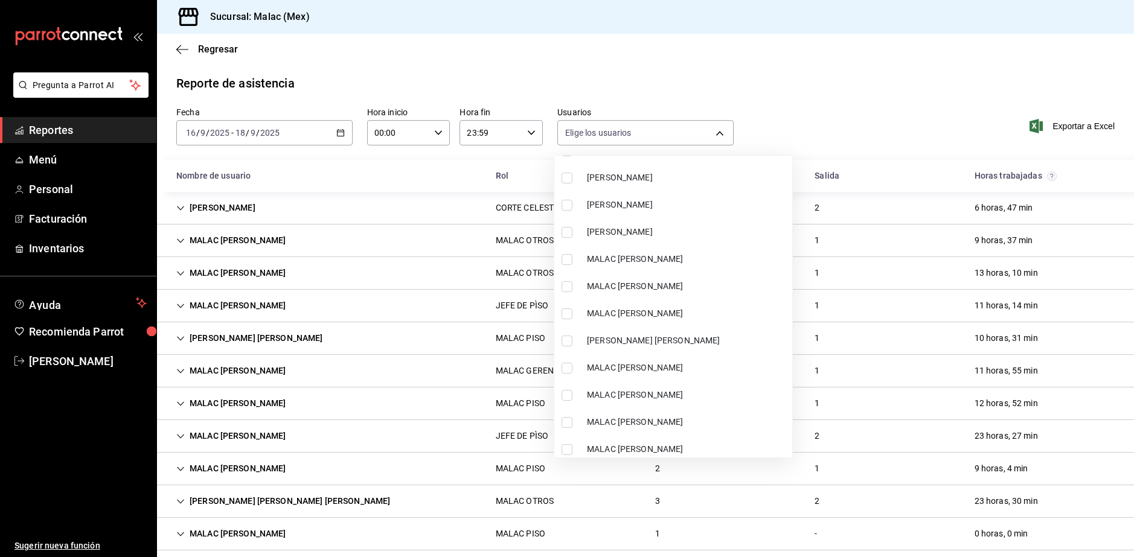
drag, startPoint x: 702, startPoint y: 260, endPoint x: 670, endPoint y: 262, distance: 31.5
click at [701, 260] on span "MALAC [PERSON_NAME]" at bounding box center [687, 259] width 200 height 13
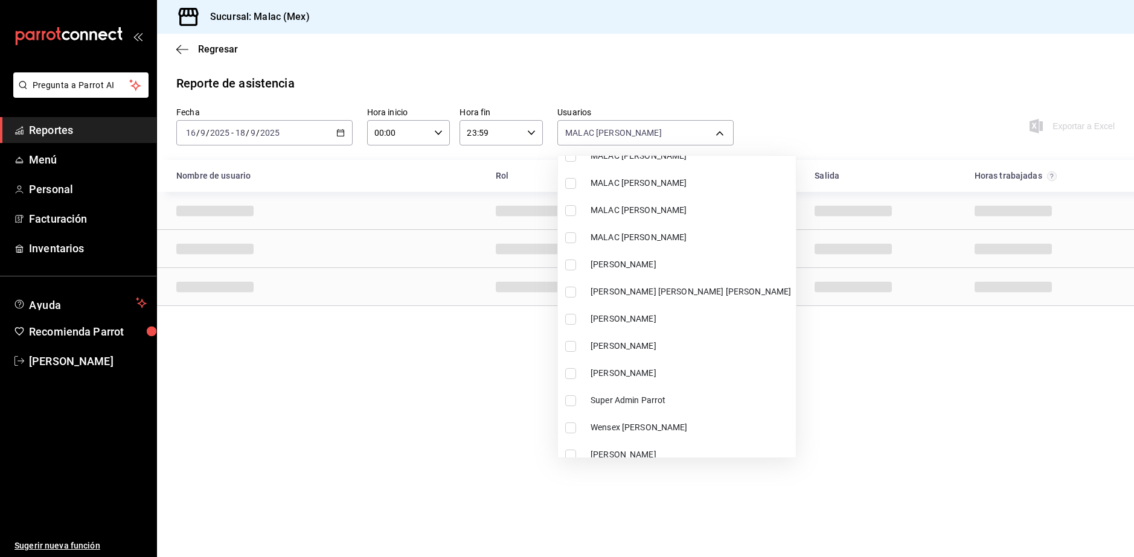
scroll to position [809, 0]
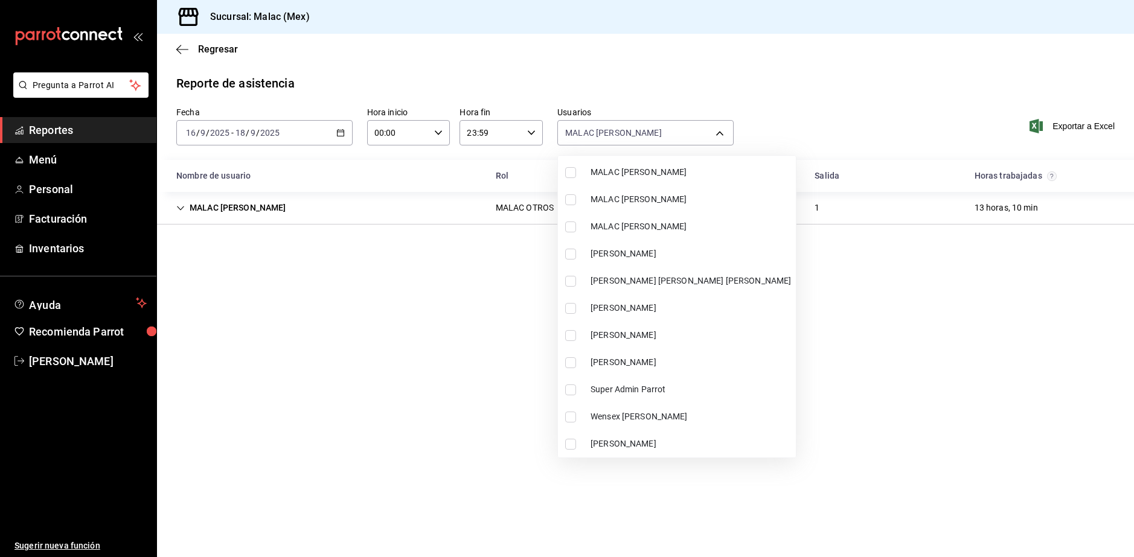
click at [670, 410] on li "Wensex [PERSON_NAME]" at bounding box center [677, 416] width 238 height 27
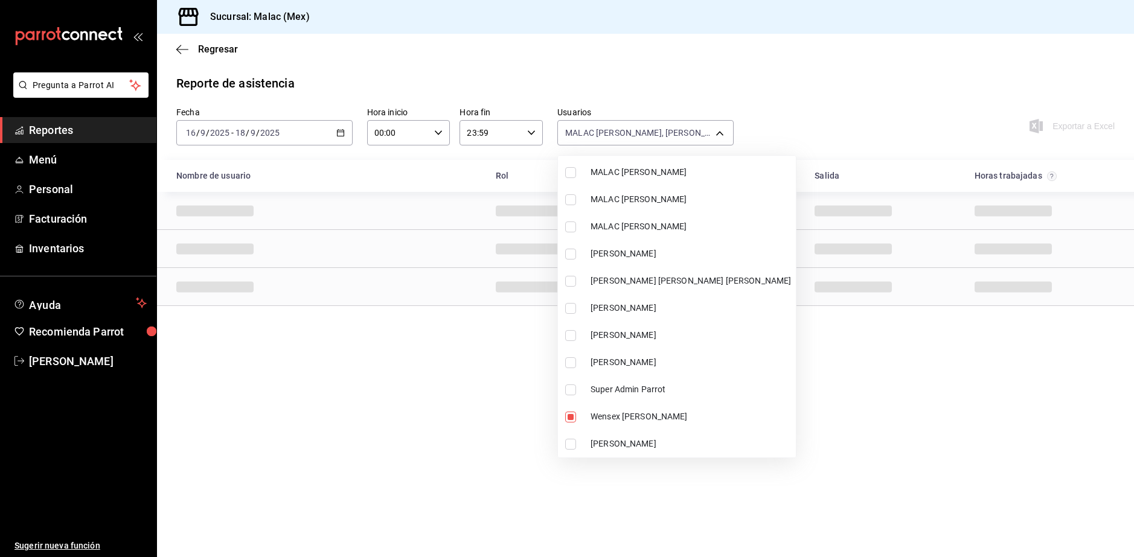
click at [866, 460] on div at bounding box center [567, 278] width 1134 height 557
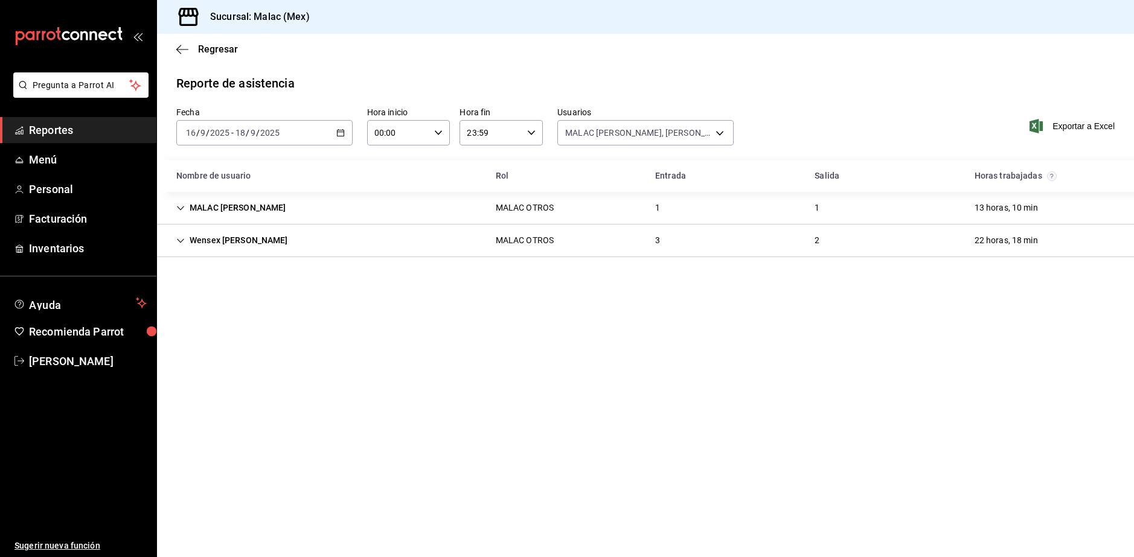
click at [447, 216] on div "MALAC [PERSON_NAME] MALAC OTROS 1 1 13 horas, 10 min" at bounding box center [645, 208] width 977 height 33
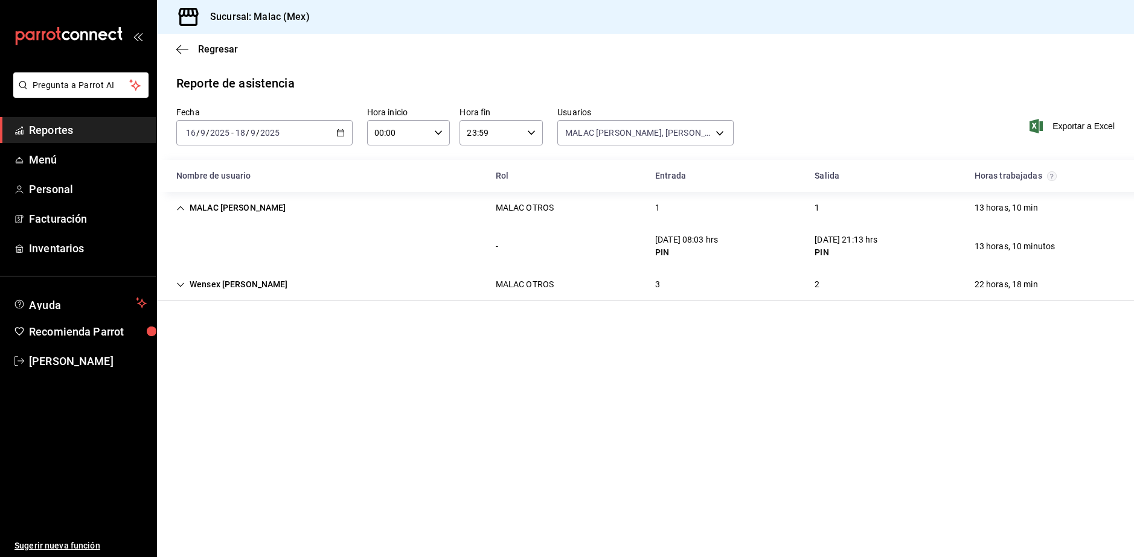
click at [551, 293] on div "MALAC OTROS" at bounding box center [524, 285] width 77 height 22
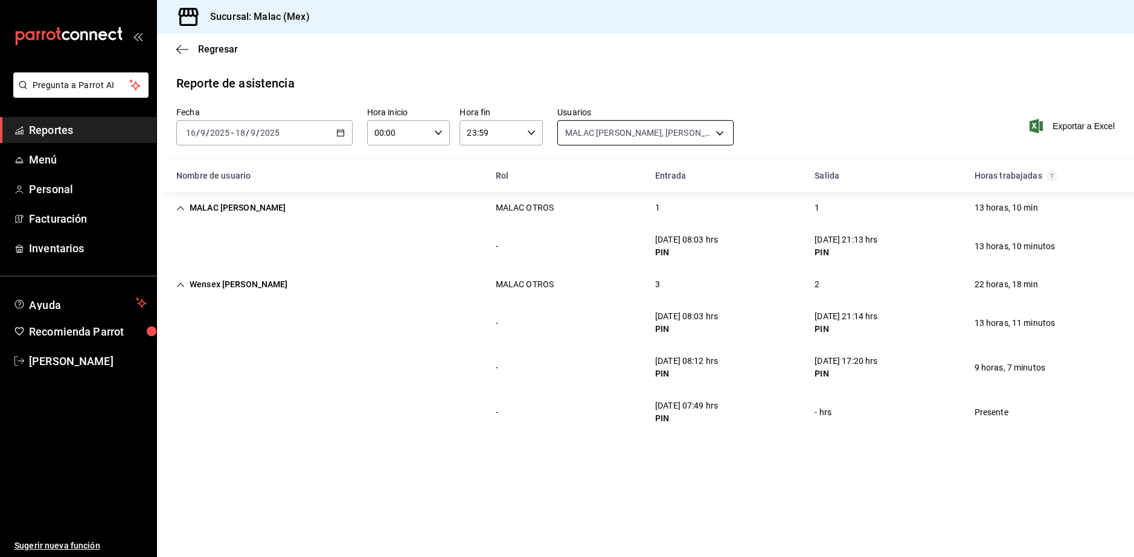
click at [670, 131] on body "Pregunta a Parrot AI Reportes Menú Personal Facturación Inventarios Ayuda Recom…" at bounding box center [567, 278] width 1134 height 557
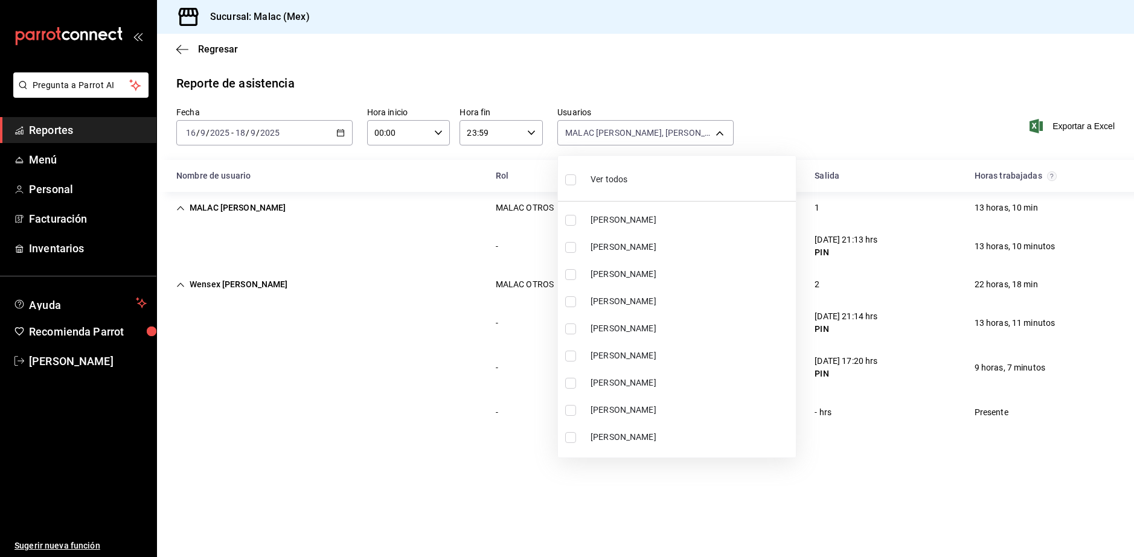
click at [595, 188] on div "Ver todos" at bounding box center [596, 178] width 62 height 26
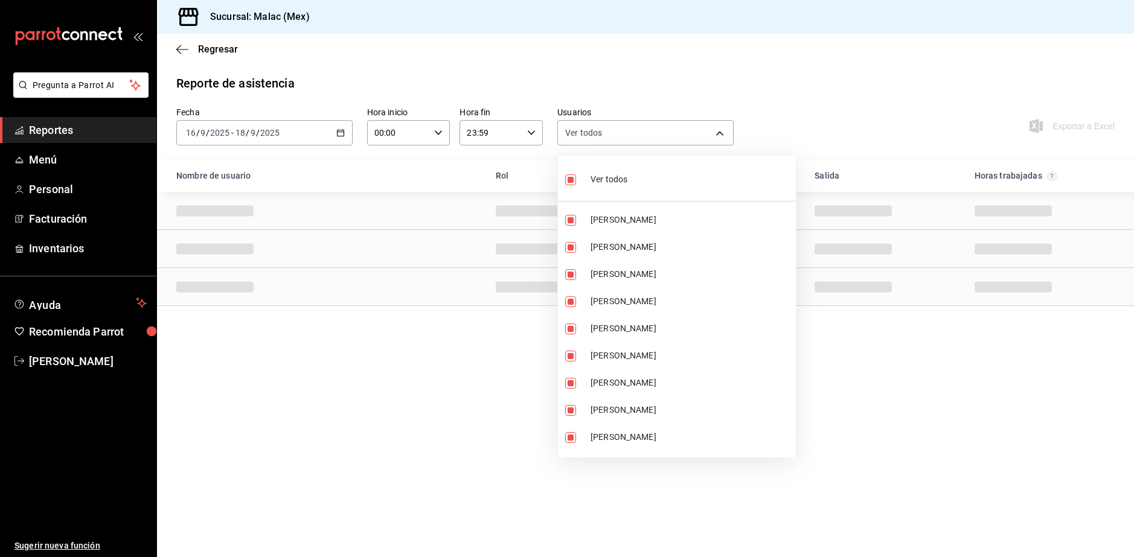
click at [595, 188] on div "Ver todos" at bounding box center [596, 178] width 62 height 26
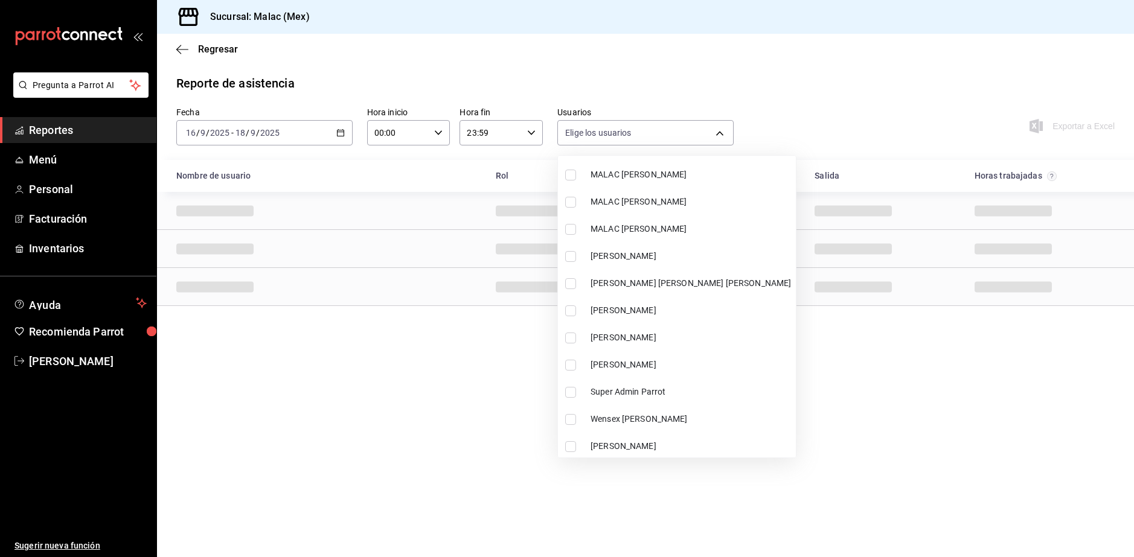
scroll to position [809, 0]
click at [633, 339] on span "[PERSON_NAME]" at bounding box center [691, 335] width 200 height 13
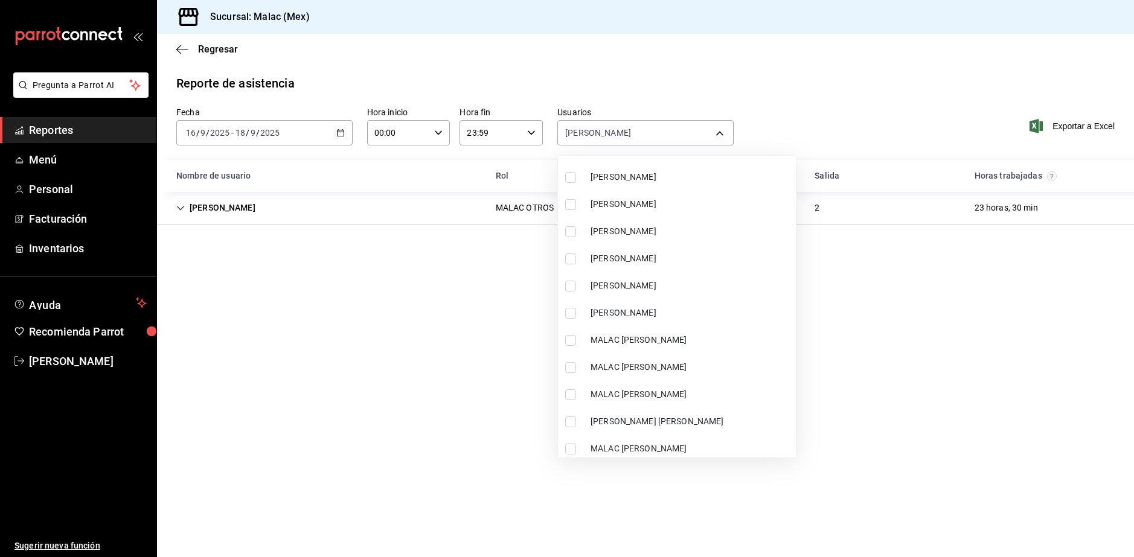
scroll to position [205, 0]
click at [642, 371] on span "[PERSON_NAME]" at bounding box center [691, 368] width 200 height 13
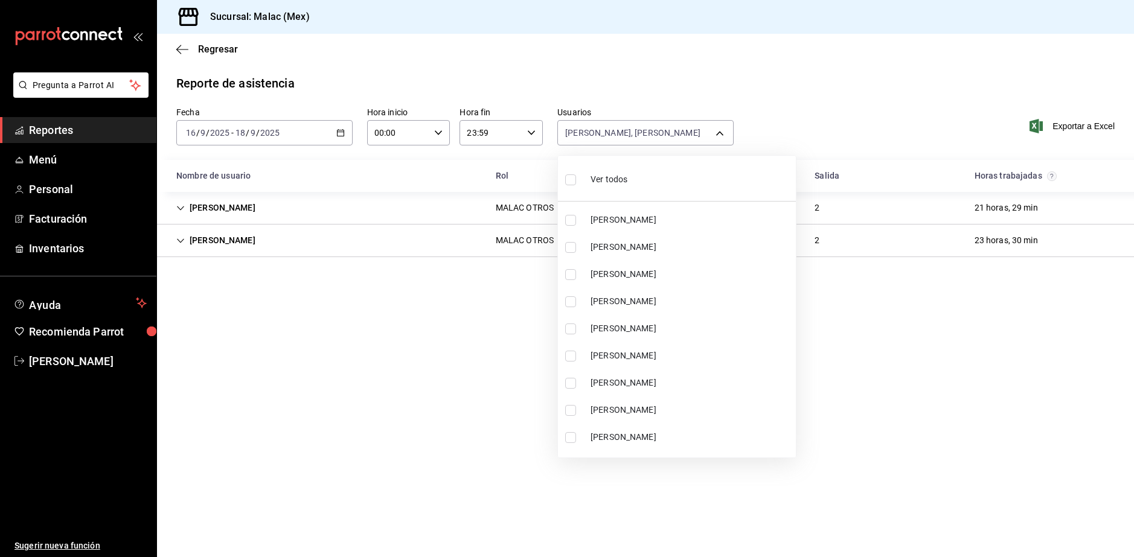
click at [830, 406] on div at bounding box center [567, 278] width 1134 height 557
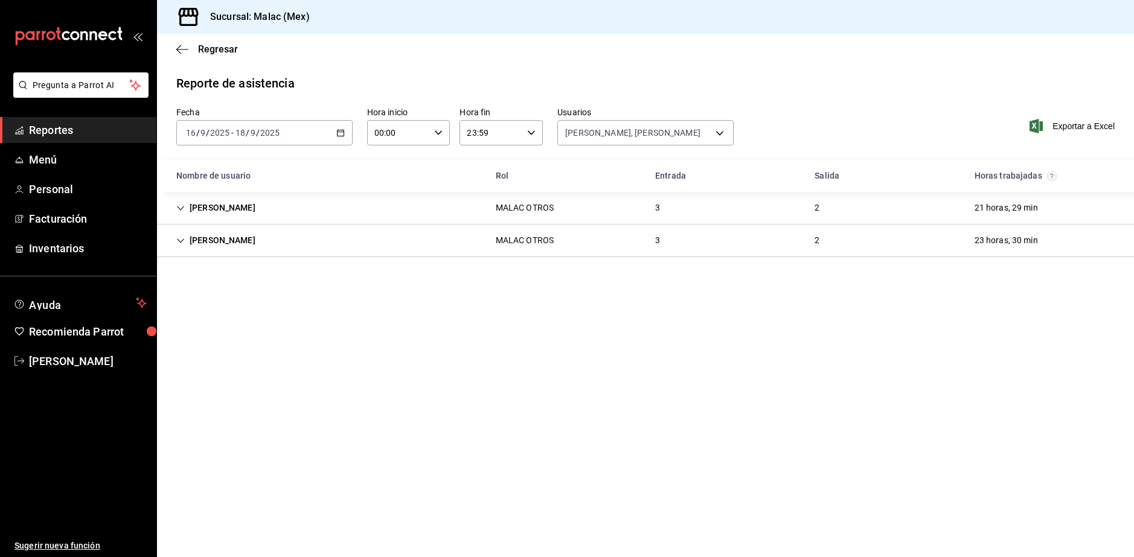
click at [264, 200] on div "[PERSON_NAME]" at bounding box center [216, 208] width 98 height 22
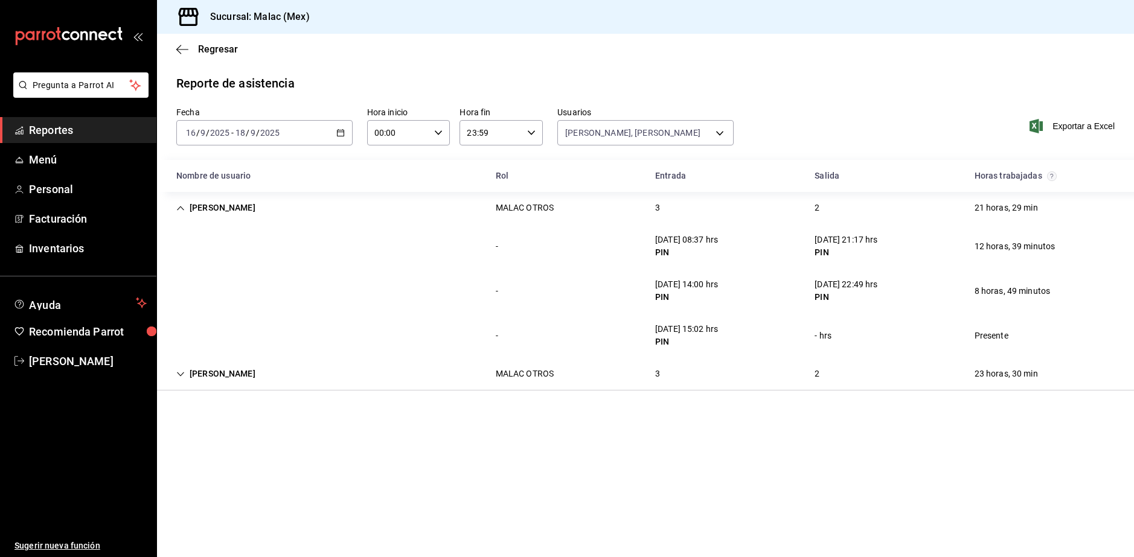
click at [511, 381] on div "MALAC OTROS" at bounding box center [524, 374] width 77 height 22
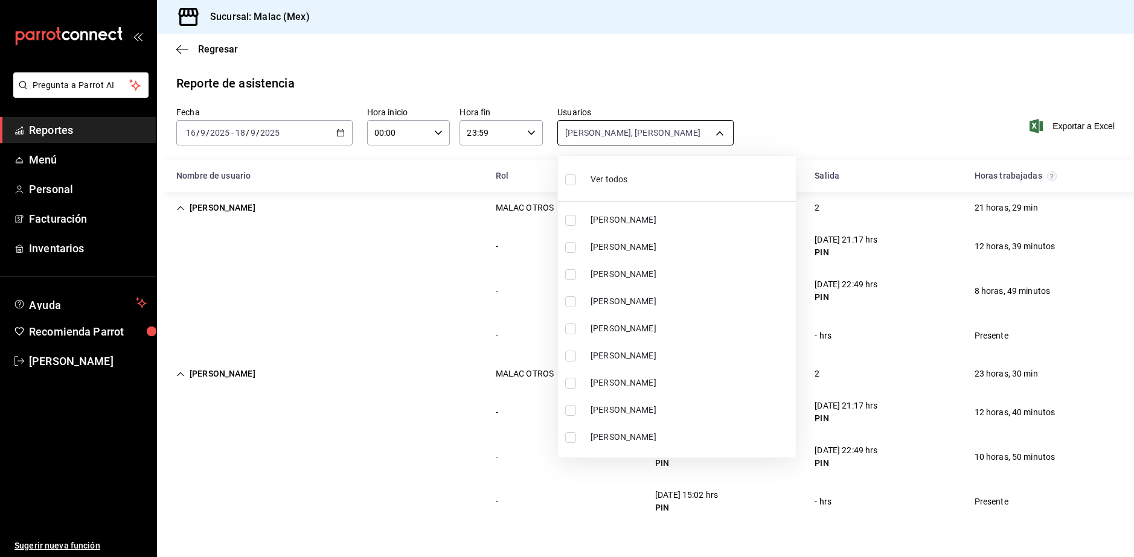
click at [656, 121] on body "Pregunta a Parrot AI Reportes Menú Personal Facturación Inventarios Ayuda Recom…" at bounding box center [567, 278] width 1134 height 557
click at [671, 188] on li "Ver todos" at bounding box center [677, 179] width 238 height 36
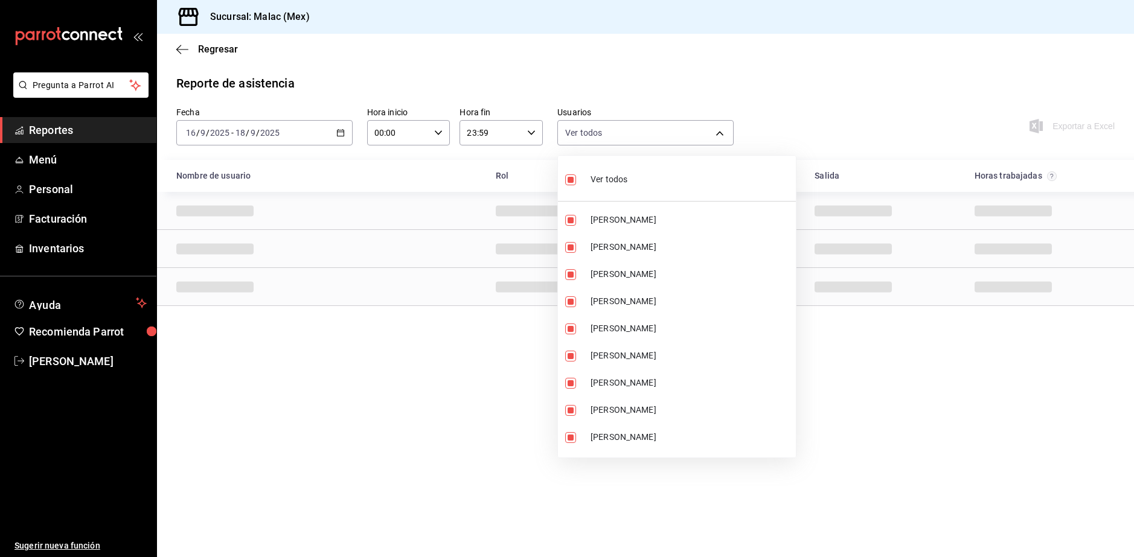
click at [671, 188] on li "Ver todos" at bounding box center [677, 179] width 238 height 36
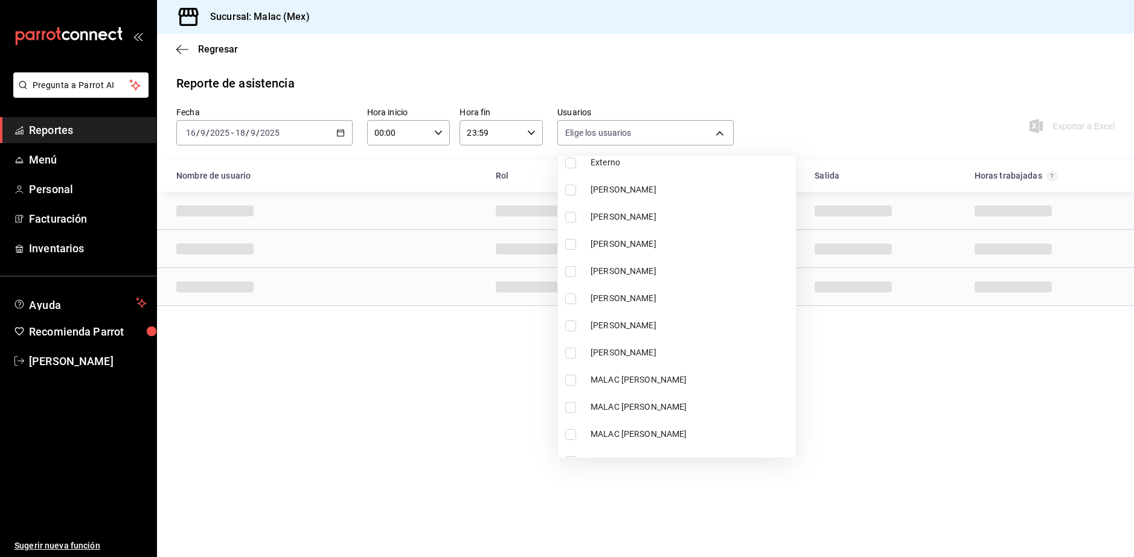
scroll to position [809, 0]
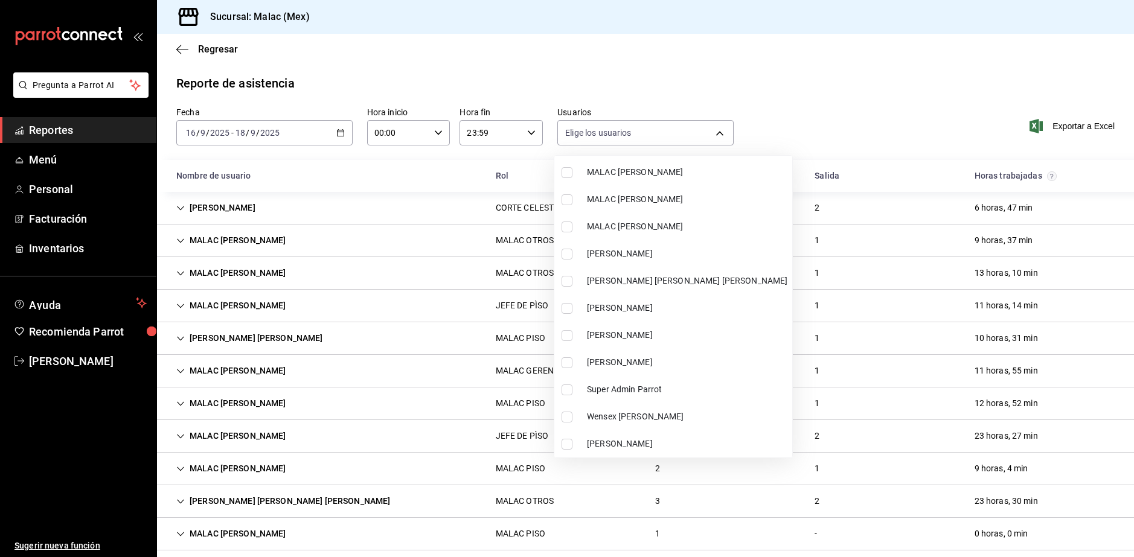
click at [632, 357] on span "[PERSON_NAME]" at bounding box center [687, 362] width 200 height 13
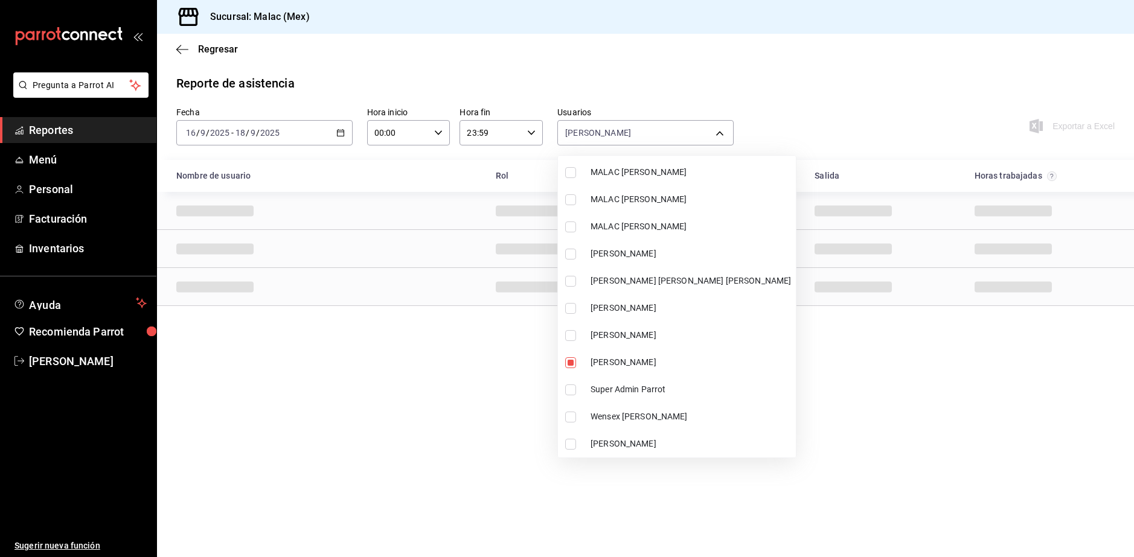
click at [624, 263] on li "[PERSON_NAME]" at bounding box center [677, 253] width 238 height 27
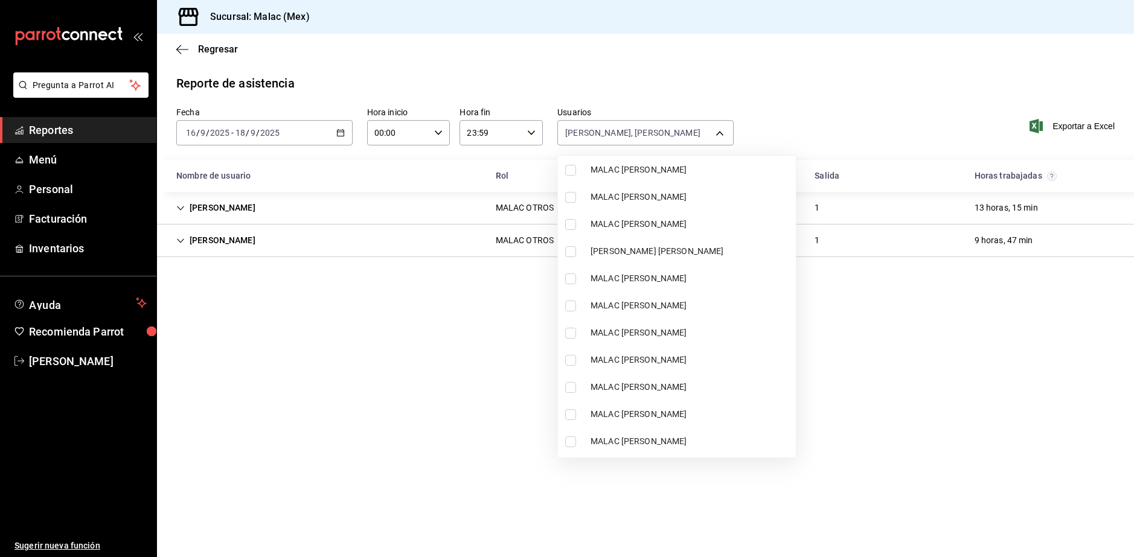
scroll to position [507, 0]
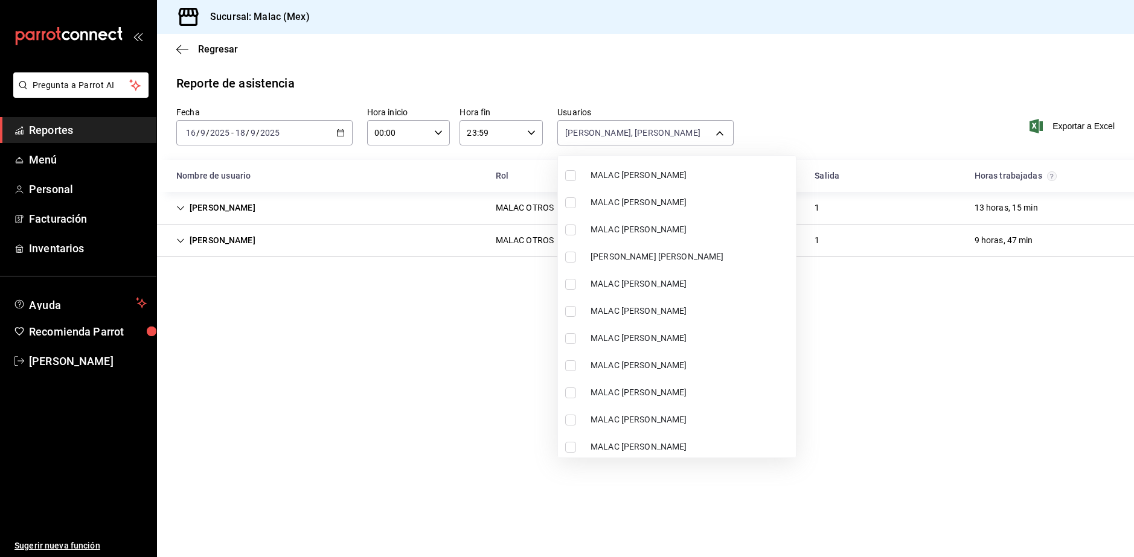
click at [666, 306] on span "MALAC [PERSON_NAME]" at bounding box center [691, 311] width 200 height 13
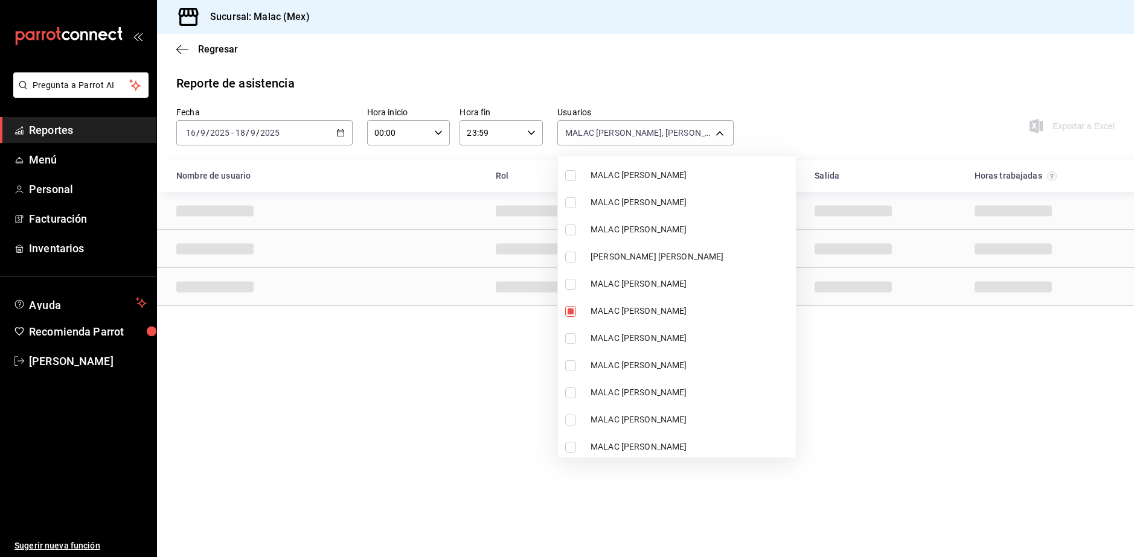
click at [902, 107] on div at bounding box center [567, 278] width 1134 height 557
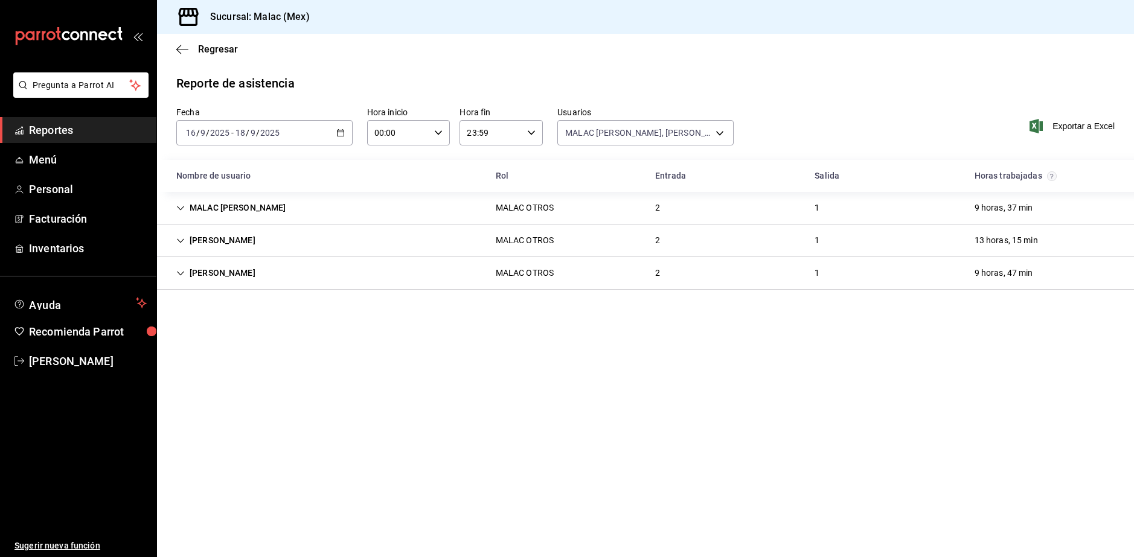
click at [236, 282] on div "[PERSON_NAME]" at bounding box center [216, 273] width 98 height 22
click at [424, 245] on div "[PERSON_NAME] OTROS 2 1 13 horas, 15 min" at bounding box center [645, 241] width 977 height 33
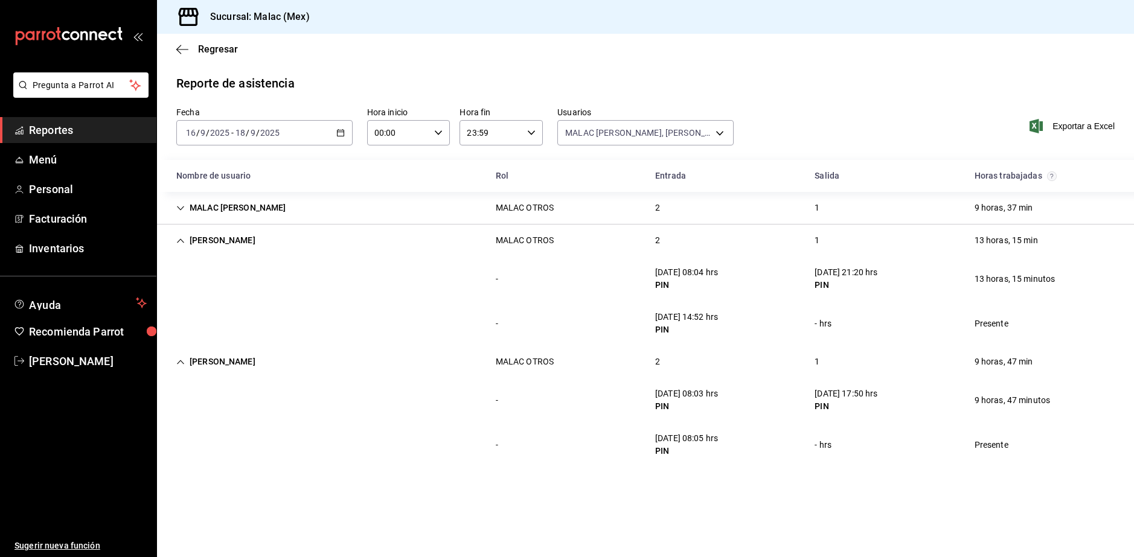
click at [609, 243] on div "[PERSON_NAME] OTROS 2 1 13 horas, 15 min" at bounding box center [645, 241] width 977 height 32
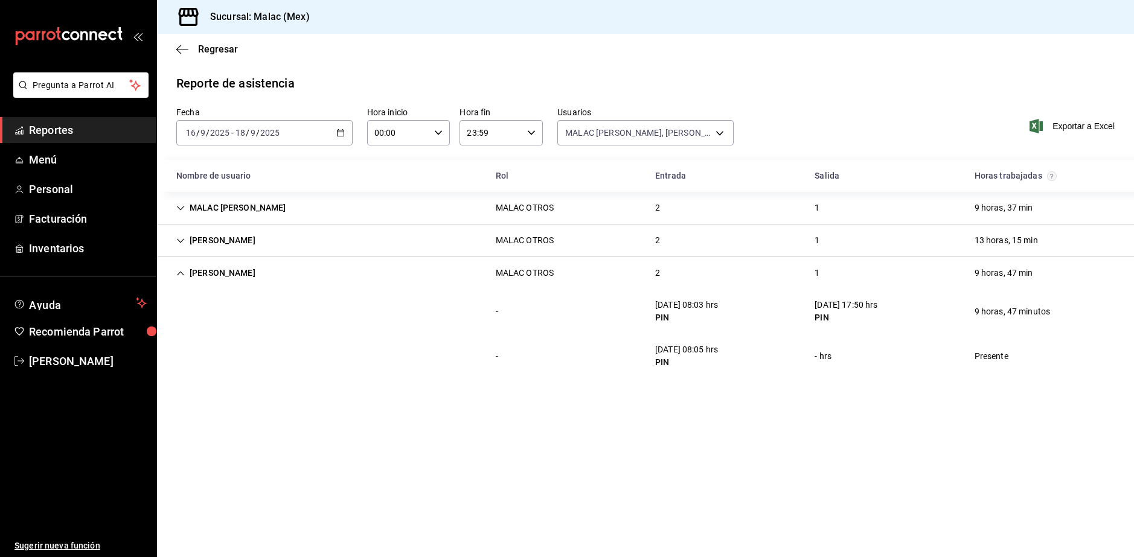
click at [609, 278] on div "[PERSON_NAME] MALAC OTROS 2 1 9 horas, 47 min" at bounding box center [645, 273] width 977 height 32
click at [622, 203] on div "MALAC [PERSON_NAME] MALAC OTROS 2 1 9 horas, 37 min" at bounding box center [645, 208] width 977 height 33
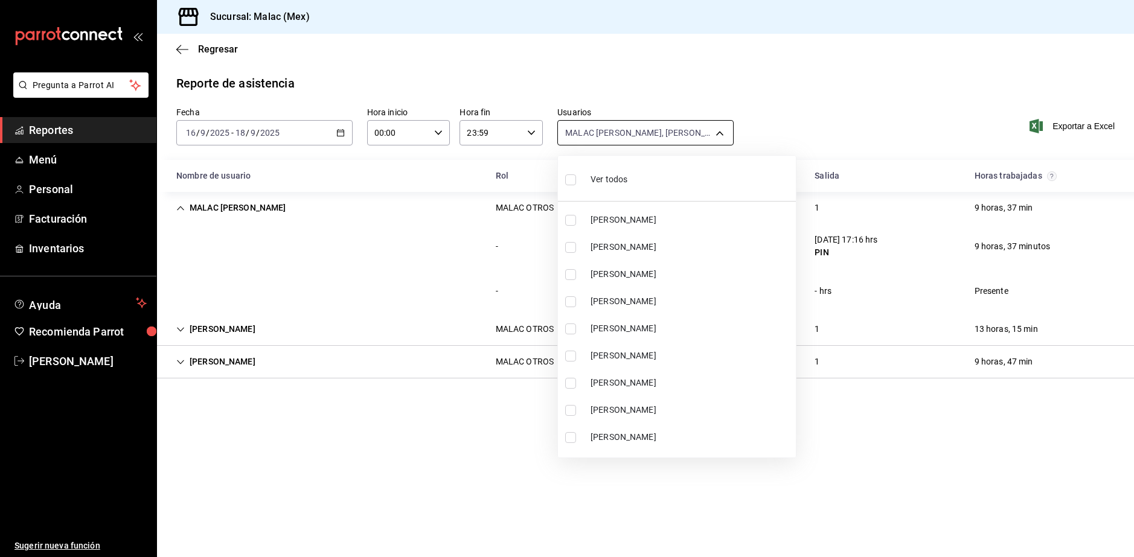
click at [638, 122] on body "Pregunta a Parrot AI Reportes Menú Personal Facturación Inventarios Ayuda Recom…" at bounding box center [567, 278] width 1134 height 557
click at [642, 176] on li "Ver todos" at bounding box center [677, 179] width 238 height 36
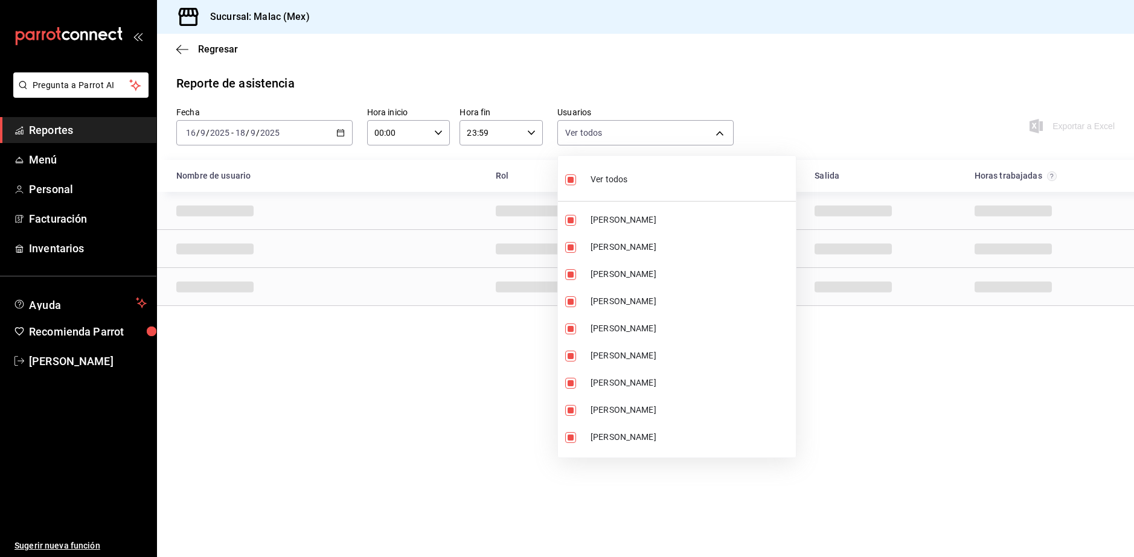
click at [632, 180] on li "Ver todos" at bounding box center [677, 179] width 238 height 36
click at [667, 405] on span "[PERSON_NAME]" at bounding box center [691, 410] width 200 height 13
click at [656, 438] on span "[PERSON_NAME]" at bounding box center [691, 437] width 200 height 13
click at [661, 222] on span "[PERSON_NAME]" at bounding box center [691, 220] width 200 height 13
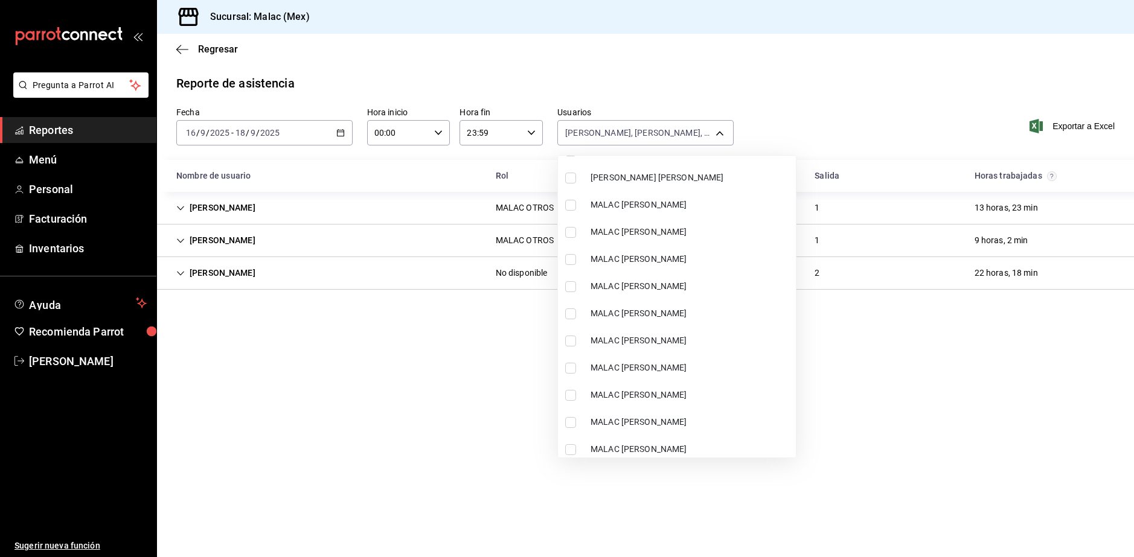
scroll to position [809, 0]
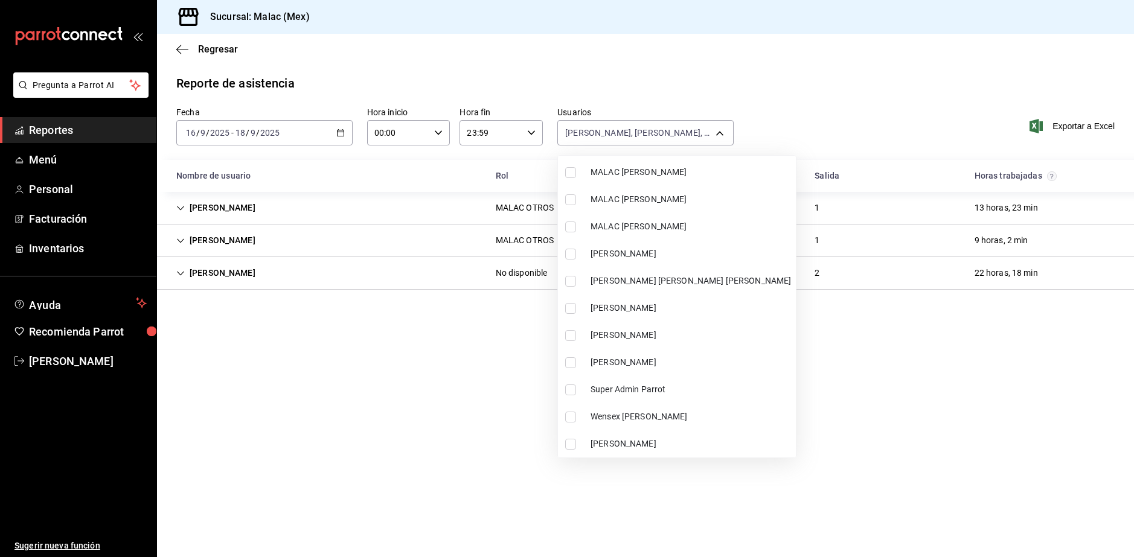
click at [670, 321] on li "[PERSON_NAME]" at bounding box center [677, 308] width 238 height 27
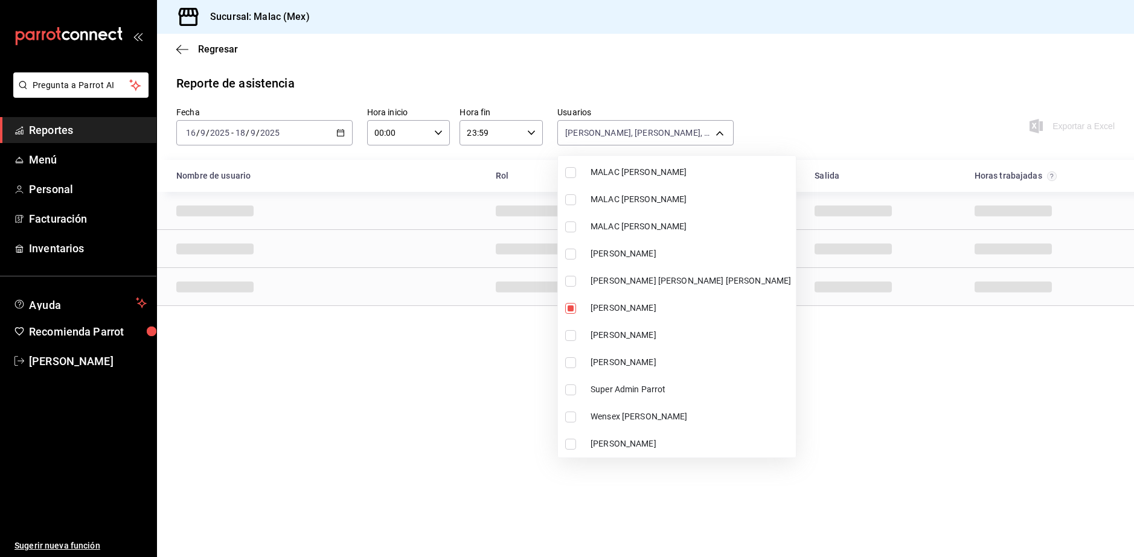
click at [803, 437] on div at bounding box center [567, 278] width 1134 height 557
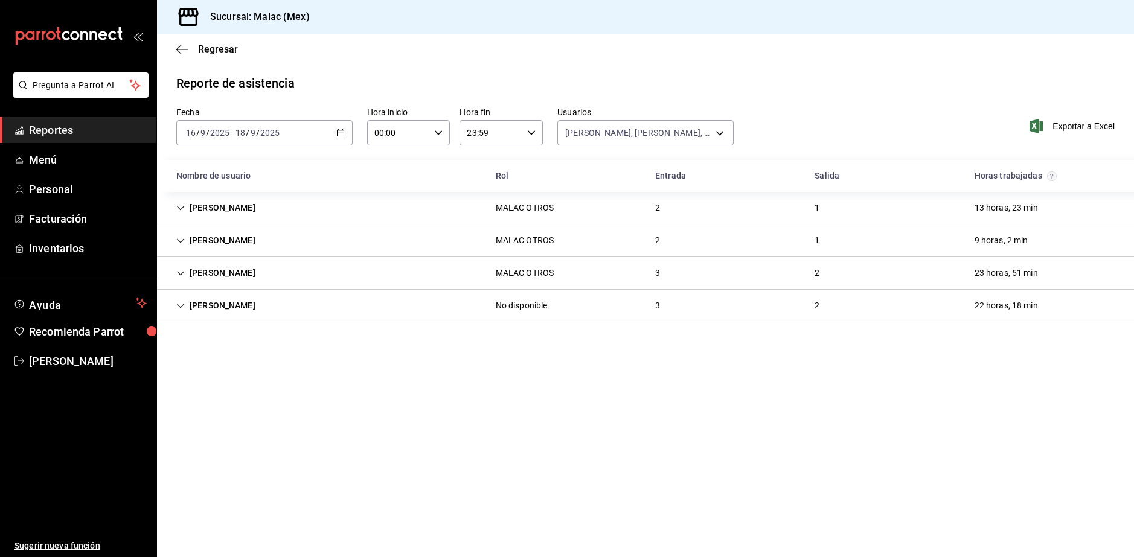
click at [441, 205] on div "[PERSON_NAME] MALAC OTROS 2 1 13 horas, 23 min" at bounding box center [645, 208] width 977 height 33
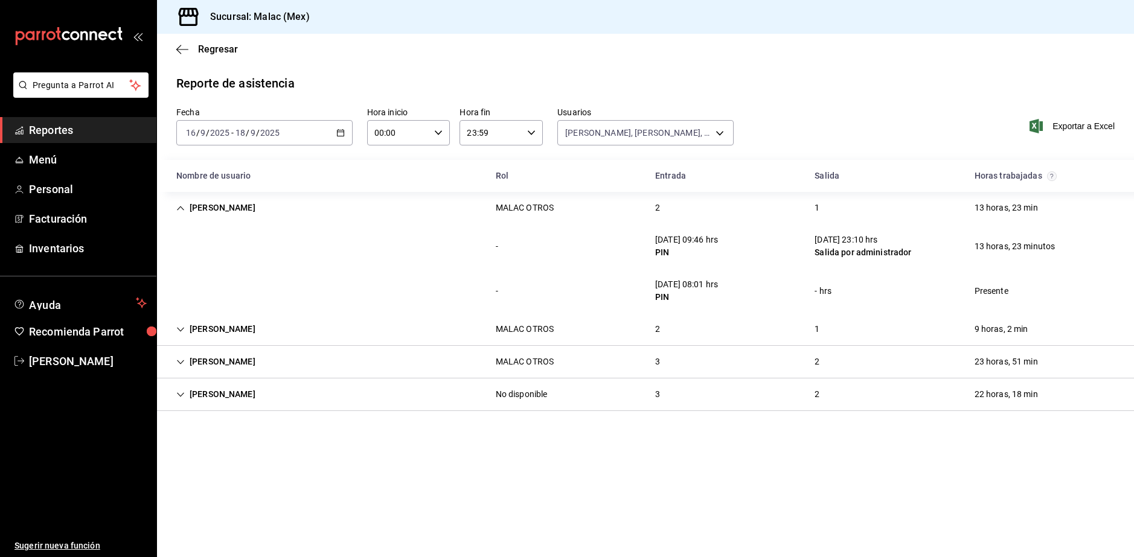
click at [543, 203] on div "MALAC OTROS" at bounding box center [525, 208] width 58 height 13
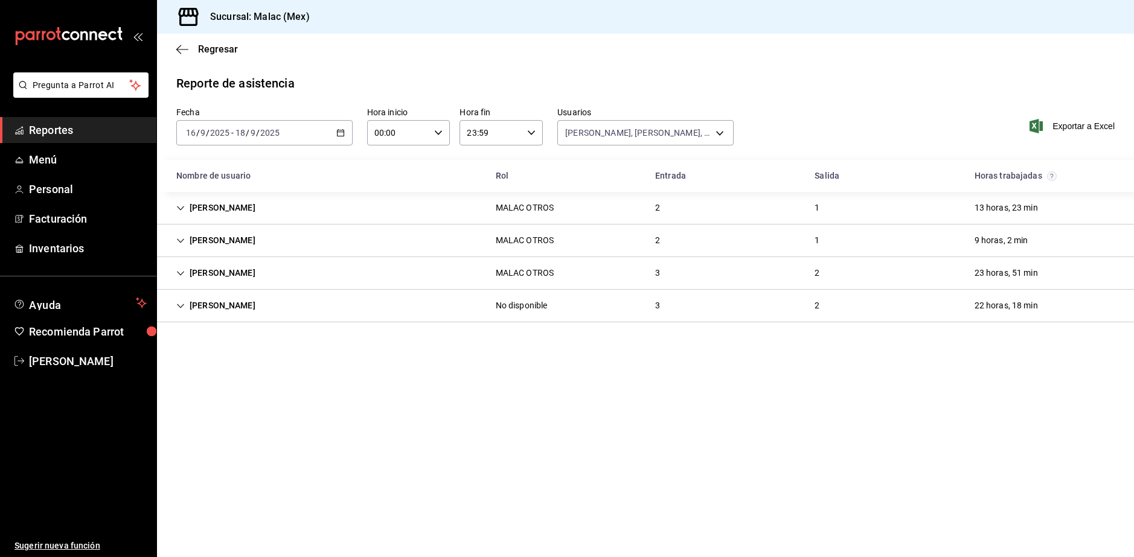
click at [585, 251] on div "[PERSON_NAME] MALAC OTROS 2 1 9 horas, 2 min" at bounding box center [645, 241] width 977 height 33
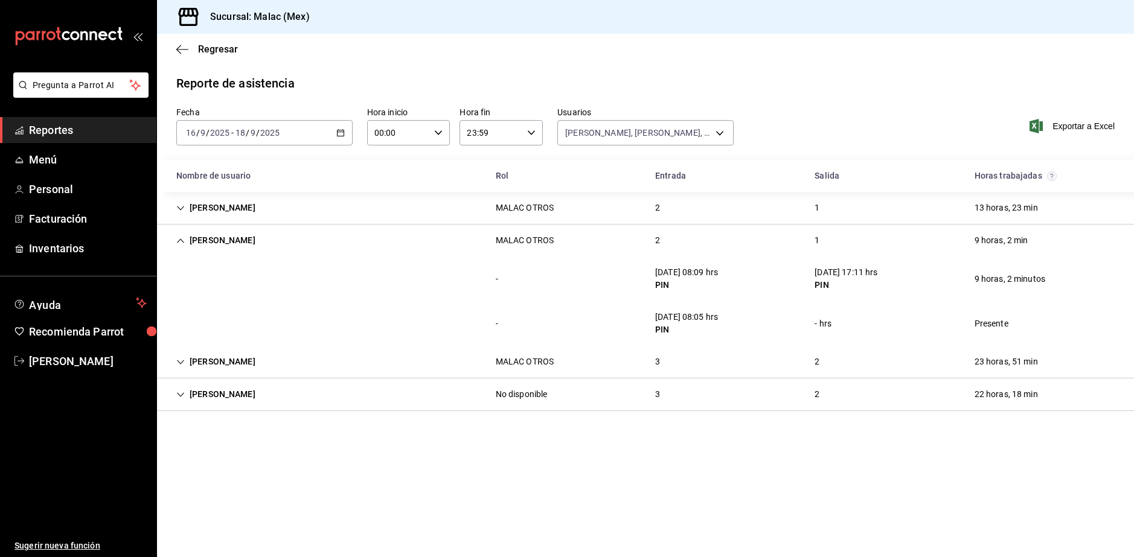
click at [701, 225] on div "[PERSON_NAME] MALAC OTROS 2 1 9 horas, 2 min" at bounding box center [645, 241] width 977 height 32
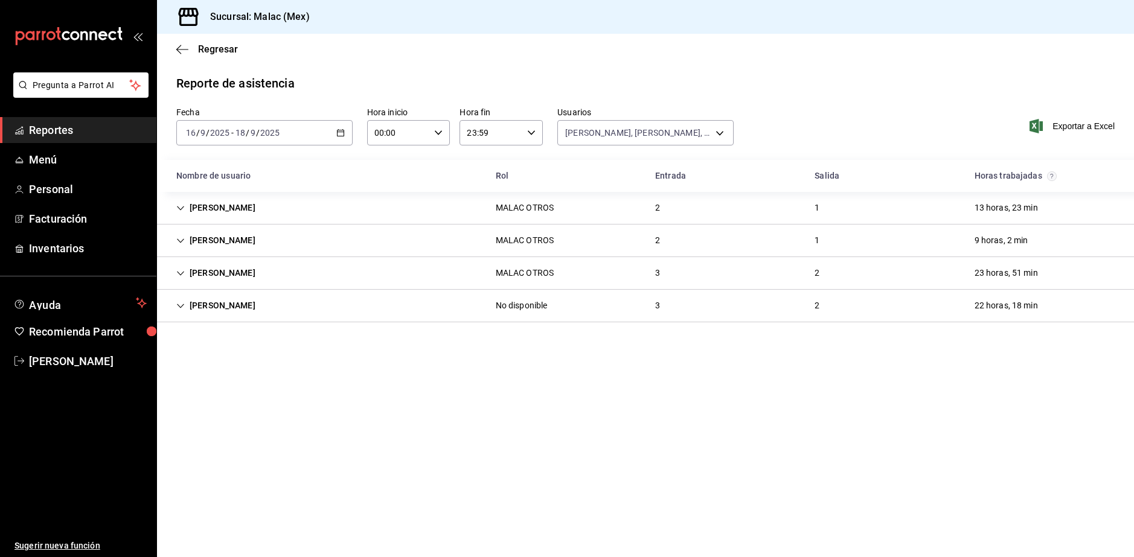
click at [572, 269] on div "[PERSON_NAME] OTROS 3 2 23 horas, 51 min" at bounding box center [645, 273] width 977 height 33
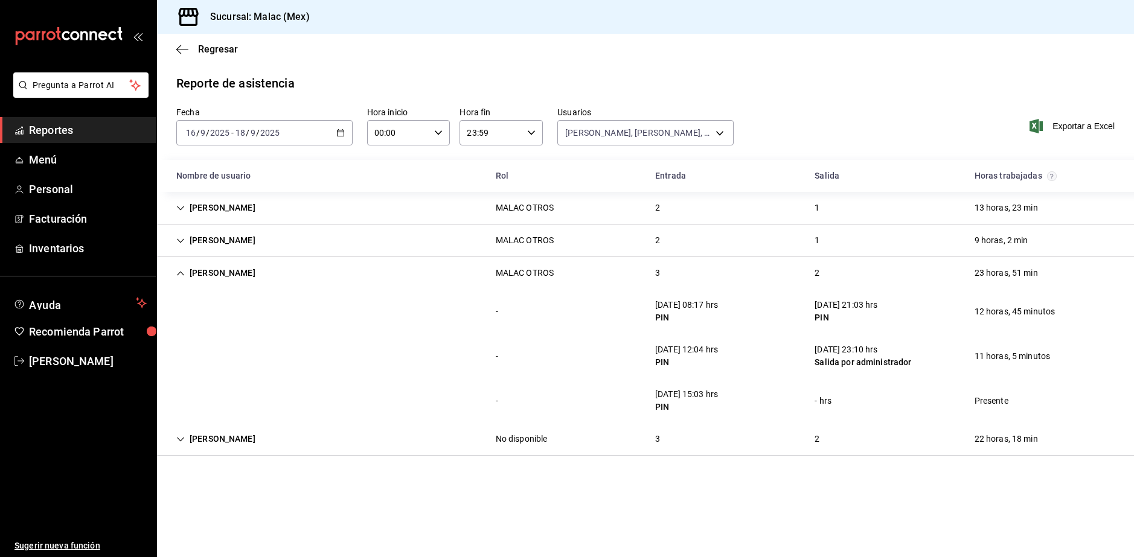
click at [662, 255] on div "[PERSON_NAME] MALAC OTROS 2 1 9 horas, 2 min" at bounding box center [645, 241] width 977 height 33
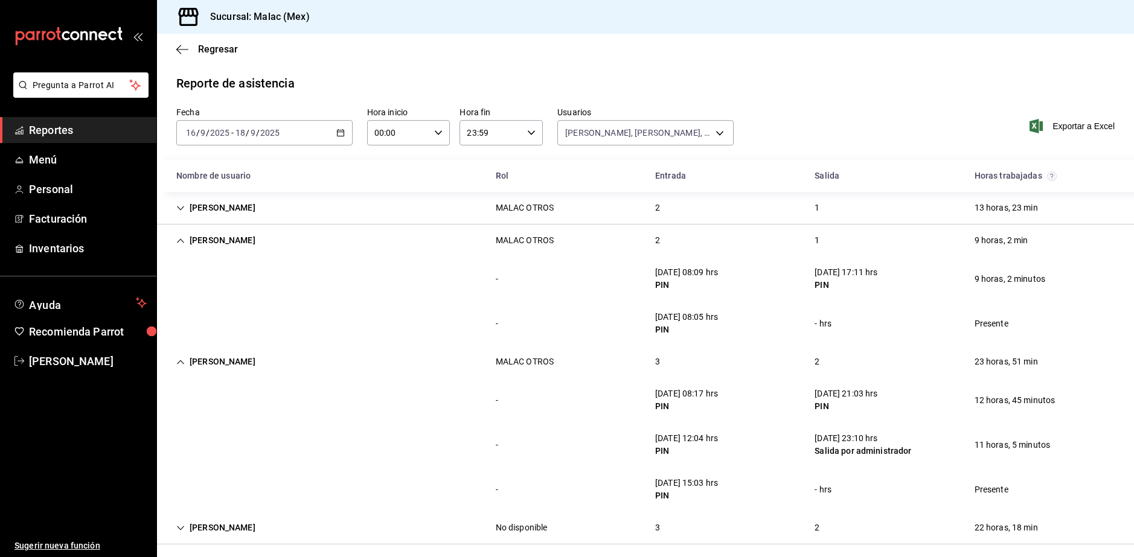
click at [686, 255] on div "[PERSON_NAME] MALAC OTROS 2 1 9 horas, 2 min" at bounding box center [645, 241] width 977 height 32
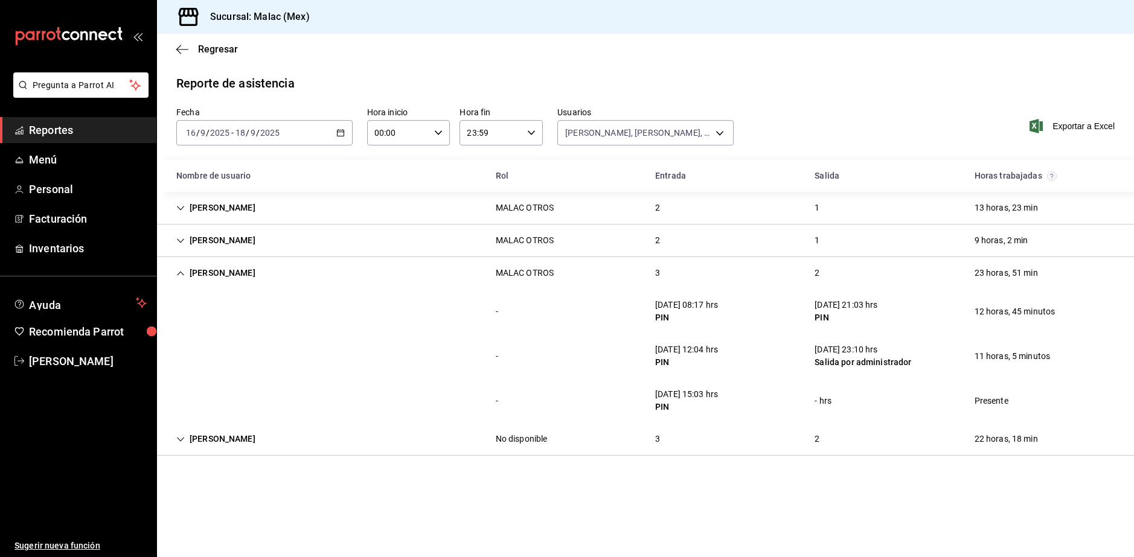
click at [690, 287] on div "[PERSON_NAME] OTROS 3 2 23 horas, 51 min" at bounding box center [645, 273] width 977 height 32
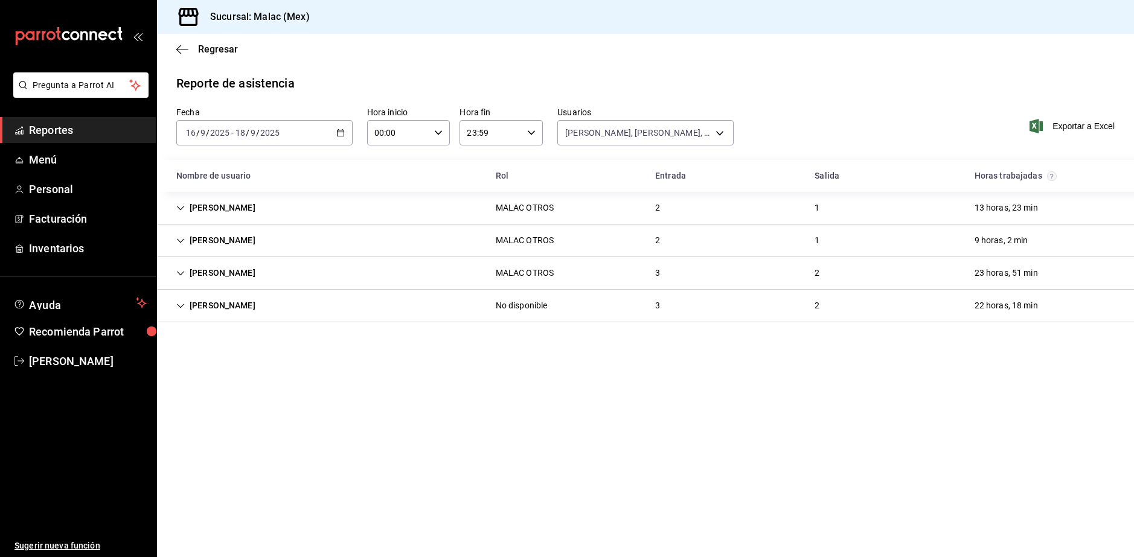
click at [681, 326] on main "Regresar Reporte de asistencia Fecha [DATE] [DATE] - [DATE] [DATE] Hora inicio …" at bounding box center [645, 296] width 977 height 524
click at [685, 307] on div "[PERSON_NAME] No disponible 3 2 22 horas, 18 min" at bounding box center [645, 306] width 977 height 33
